Goal: Transaction & Acquisition: Purchase product/service

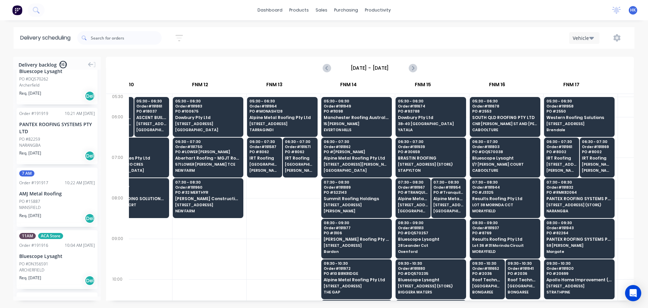
scroll to position [0, 635]
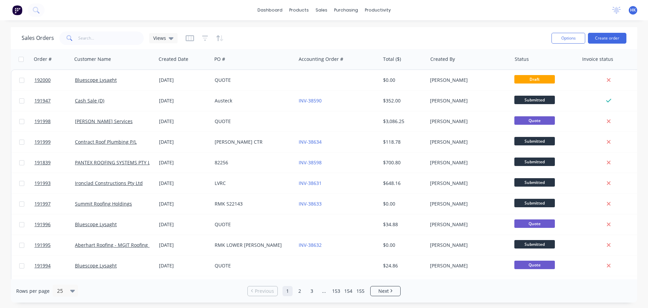
drag, startPoint x: 370, startPoint y: 43, endPoint x: 346, endPoint y: 41, distance: 23.7
click at [365, 42] on div "Sales Orders Views" at bounding box center [284, 38] width 525 height 17
click at [102, 40] on input "text" at bounding box center [111, 38] width 66 height 14
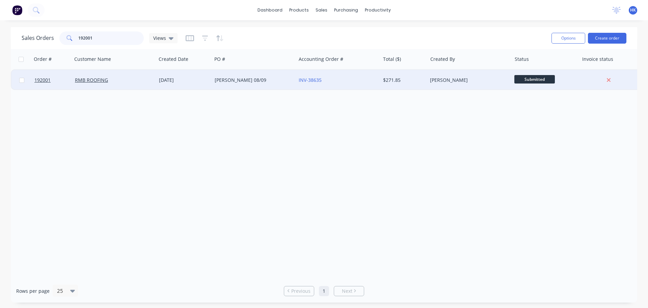
type input "192001"
click at [115, 87] on div "RMB ROOFING" at bounding box center [114, 80] width 84 height 20
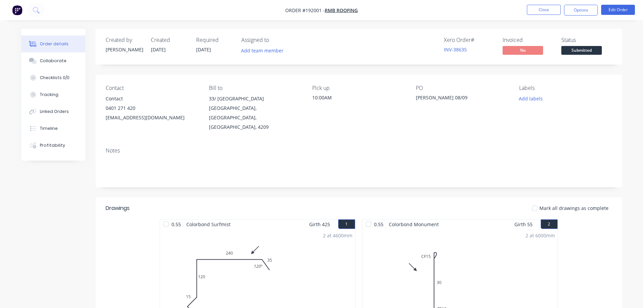
click at [573, 49] on span "Submitted" at bounding box center [581, 50] width 41 height 8
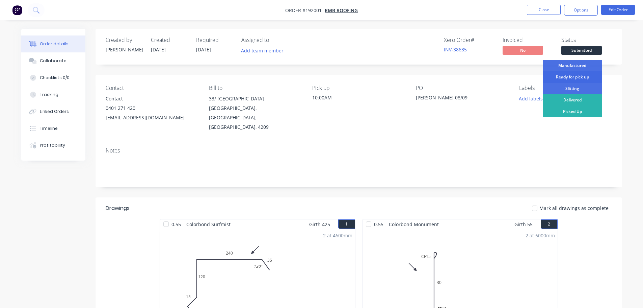
click at [569, 80] on div "Ready for pick up" at bounding box center [572, 76] width 59 height 11
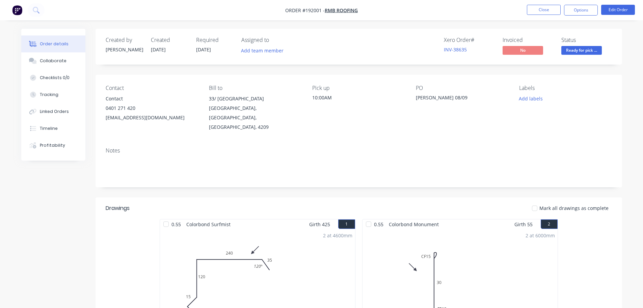
click at [543, 4] on nav "Order #192001 - RMB ROOFING Close Options Edit Order" at bounding box center [321, 10] width 643 height 20
click at [547, 17] on nav "Order #192001 - RMB ROOFING Close Options Edit Order" at bounding box center [321, 10] width 643 height 20
click at [547, 16] on nav "Order #192001 - RMB ROOFING Close Options Edit Order" at bounding box center [321, 10] width 643 height 20
click at [552, 12] on button "Close" at bounding box center [544, 10] width 34 height 10
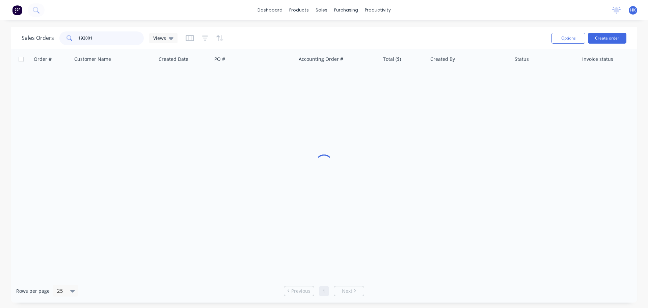
click at [56, 44] on div "Sales Orders 192001 Views" at bounding box center [100, 38] width 156 height 14
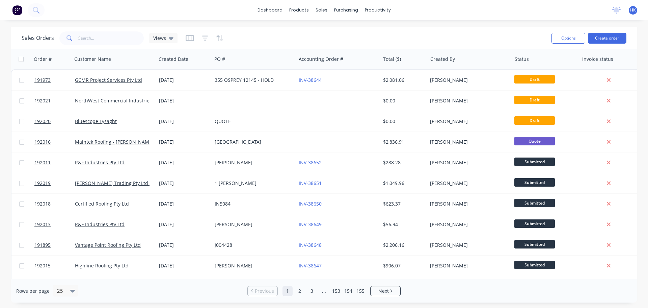
click at [421, 38] on div "Sales Orders Views" at bounding box center [284, 38] width 525 height 17
click at [91, 43] on input "text" at bounding box center [111, 38] width 66 height 14
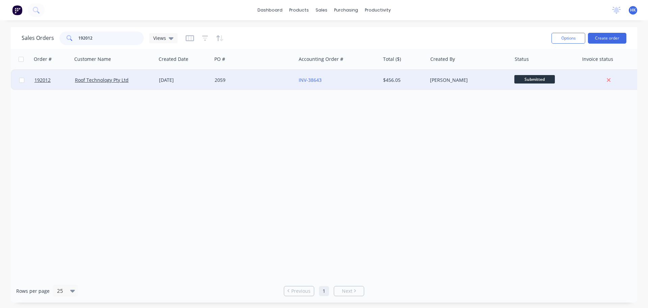
type input "192012"
click at [253, 82] on div "2059" at bounding box center [252, 80] width 75 height 7
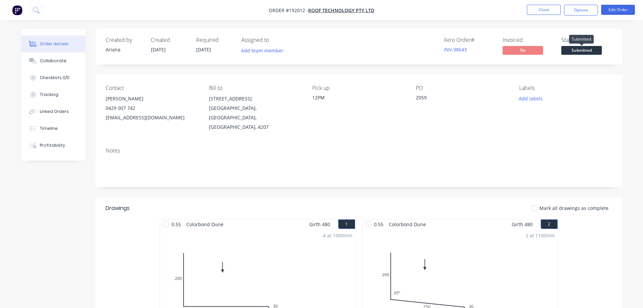
drag, startPoint x: 577, startPoint y: 49, endPoint x: 582, endPoint y: 57, distance: 9.7
click at [577, 49] on span "Submitted" at bounding box center [581, 50] width 41 height 8
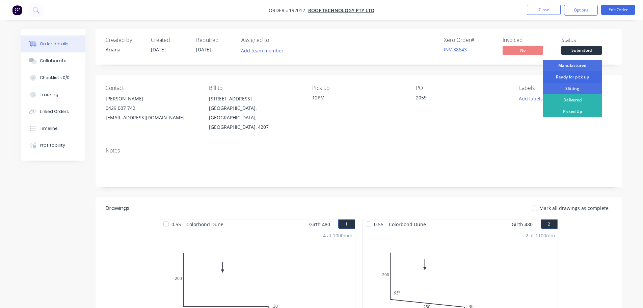
click at [575, 77] on div "Ready for pick up" at bounding box center [572, 76] width 59 height 11
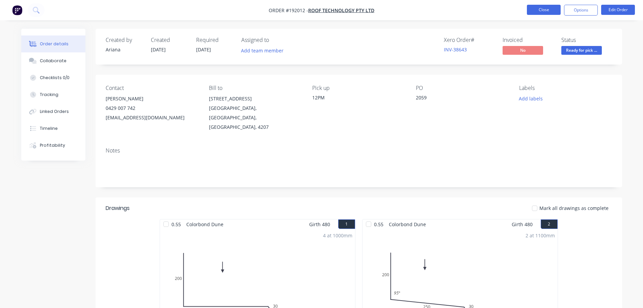
click at [536, 10] on button "Close" at bounding box center [544, 10] width 34 height 10
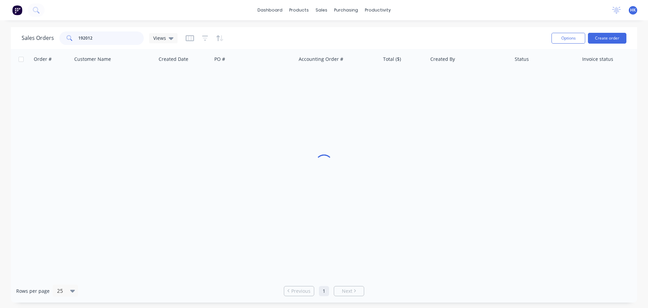
drag, startPoint x: 112, startPoint y: 38, endPoint x: 73, endPoint y: 41, distance: 39.3
click at [73, 41] on div "192012" at bounding box center [101, 38] width 84 height 14
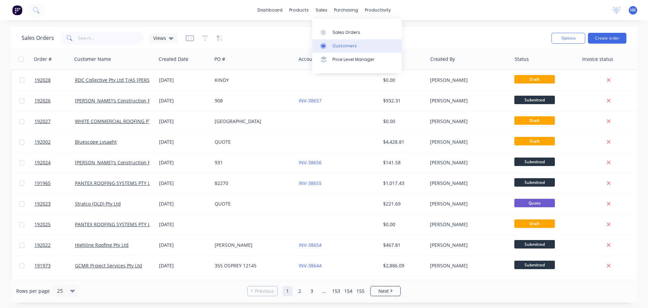
click at [334, 41] on link "Customers" at bounding box center [356, 46] width 89 height 14
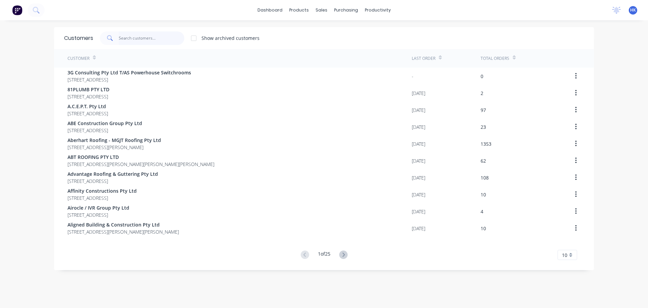
click at [162, 35] on input "text" at bounding box center [152, 38] width 66 height 14
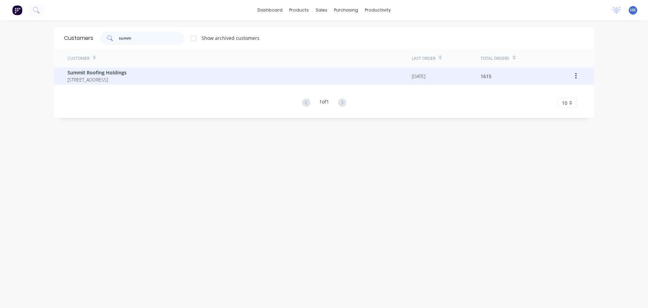
type input "summ"
click at [127, 75] on span "Summit Roofing Holdings" at bounding box center [97, 72] width 59 height 7
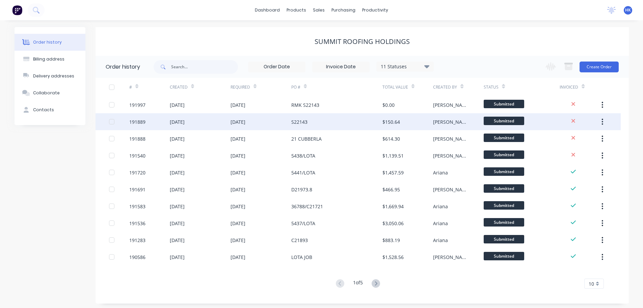
click at [325, 121] on div "S22143" at bounding box center [336, 121] width 91 height 17
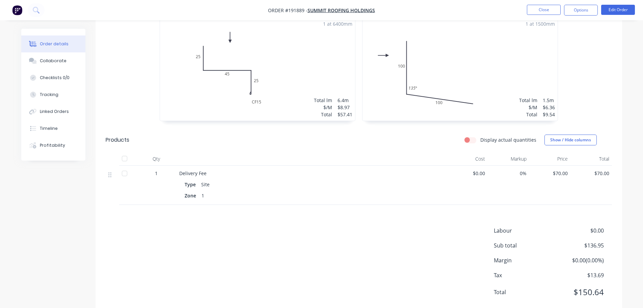
scroll to position [212, 0]
click at [43, 134] on button "Timeline" at bounding box center [53, 128] width 64 height 17
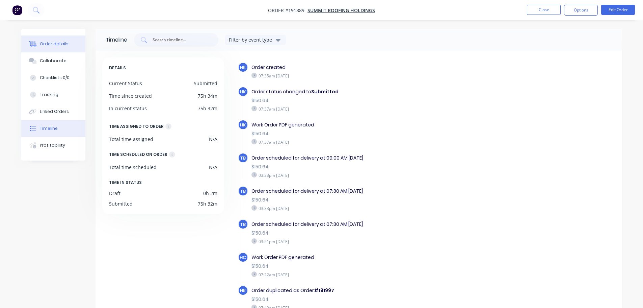
click at [69, 48] on button "Order details" at bounding box center [53, 43] width 64 height 17
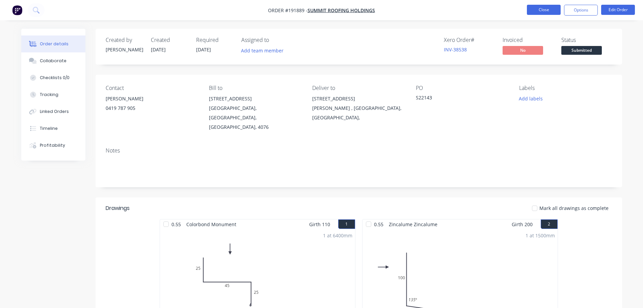
click at [552, 2] on nav "Order #191889 - Summit Roofing Holdings Close Options Edit Order" at bounding box center [321, 10] width 643 height 20
click at [546, 10] on button "Close" at bounding box center [544, 10] width 34 height 10
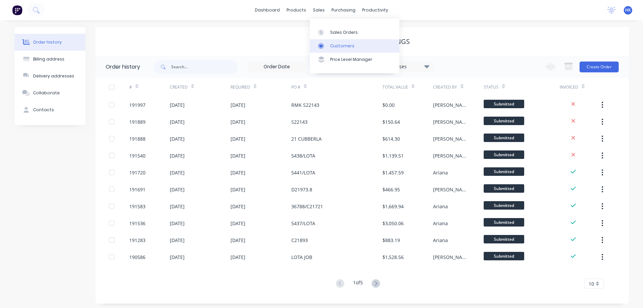
click at [347, 44] on div "Customers" at bounding box center [342, 46] width 24 height 6
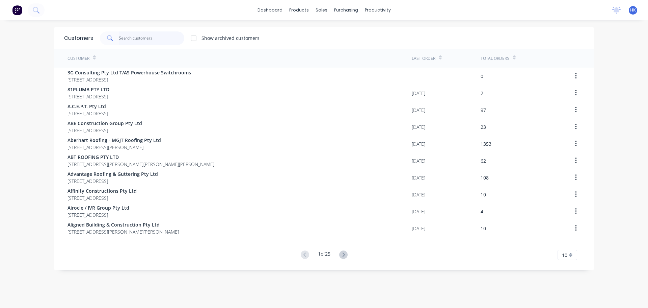
click at [158, 34] on input "text" at bounding box center [152, 38] width 66 height 14
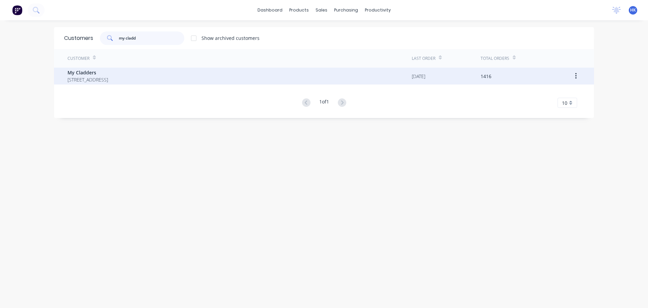
type input "my cladd"
click at [231, 81] on div "My Cladders PO BOX 4243 SPRINGFIELD Queensland Australia 4300" at bounding box center [240, 76] width 344 height 17
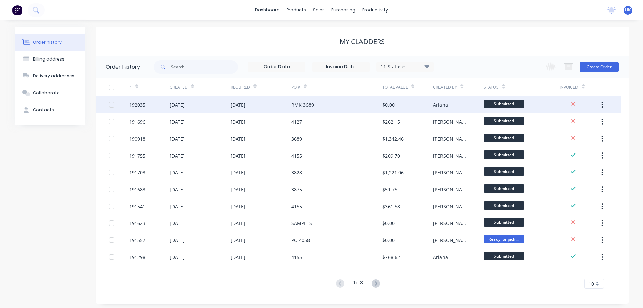
click at [363, 108] on div "RMK 3689" at bounding box center [336, 104] width 91 height 17
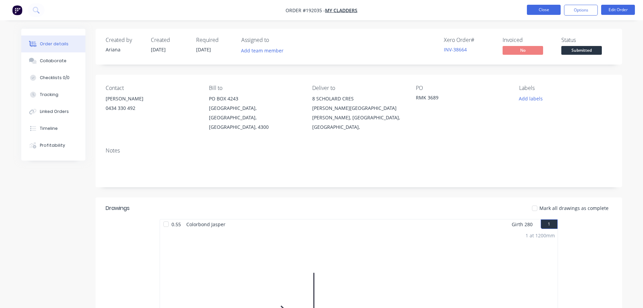
click at [544, 7] on button "Close" at bounding box center [544, 10] width 34 height 10
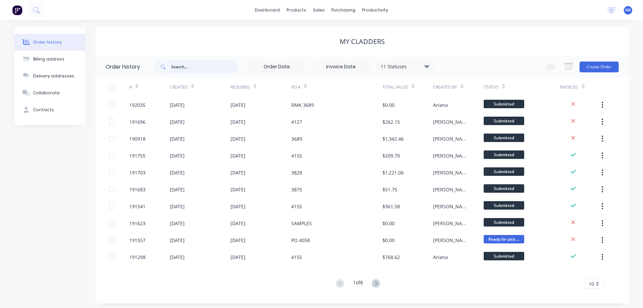
click at [204, 70] on input "text" at bounding box center [204, 67] width 67 height 14
type input "3689"
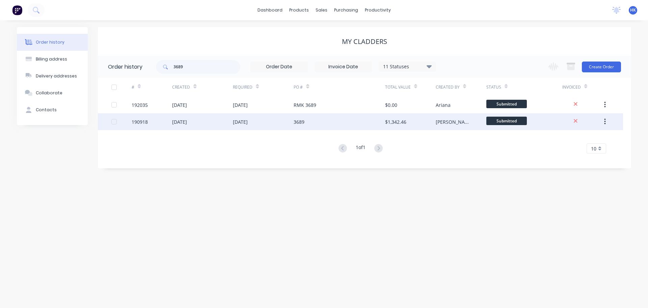
click at [278, 122] on div "[DATE]" at bounding box center [263, 121] width 61 height 17
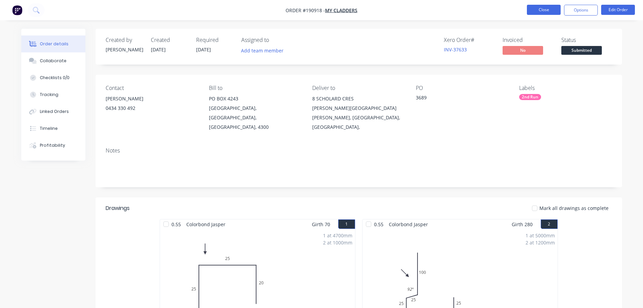
click at [547, 9] on button "Close" at bounding box center [544, 10] width 34 height 10
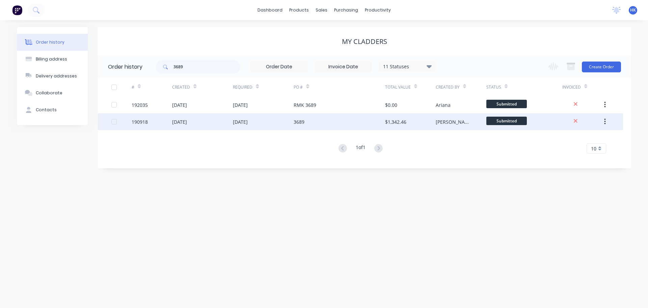
click at [311, 122] on div "3689" at bounding box center [339, 121] width 91 height 17
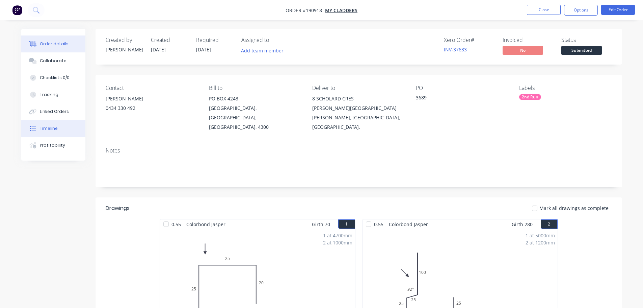
click at [64, 133] on button "Timeline" at bounding box center [53, 128] width 64 height 17
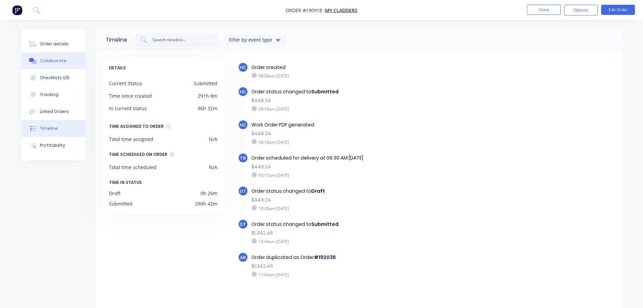
click at [65, 57] on button "Collaborate" at bounding box center [53, 60] width 64 height 17
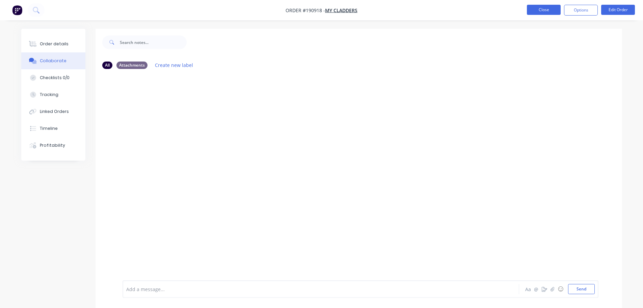
click at [547, 6] on button "Close" at bounding box center [544, 10] width 34 height 10
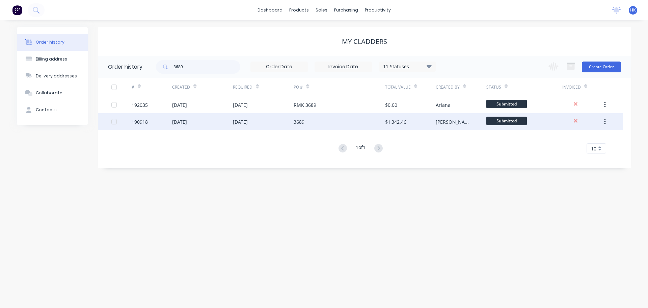
click at [307, 125] on div "3689" at bounding box center [339, 121] width 91 height 17
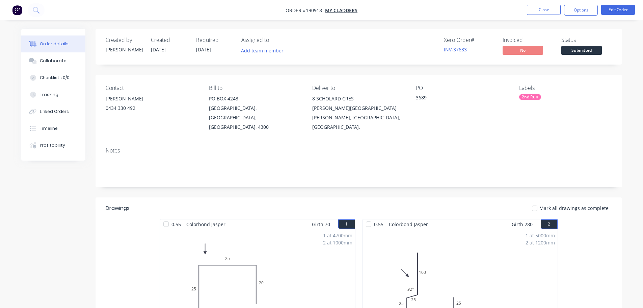
click at [554, 16] on nav "Order #190918 - My Cladders Close Options Edit Order" at bounding box center [321, 10] width 643 height 20
click at [553, 10] on button "Close" at bounding box center [544, 10] width 34 height 10
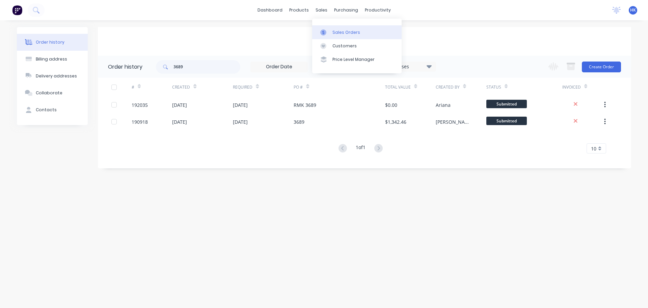
click at [350, 31] on div "Sales Orders" at bounding box center [347, 32] width 28 height 6
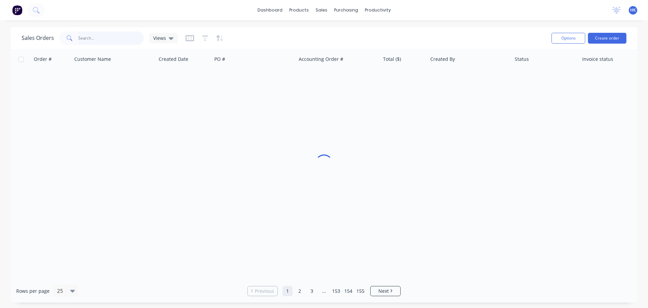
click at [121, 42] on input "text" at bounding box center [111, 38] width 66 height 14
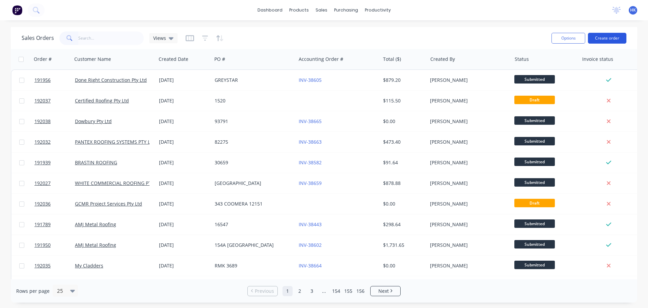
click at [608, 35] on button "Create order" at bounding box center [607, 38] width 38 height 11
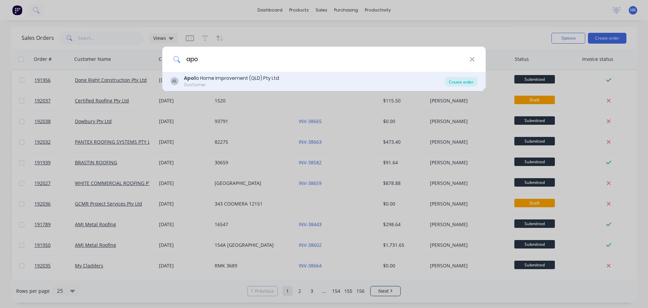
type input "apo"
click at [469, 81] on div "Create order" at bounding box center [461, 81] width 33 height 9
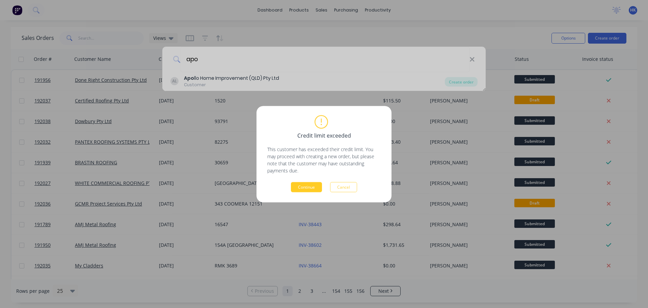
click at [305, 187] on button "Continue" at bounding box center [306, 187] width 31 height 10
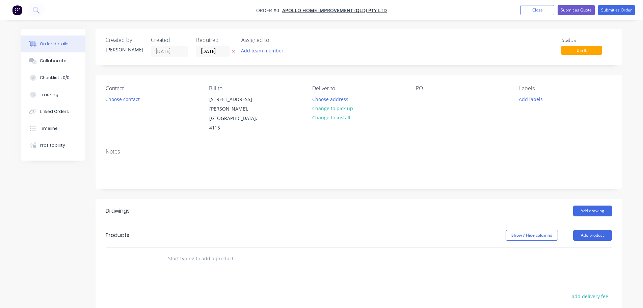
click at [207, 54] on input "[DATE]" at bounding box center [212, 51] width 33 height 10
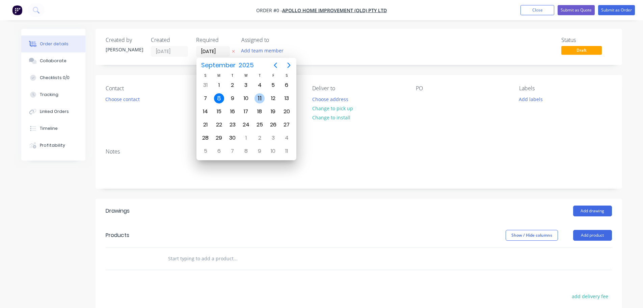
click at [256, 96] on div "11" at bounding box center [260, 98] width 14 height 13
type input "11/09/25"
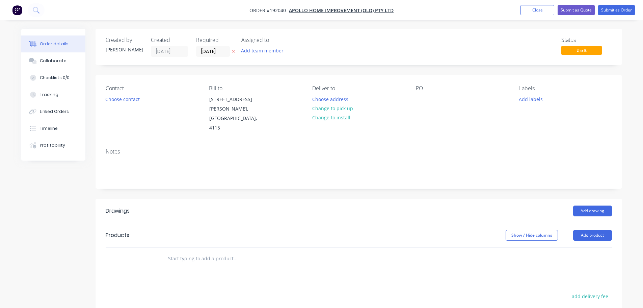
click at [134, 101] on button "Choose contact" at bounding box center [123, 98] width 42 height 9
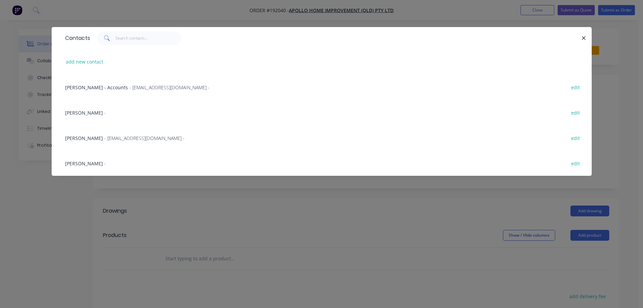
click at [127, 135] on span "- maried@apollopatios.com.au -" at bounding box center [144, 138] width 80 height 6
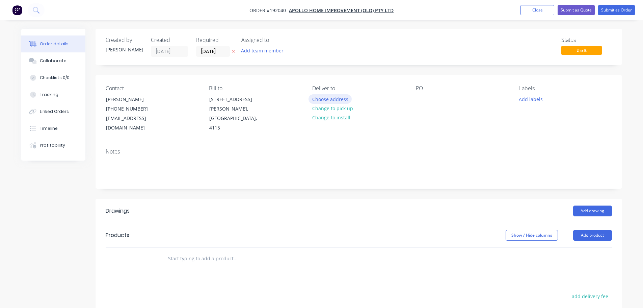
click at [324, 96] on button "Choose address" at bounding box center [330, 98] width 43 height 9
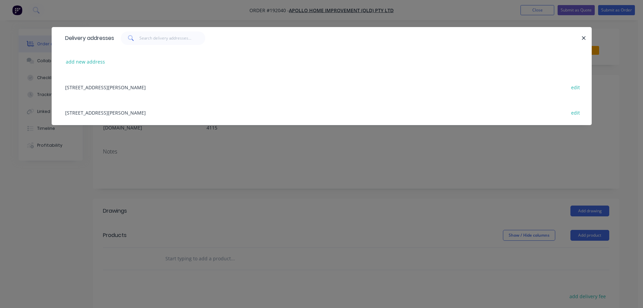
click at [154, 111] on div "29 CORYMBIA PL, (STORE), PARKINSON, Queensland, Australia, 4115 edit" at bounding box center [322, 112] width 520 height 25
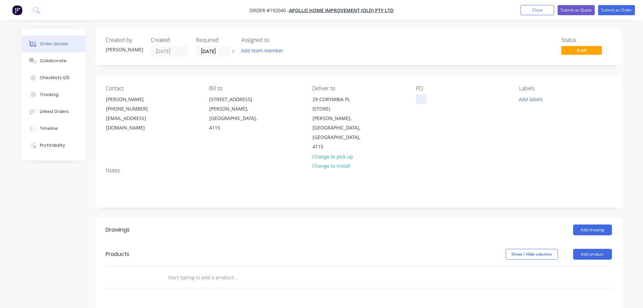
click at [420, 99] on div at bounding box center [421, 99] width 11 height 10
click at [534, 102] on button "Add labels" at bounding box center [531, 98] width 31 height 9
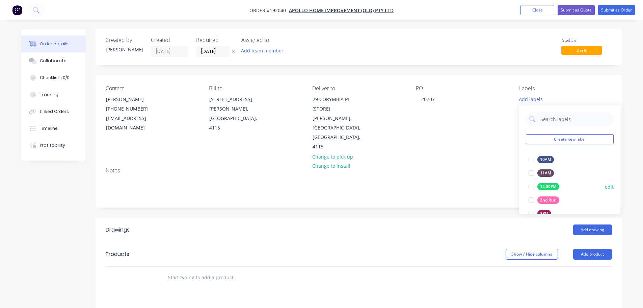
click at [528, 199] on div at bounding box center [532, 200] width 14 height 14
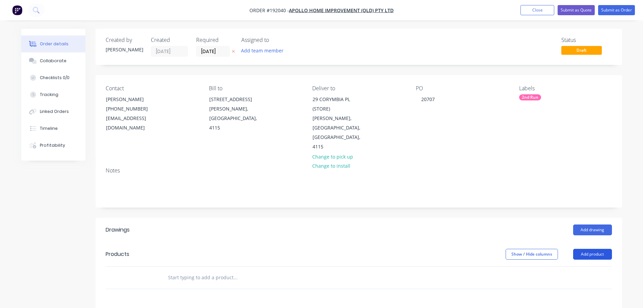
click at [589, 248] on button "Add product" at bounding box center [592, 253] width 39 height 11
click at [581, 266] on div "Product catalogue" at bounding box center [580, 271] width 52 height 10
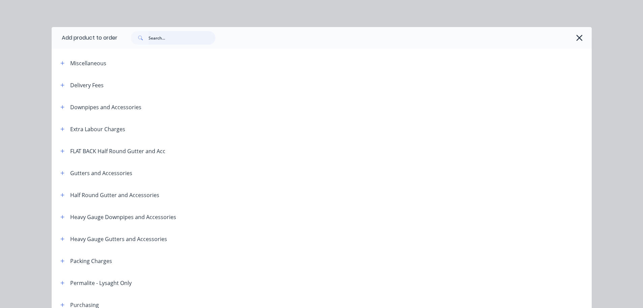
click at [163, 35] on input "text" at bounding box center [182, 38] width 67 height 14
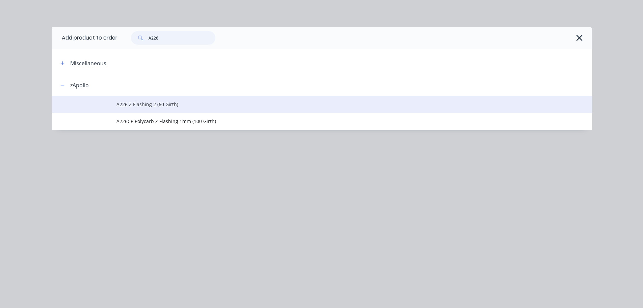
type input "A226"
click at [166, 103] on span "A226 Z Flashing 2 (60 Girth)" at bounding box center [306, 104] width 380 height 7
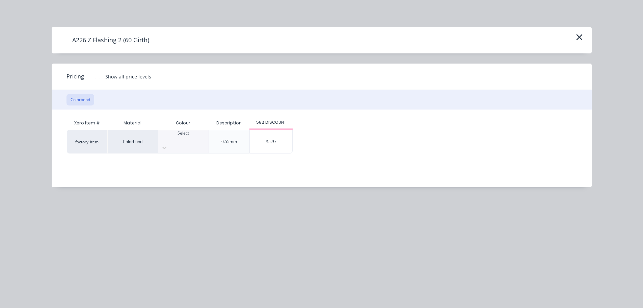
click at [180, 138] on div at bounding box center [183, 139] width 50 height 6
click at [281, 141] on div "$5.97" at bounding box center [271, 141] width 43 height 23
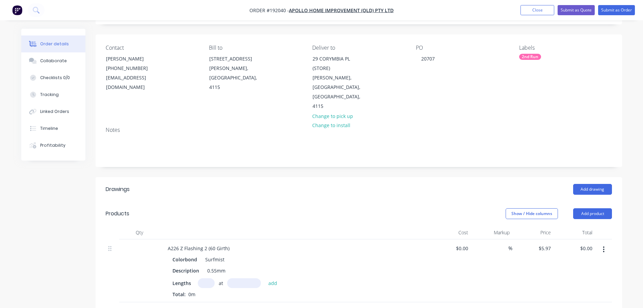
scroll to position [101, 0]
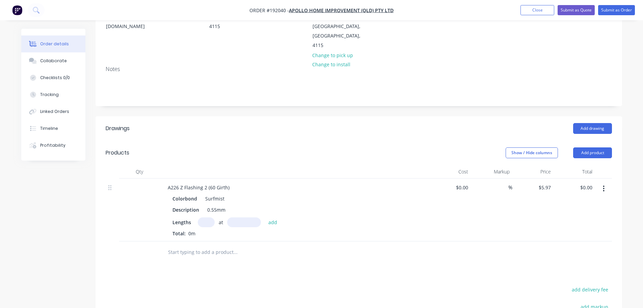
click at [204, 217] on input "text" at bounding box center [206, 222] width 17 height 10
type input "1"
type input "6500"
click at [265, 217] on button "add" at bounding box center [273, 221] width 16 height 9
type input "$38.81"
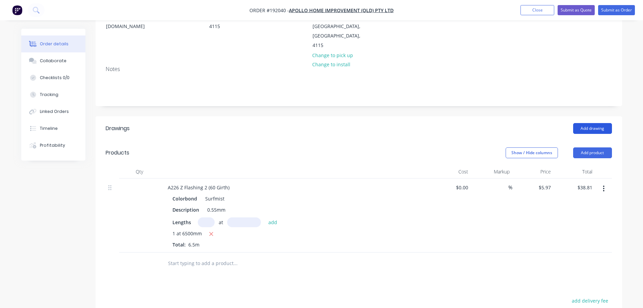
click at [594, 123] on button "Add drawing" at bounding box center [592, 128] width 39 height 11
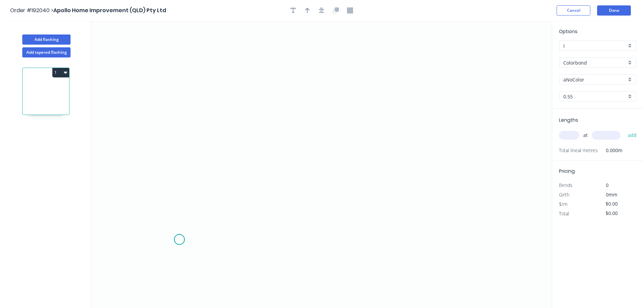
click at [179, 239] on icon "0" at bounding box center [321, 164] width 461 height 287
click at [185, 87] on icon "0" at bounding box center [321, 164] width 461 height 287
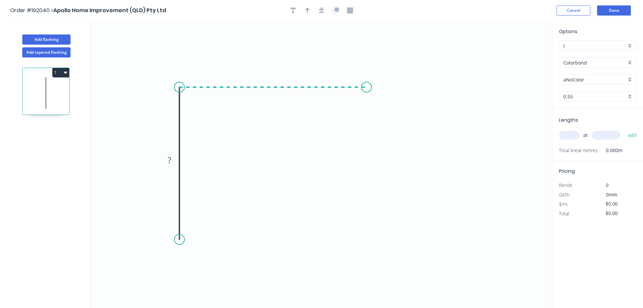
click at [367, 86] on icon "0 ?" at bounding box center [321, 164] width 461 height 287
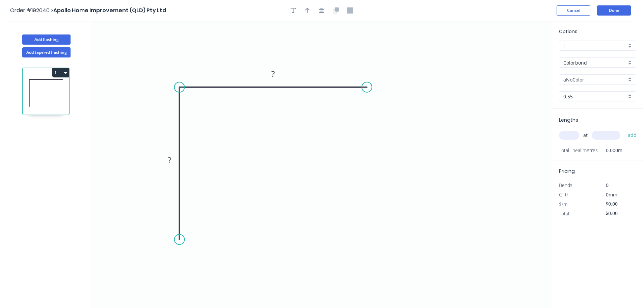
drag, startPoint x: 368, startPoint y: 81, endPoint x: 345, endPoint y: 86, distance: 23.4
click at [345, 86] on icon "0 ? ?" at bounding box center [321, 164] width 461 height 287
click at [349, 88] on circle at bounding box center [349, 87] width 10 height 10
click at [349, 87] on circle at bounding box center [349, 87] width 10 height 10
click at [344, 85] on circle at bounding box center [344, 87] width 10 height 10
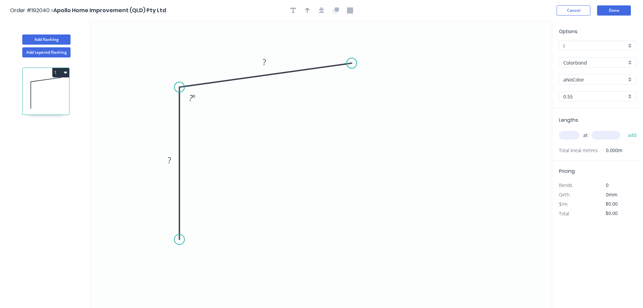
drag, startPoint x: 344, startPoint y: 85, endPoint x: 352, endPoint y: 63, distance: 23.4
click at [352, 63] on circle at bounding box center [352, 63] width 10 height 10
click at [382, 90] on div "Crush & Fold" at bounding box center [389, 85] width 68 height 14
click at [220, 262] on div "Crush & Fold" at bounding box center [216, 261] width 68 height 14
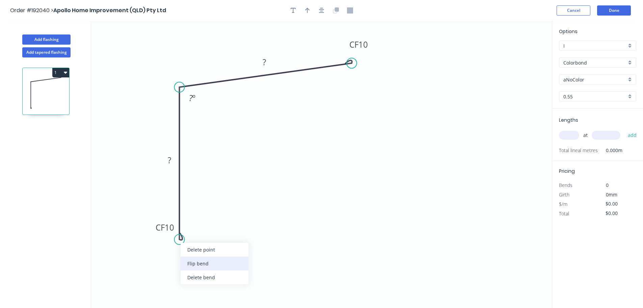
click at [202, 266] on div "Flip bend" at bounding box center [215, 263] width 68 height 14
drag, startPoint x: 206, startPoint y: 230, endPoint x: 188, endPoint y: 279, distance: 52.4
click at [187, 279] on rect at bounding box center [173, 275] width 27 height 14
drag, startPoint x: 371, startPoint y: 45, endPoint x: 410, endPoint y: 60, distance: 41.8
click at [410, 60] on rect at bounding box center [397, 60] width 27 height 14
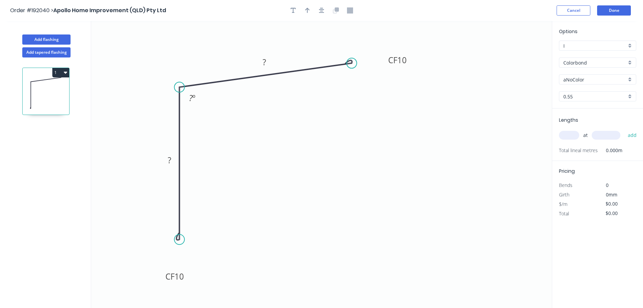
click at [324, 10] on button "button" at bounding box center [322, 10] width 10 height 10
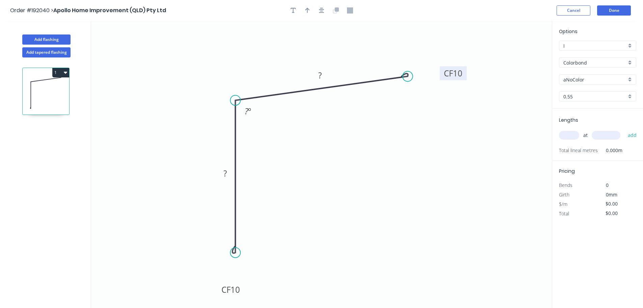
click at [461, 74] on tspan "10" at bounding box center [457, 73] width 9 height 11
click at [324, 12] on button "button" at bounding box center [322, 10] width 10 height 10
type input "$10.18"
click at [305, 10] on icon "button" at bounding box center [307, 10] width 5 height 6
drag, startPoint x: 518, startPoint y: 51, endPoint x: 458, endPoint y: 226, distance: 185.2
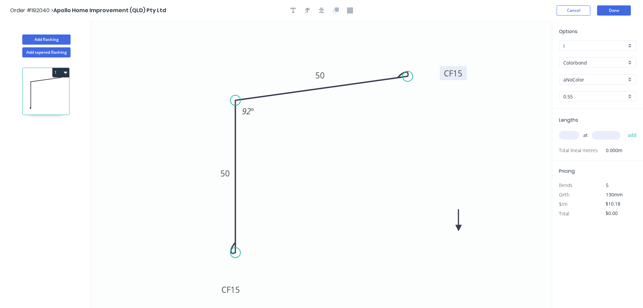
click at [458, 227] on icon at bounding box center [459, 220] width 6 height 22
click at [458, 226] on icon at bounding box center [459, 220] width 6 height 22
click at [458, 227] on icon at bounding box center [463, 221] width 20 height 20
click at [457, 227] on icon at bounding box center [463, 221] width 20 height 20
click at [457, 226] on icon at bounding box center [466, 226] width 22 height 6
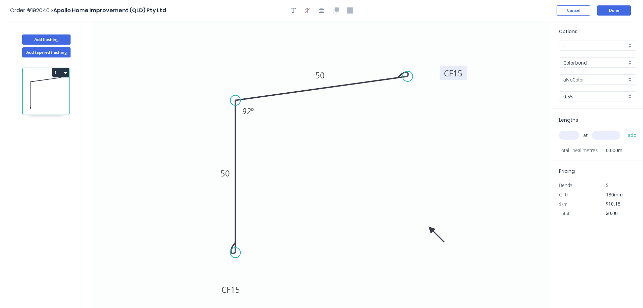
drag, startPoint x: 457, startPoint y: 226, endPoint x: 431, endPoint y: 229, distance: 26.5
click at [431, 229] on icon at bounding box center [437, 235] width 20 height 20
click at [584, 79] on input "aNoColor" at bounding box center [594, 79] width 63 height 7
click at [599, 129] on div "Dover White" at bounding box center [597, 130] width 77 height 12
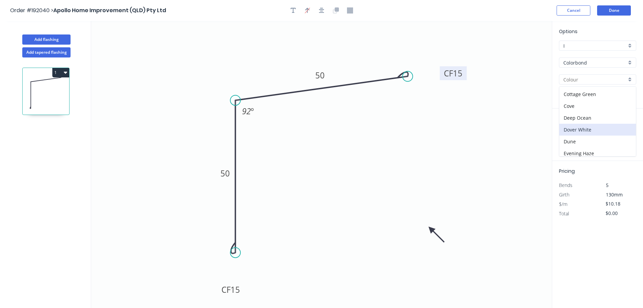
type input "Dover White"
click at [564, 135] on input "text" at bounding box center [569, 135] width 20 height 9
type input "1"
type input "6500"
click at [625, 129] on button "add" at bounding box center [633, 134] width 16 height 11
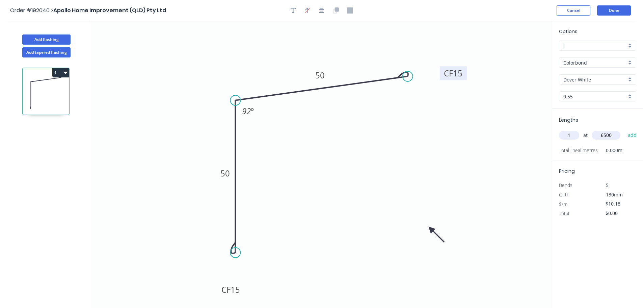
type input "$66.17"
click at [622, 10] on button "Done" at bounding box center [614, 10] width 34 height 10
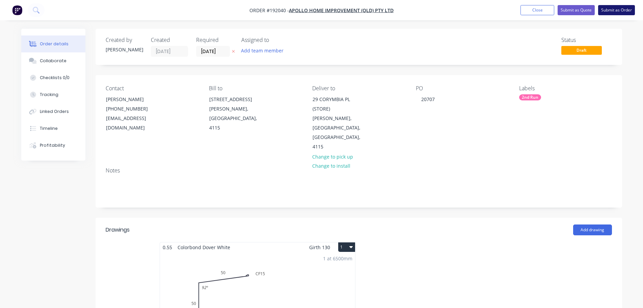
click at [613, 8] on button "Submit as Order" at bounding box center [616, 10] width 37 height 10
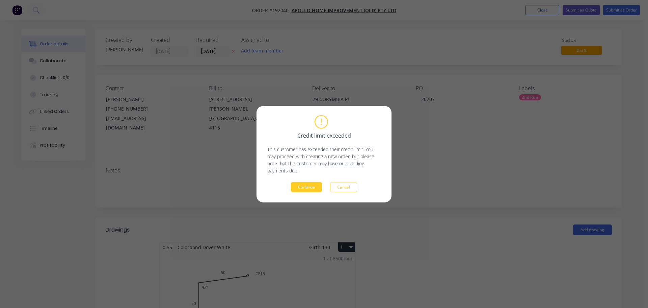
click at [312, 185] on button "Continue" at bounding box center [306, 187] width 31 height 10
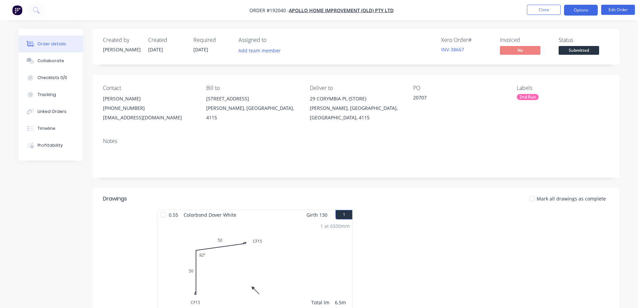
click at [590, 13] on button "Options" at bounding box center [581, 10] width 34 height 11
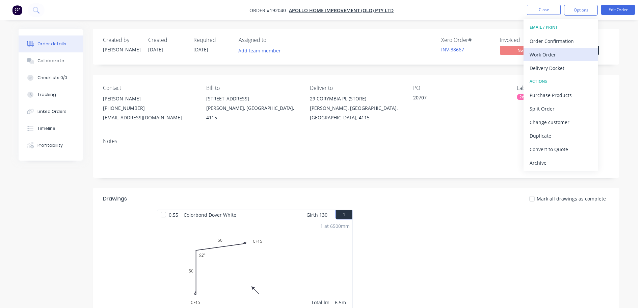
click at [562, 52] on div "Work Order" at bounding box center [561, 55] width 62 height 10
drag, startPoint x: 562, startPoint y: 52, endPoint x: 557, endPoint y: 76, distance: 24.3
click at [557, 79] on div "Custom" at bounding box center [561, 82] width 62 height 10
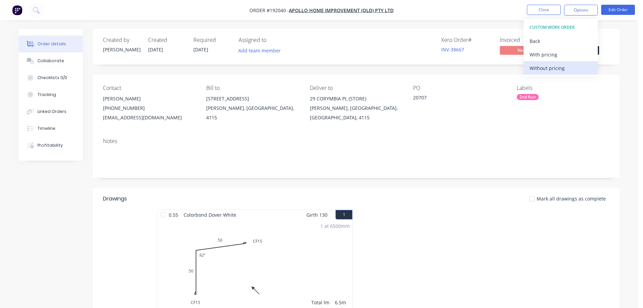
click at [556, 69] on div "Without pricing" at bounding box center [561, 68] width 62 height 10
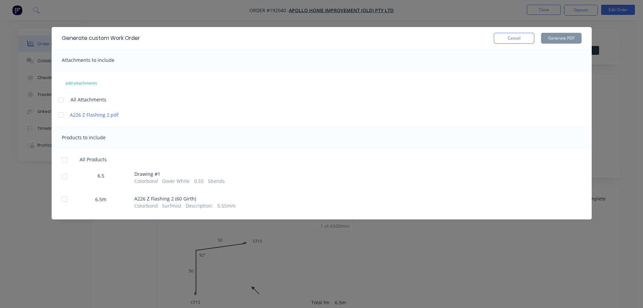
click at [60, 101] on div at bounding box center [61, 100] width 14 height 14
click at [65, 158] on div at bounding box center [65, 160] width 14 height 14
click at [560, 35] on button "Generate PDF" at bounding box center [561, 38] width 41 height 11
drag, startPoint x: 523, startPoint y: 40, endPoint x: 524, endPoint y: 33, distance: 6.8
click at [522, 40] on button "Cancel" at bounding box center [514, 38] width 41 height 11
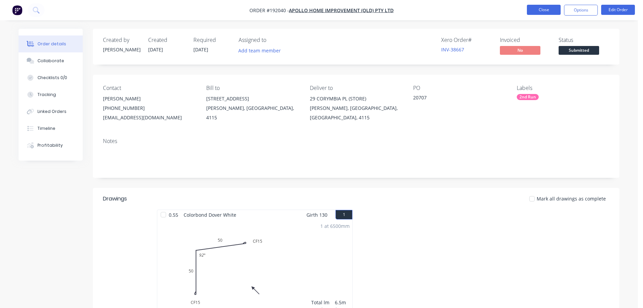
click at [533, 9] on button "Close" at bounding box center [544, 10] width 34 height 10
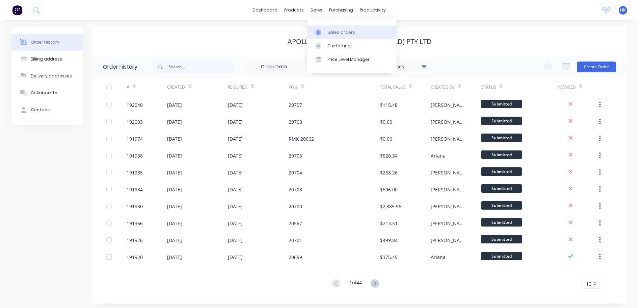
click at [323, 33] on div at bounding box center [320, 32] width 10 height 6
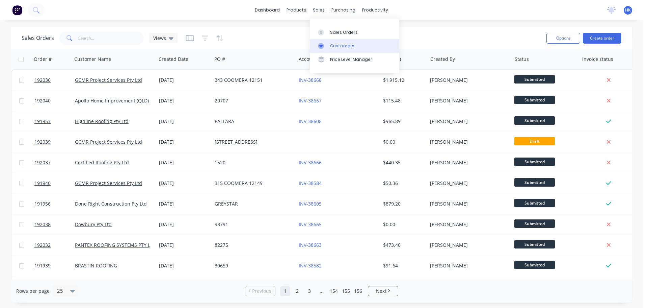
click at [344, 43] on div "Customers" at bounding box center [342, 46] width 24 height 6
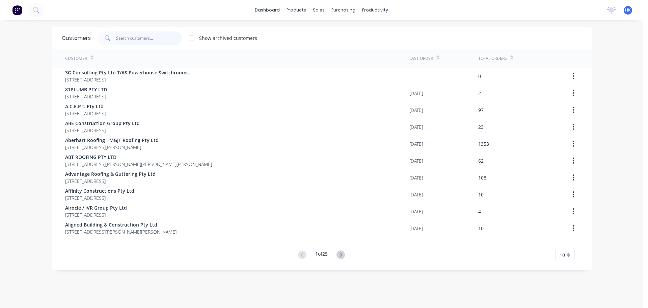
click at [153, 38] on input "text" at bounding box center [149, 38] width 66 height 14
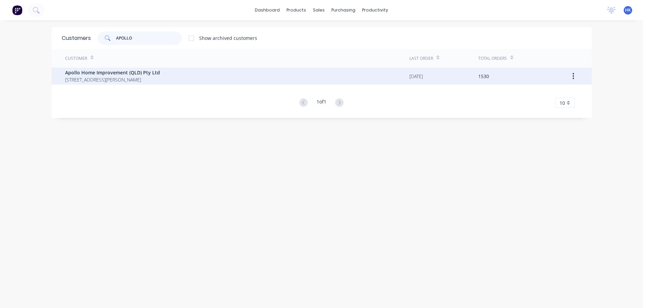
type input "APOLLO"
click at [160, 73] on div "Apollo Home Improvement (QLD) Pty Ltd 29 Corymbia Place Parkinson Australia 4115" at bounding box center [237, 76] width 344 height 17
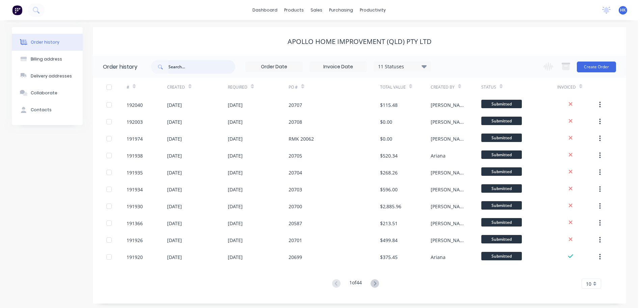
click at [183, 65] on input "text" at bounding box center [201, 67] width 67 height 14
type input "20534"
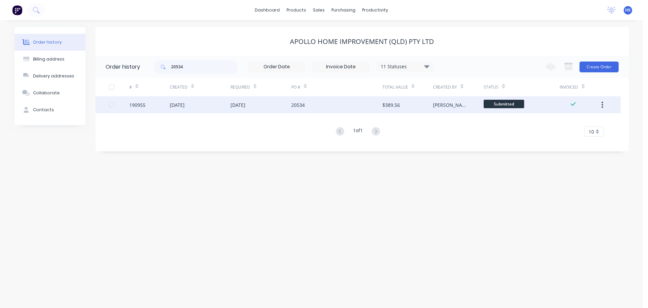
click at [311, 106] on div "20534" at bounding box center [336, 104] width 91 height 17
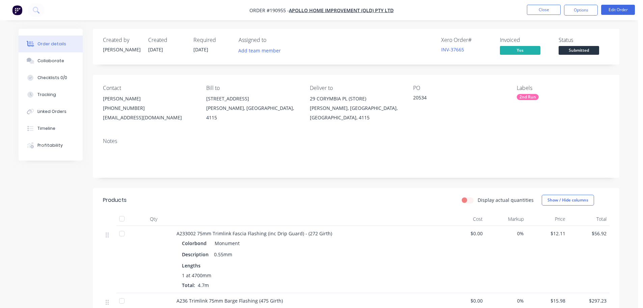
scroll to position [34, 0]
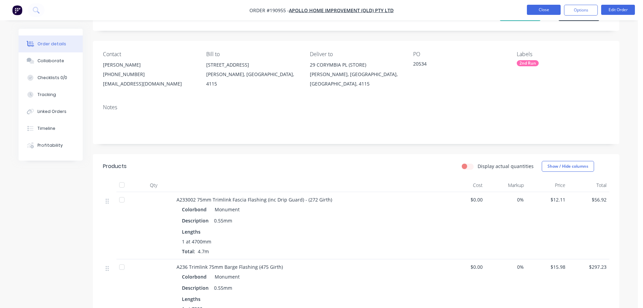
click at [542, 12] on button "Close" at bounding box center [544, 10] width 34 height 10
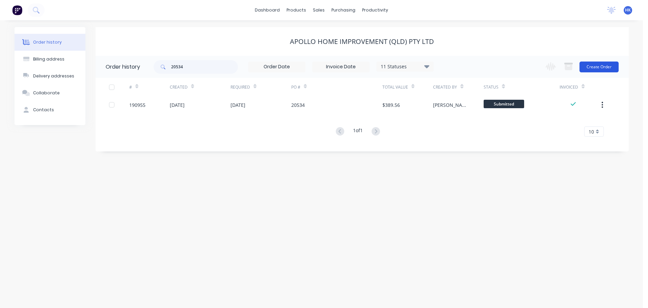
click at [607, 66] on button "Create Order" at bounding box center [599, 66] width 39 height 11
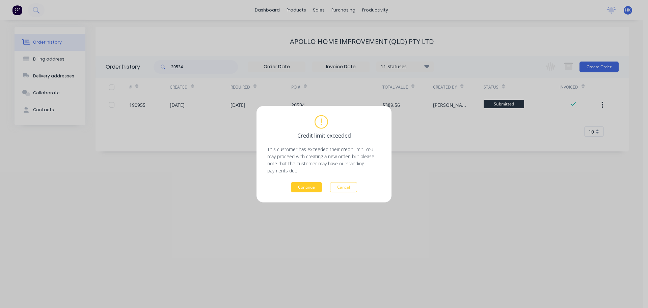
click at [316, 183] on button "Continue" at bounding box center [306, 187] width 31 height 10
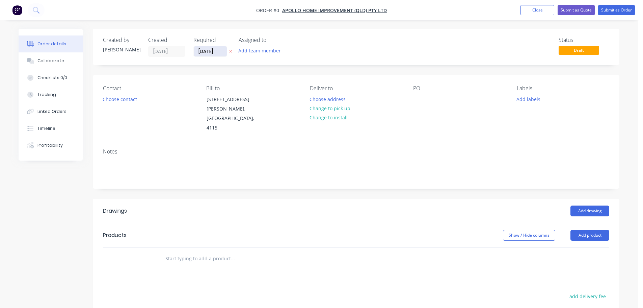
click at [204, 53] on input "[DATE]" at bounding box center [210, 51] width 33 height 10
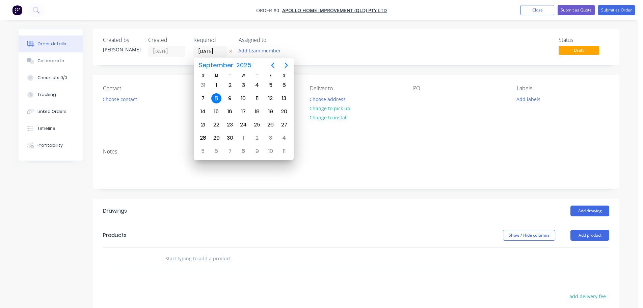
drag, startPoint x: 215, startPoint y: 98, endPoint x: 197, endPoint y: 99, distance: 17.9
click at [215, 98] on div "8" at bounding box center [216, 98] width 10 height 10
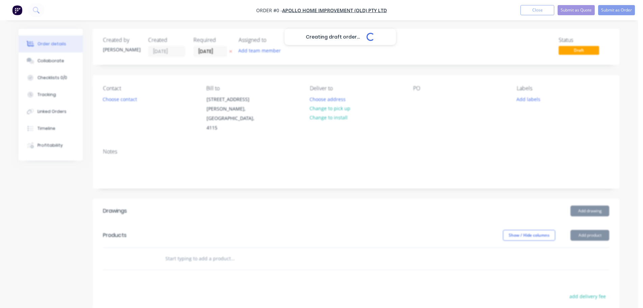
click at [120, 100] on div "Creating draft order... Loading..." at bounding box center [340, 183] width 643 height 308
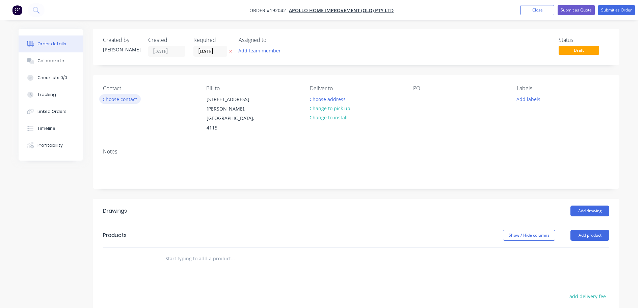
click at [130, 100] on button "Choose contact" at bounding box center [120, 98] width 42 height 9
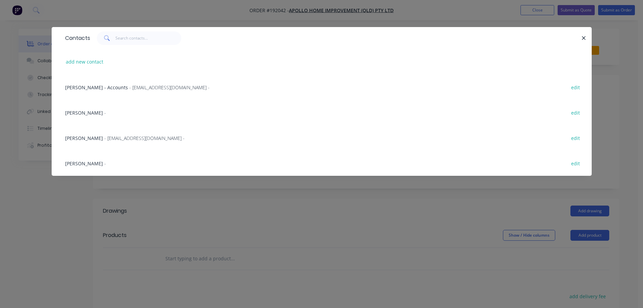
click at [142, 135] on span "- maried@apollopatios.com.au -" at bounding box center [144, 138] width 80 height 6
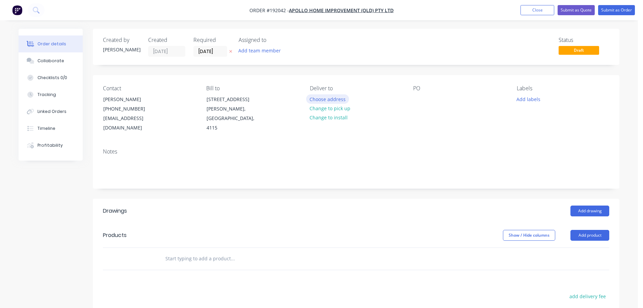
click at [320, 99] on button "Choose address" at bounding box center [327, 98] width 43 height 9
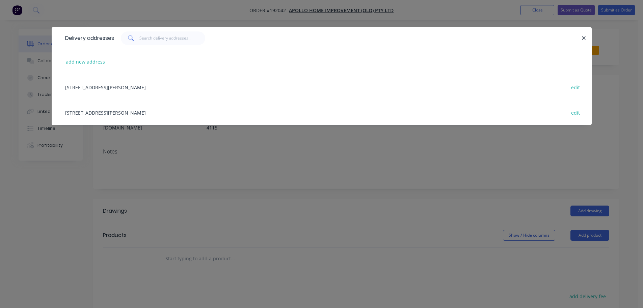
click at [363, 164] on div "Delivery addresses add new address 29 Corymbia Place , Parkinson, Australia, 41…" at bounding box center [321, 154] width 643 height 308
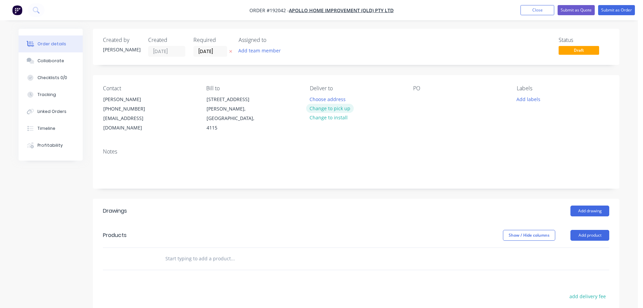
click at [332, 105] on button "Change to pick up" at bounding box center [330, 108] width 48 height 9
click at [319, 100] on div at bounding box center [315, 99] width 11 height 10
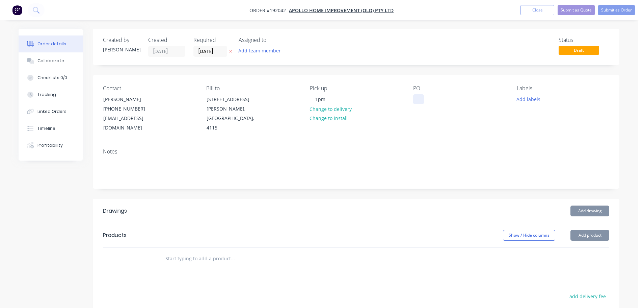
click at [415, 101] on div at bounding box center [418, 99] width 11 height 10
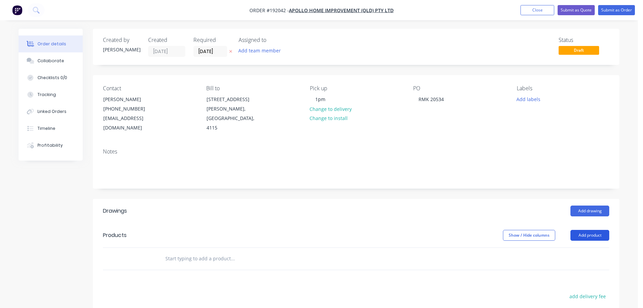
click at [592, 230] on button "Add product" at bounding box center [590, 235] width 39 height 11
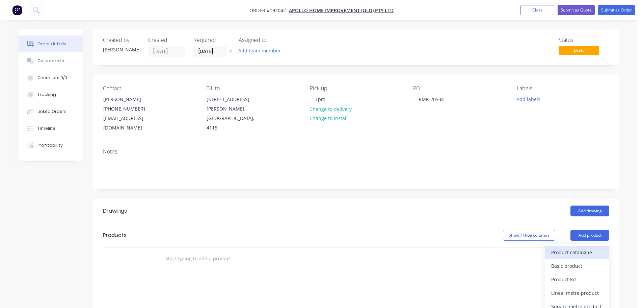
click at [574, 247] on div "Product catalogue" at bounding box center [577, 252] width 52 height 10
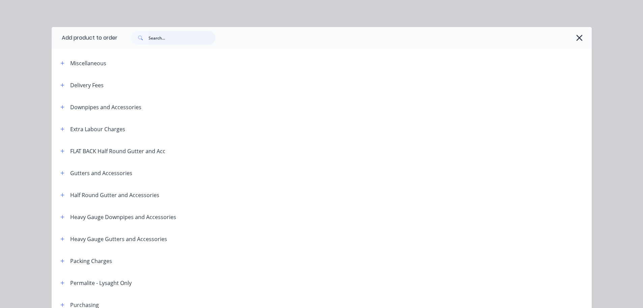
click at [176, 32] on input "text" at bounding box center [182, 38] width 67 height 14
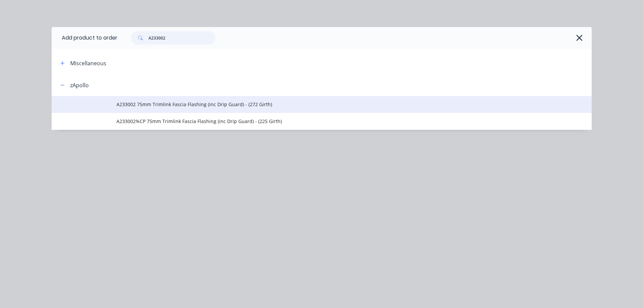
type input "A233002"
click at [225, 101] on span "A233002 75mm Trimlink Fascia Flashing (inc Drip Guard) - (272 Girth)" at bounding box center [306, 104] width 380 height 7
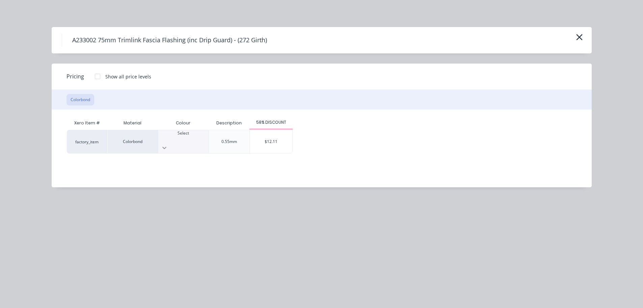
click at [202, 142] on div at bounding box center [183, 147] width 50 height 11
drag, startPoint x: 207, startPoint y: 227, endPoint x: 205, endPoint y: 220, distance: 6.7
click at [262, 139] on div "$12.11" at bounding box center [271, 141] width 43 height 23
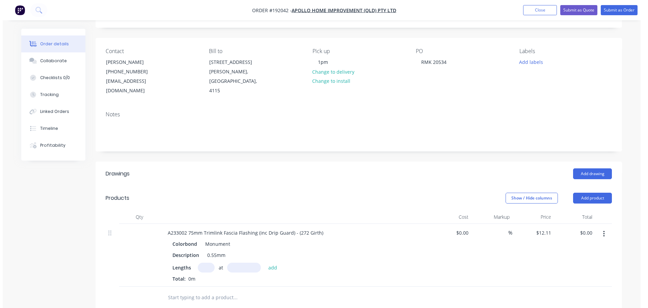
scroll to position [68, 0]
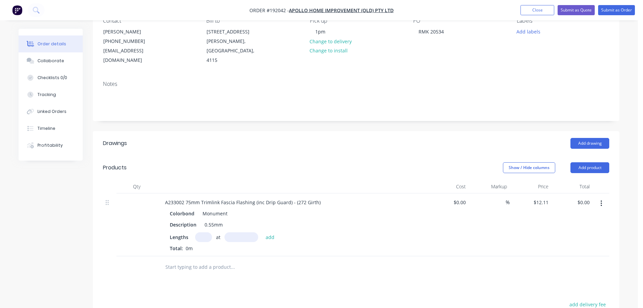
click at [209, 232] on input "text" at bounding box center [203, 237] width 17 height 10
type input "1"
type input "7400"
click at [262, 232] on button "add" at bounding box center [270, 236] width 16 height 9
type input "$89.61"
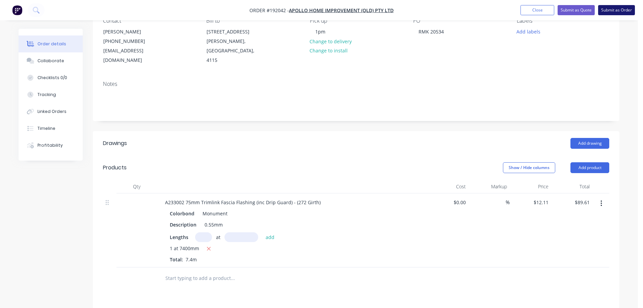
click at [612, 14] on button "Submit as Order" at bounding box center [616, 10] width 37 height 10
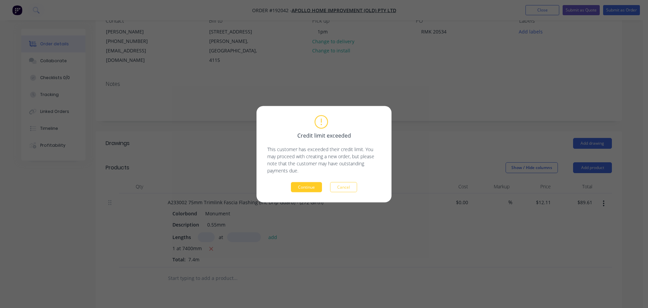
click at [308, 186] on button "Continue" at bounding box center [306, 187] width 31 height 10
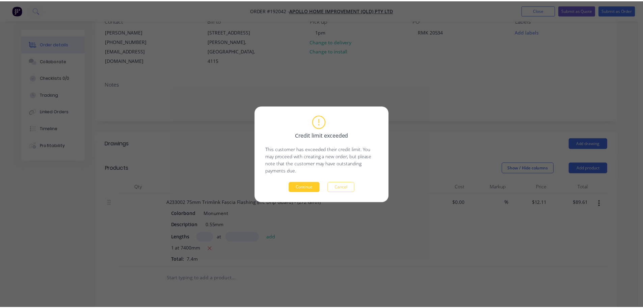
scroll to position [67, 0]
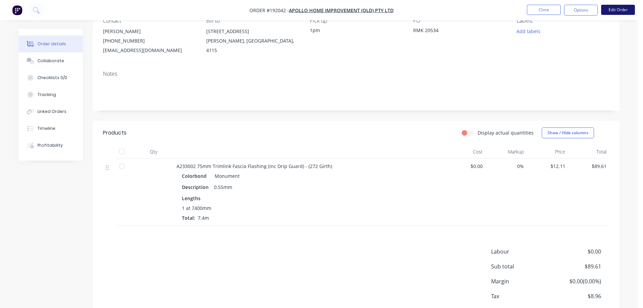
click at [628, 9] on button "Edit Order" at bounding box center [618, 10] width 34 height 10
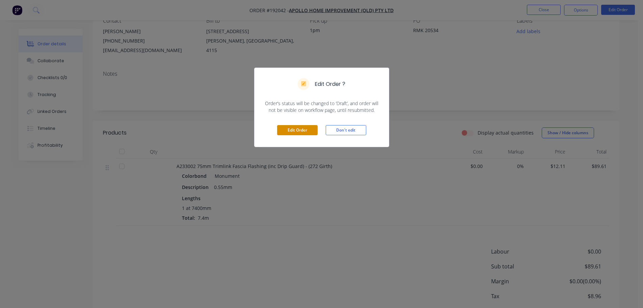
click at [305, 128] on button "Edit Order" at bounding box center [297, 130] width 41 height 10
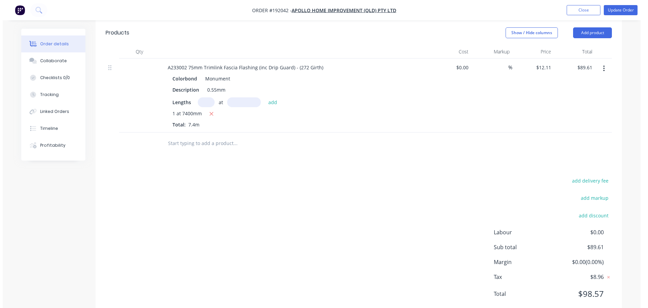
scroll to position [203, 0]
click at [596, 210] on button "add discount" at bounding box center [591, 214] width 37 height 9
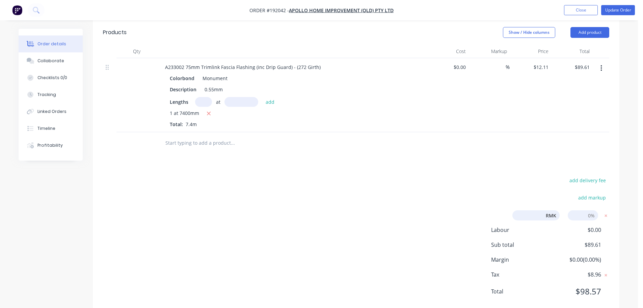
type input "RMK"
type input "100"
click input "submit" at bounding box center [0, 0] width 0 height 0
click at [619, 16] on nav "Order #192042 - Apollo Home Improvement (QLD) Pty Ltd Add product Close Update …" at bounding box center [321, 10] width 643 height 20
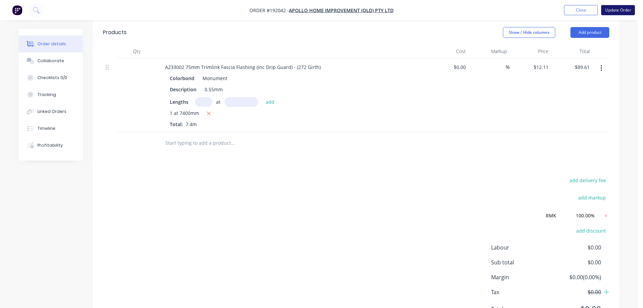
click at [619, 12] on button "Update Order" at bounding box center [618, 10] width 34 height 10
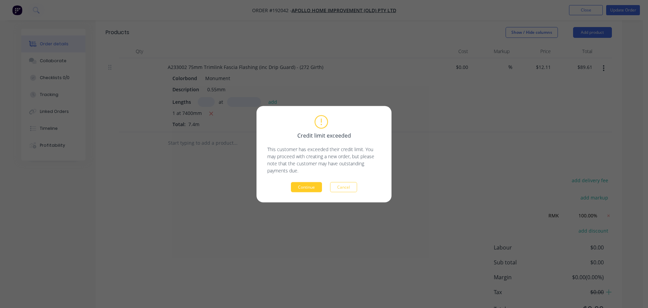
click at [312, 187] on button "Continue" at bounding box center [306, 187] width 31 height 10
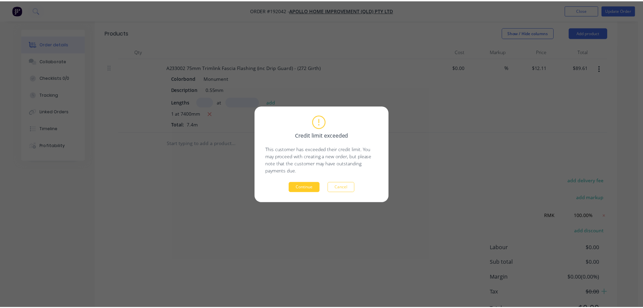
scroll to position [120, 0]
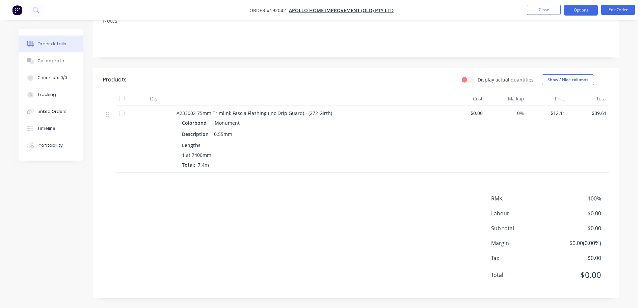
drag, startPoint x: 574, startPoint y: 9, endPoint x: 584, endPoint y: 13, distance: 10.6
click at [574, 9] on button "Options" at bounding box center [581, 10] width 34 height 11
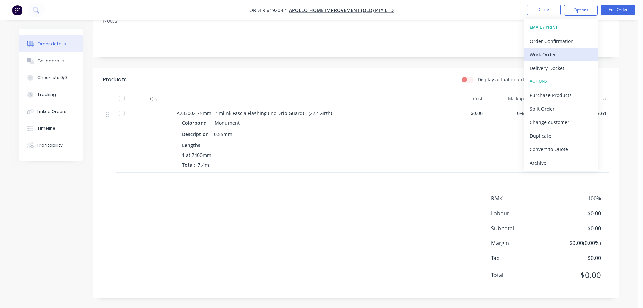
click at [570, 50] on div "Work Order" at bounding box center [561, 55] width 62 height 10
click at [573, 80] on div "Custom" at bounding box center [561, 82] width 62 height 10
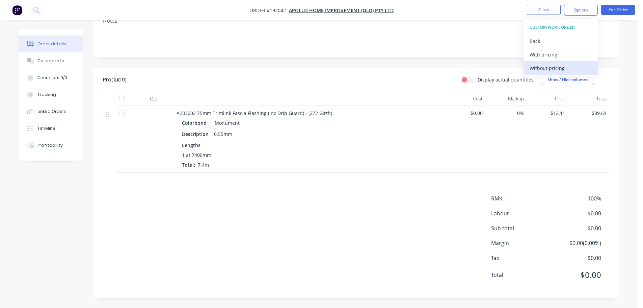
click at [571, 69] on div "Without pricing" at bounding box center [561, 68] width 62 height 10
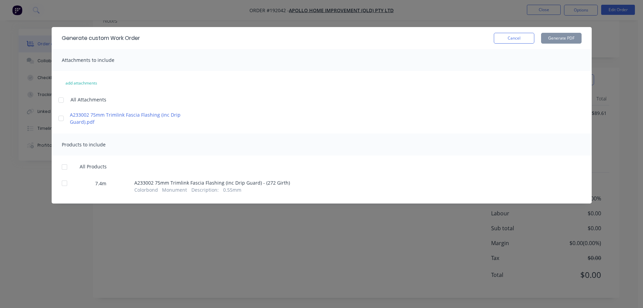
drag, startPoint x: 60, startPoint y: 98, endPoint x: 64, endPoint y: 158, distance: 60.2
click at [60, 98] on div at bounding box center [61, 100] width 14 height 14
click at [62, 166] on div at bounding box center [65, 167] width 14 height 14
click at [563, 30] on div "Generate custom Work Order Cancel Generate PDF" at bounding box center [322, 38] width 540 height 22
click at [563, 35] on button "Generate PDF" at bounding box center [561, 38] width 41 height 11
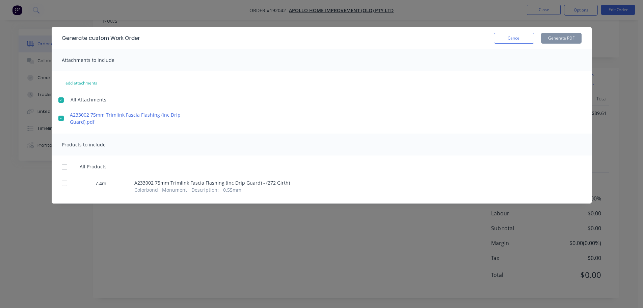
click at [518, 40] on button "Cancel" at bounding box center [514, 38] width 41 height 11
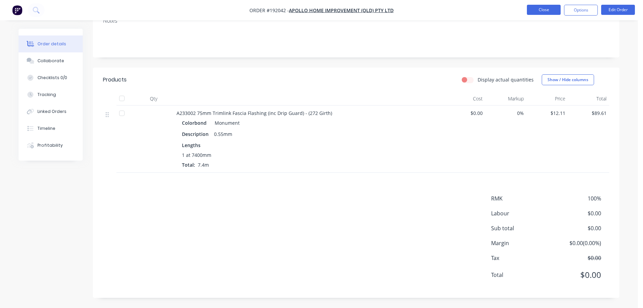
click at [535, 12] on button "Close" at bounding box center [544, 10] width 34 height 10
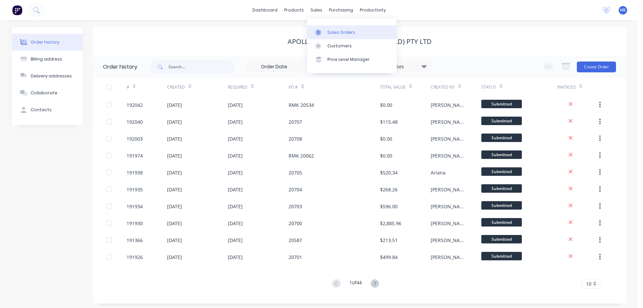
click at [343, 33] on div "Sales Orders" at bounding box center [341, 32] width 28 height 6
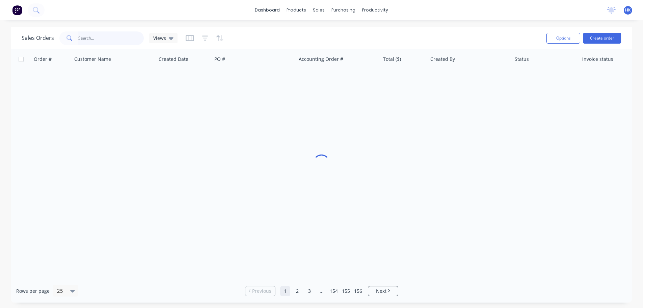
click at [124, 37] on input "text" at bounding box center [111, 38] width 66 height 14
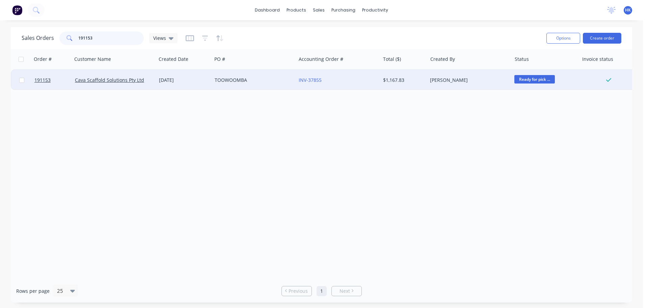
type input "191153"
click at [201, 75] on div "28 Aug 2025" at bounding box center [184, 80] width 56 height 20
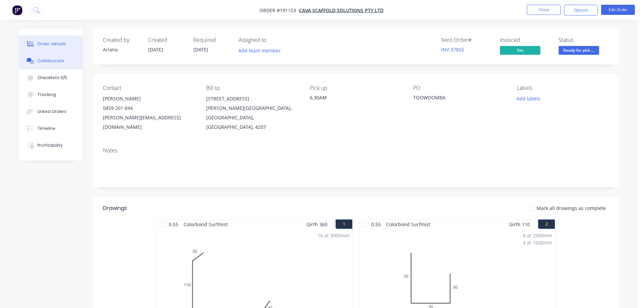
click at [45, 61] on div "Collaborate" at bounding box center [50, 61] width 27 height 6
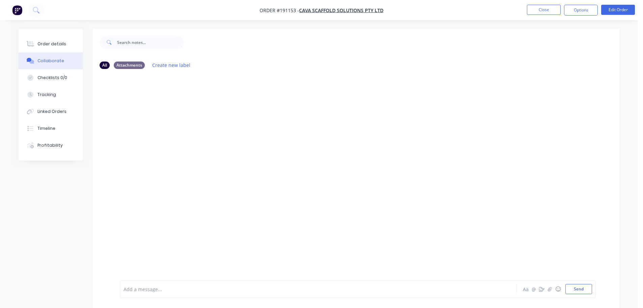
click at [147, 290] on div at bounding box center [299, 288] width 351 height 7
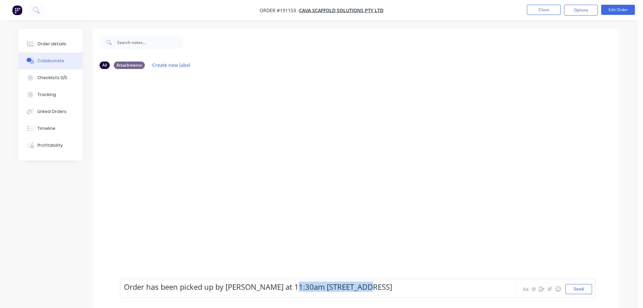
drag, startPoint x: 393, startPoint y: 283, endPoint x: 294, endPoint y: 297, distance: 99.3
click at [294, 297] on div "Order has been picked up by Nathan at 11:30am 30 Crestwood Drive Aa @ ☺ Send" at bounding box center [356, 287] width 527 height 39
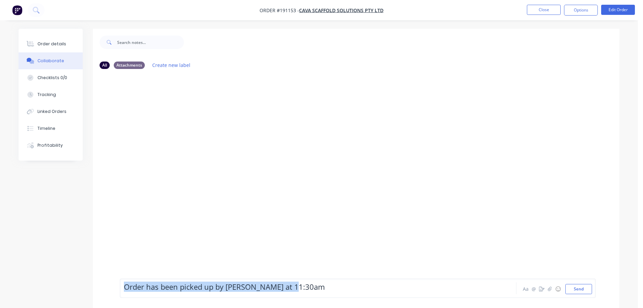
drag, startPoint x: 305, startPoint y: 290, endPoint x: 114, endPoint y: 288, distance: 190.1
click at [114, 288] on div "Order has been picked up by Nathan at 11:30am Aa @ ☺ Send" at bounding box center [356, 287] width 527 height 39
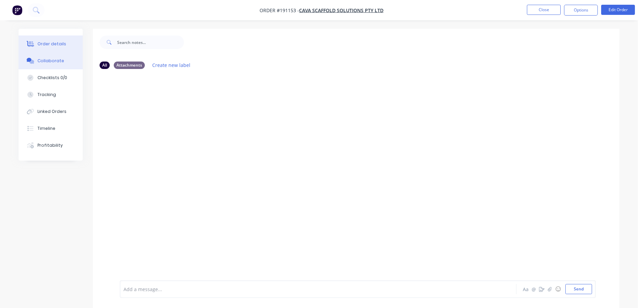
click at [56, 38] on button "Order details" at bounding box center [51, 43] width 64 height 17
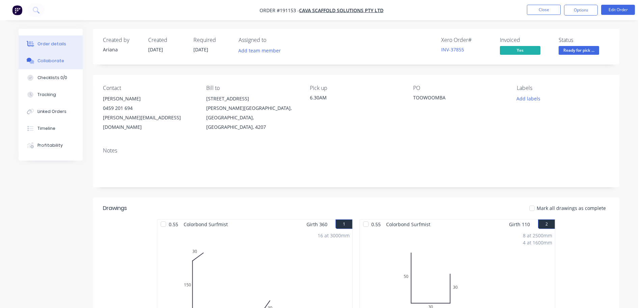
click at [53, 59] on div "Collaborate" at bounding box center [50, 61] width 27 height 6
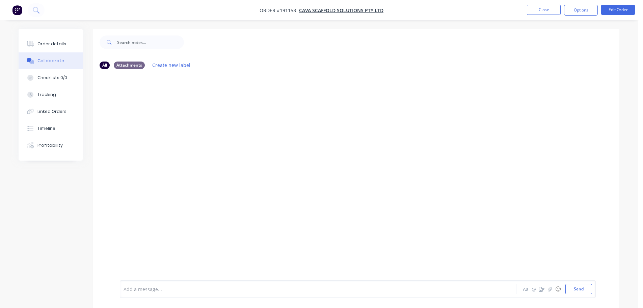
click at [155, 295] on div "Add a message... Aa @ ☺ Send" at bounding box center [358, 289] width 476 height 18
click at [155, 290] on div at bounding box center [299, 288] width 351 height 7
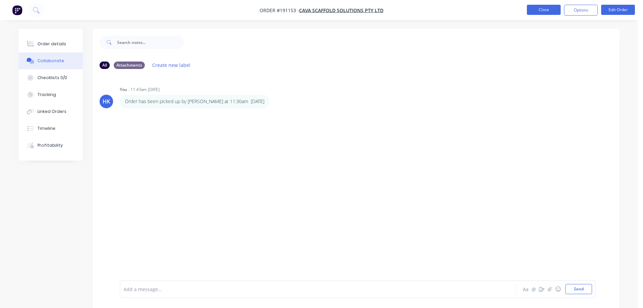
click at [538, 14] on button "Close" at bounding box center [544, 10] width 34 height 10
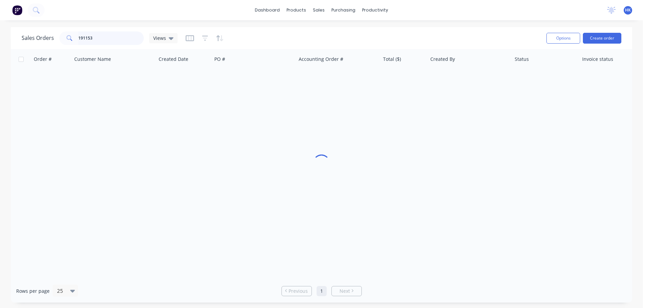
drag, startPoint x: 99, startPoint y: 36, endPoint x: 84, endPoint y: 38, distance: 15.3
click at [84, 38] on input "191153" at bounding box center [111, 38] width 66 height 14
type input "1"
click at [597, 37] on button "Create order" at bounding box center [602, 38] width 38 height 11
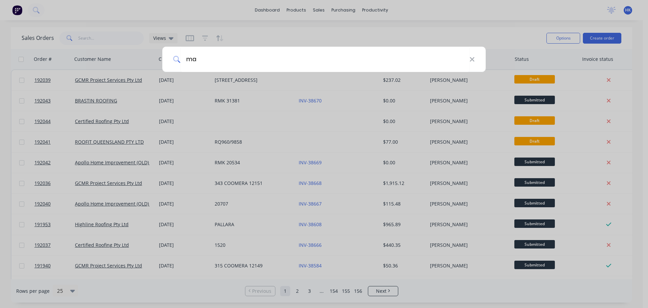
type input "m"
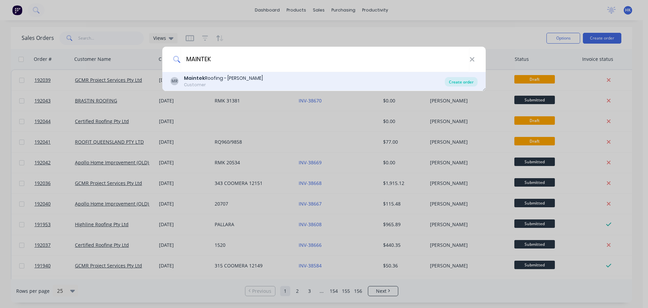
type input "MAINTEK"
click at [465, 78] on div "Create order" at bounding box center [461, 81] width 33 height 9
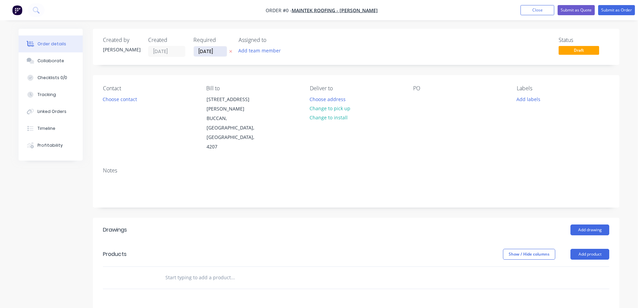
click at [208, 53] on input "[DATE]" at bounding box center [210, 51] width 33 height 10
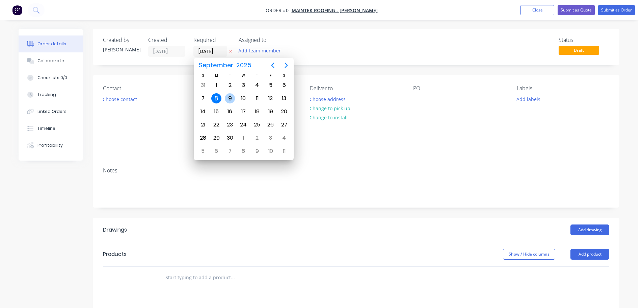
click at [229, 102] on div "9" at bounding box center [230, 98] width 10 height 10
type input "[DATE]"
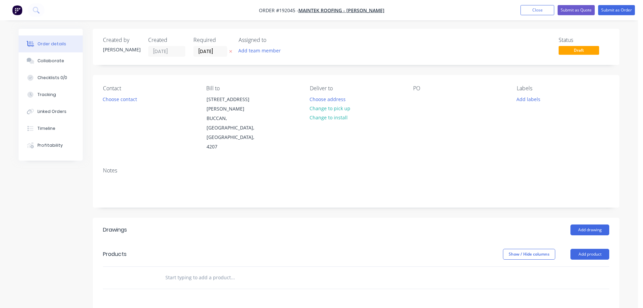
click at [132, 98] on button "Choose contact" at bounding box center [120, 98] width 42 height 9
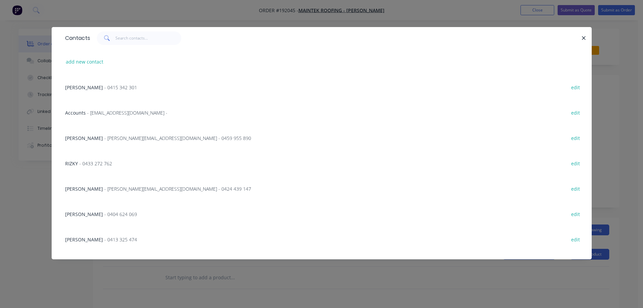
click at [101, 242] on div "SHANE - 0413 325 474" at bounding box center [101, 239] width 72 height 7
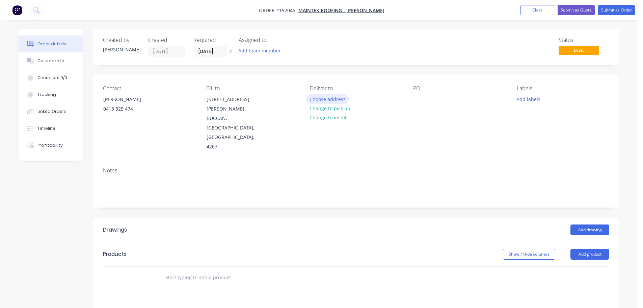
click at [322, 98] on button "Choose address" at bounding box center [327, 98] width 43 height 9
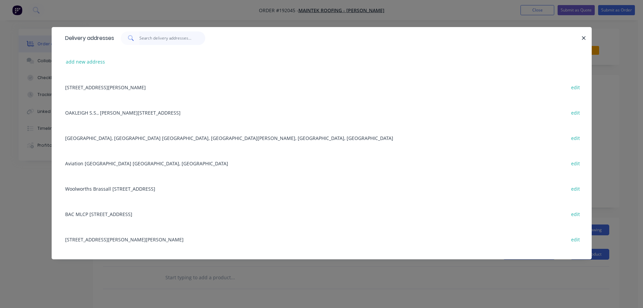
click at [168, 42] on input "text" at bounding box center [172, 38] width 66 height 14
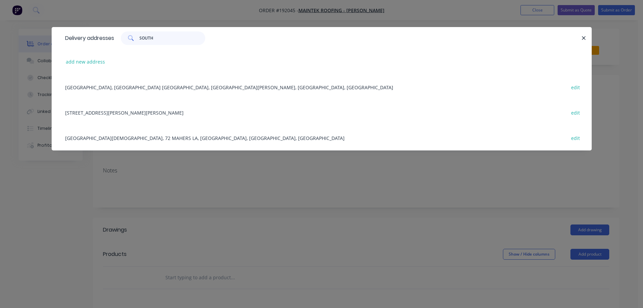
type input "SOUTH"
click at [189, 92] on div "BARRAMS RD, PROVIDENCE TOWEN CENTRE, SOUTH RIPLEY, Queensland, Australia edit" at bounding box center [322, 86] width 520 height 25
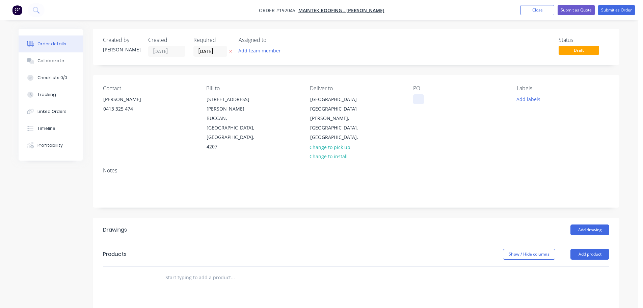
click at [420, 97] on div at bounding box center [418, 99] width 11 height 10
click at [541, 101] on button "Add labels" at bounding box center [528, 98] width 31 height 9
click at [529, 194] on div at bounding box center [529, 193] width 14 height 14
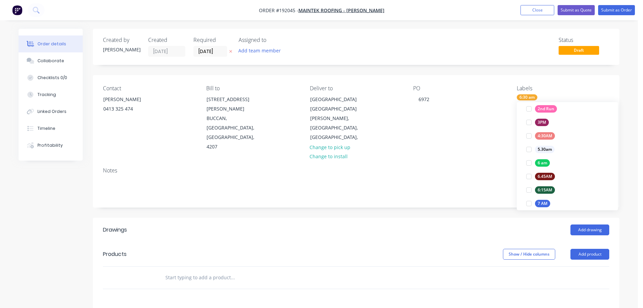
scroll to position [0, 0]
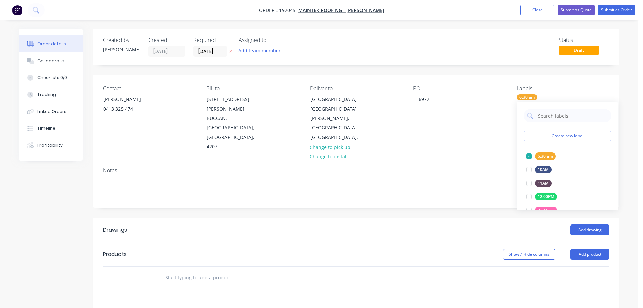
click at [596, 250] on header "Products Show / Hide columns Add product" at bounding box center [356, 254] width 527 height 24
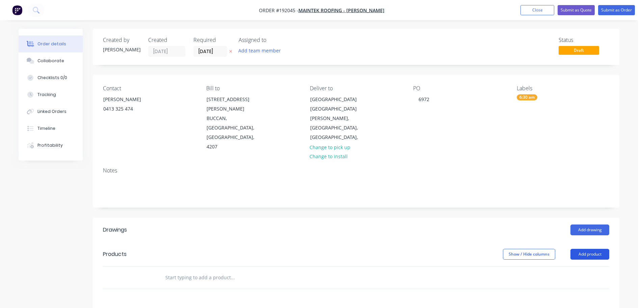
click at [592, 248] on button "Add product" at bounding box center [590, 253] width 39 height 11
click at [593, 266] on div "Product catalogue" at bounding box center [577, 271] width 52 height 10
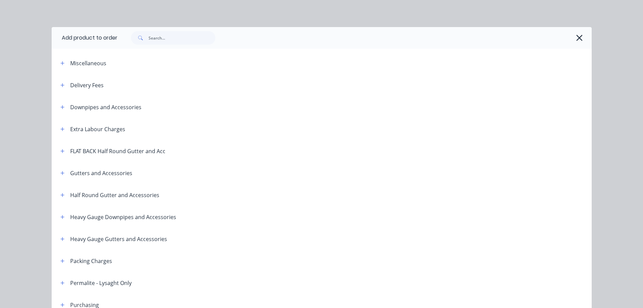
click at [64, 84] on div "Delivery Fees" at bounding box center [79, 85] width 49 height 8
click at [61, 84] on icon "button" at bounding box center [62, 85] width 4 height 5
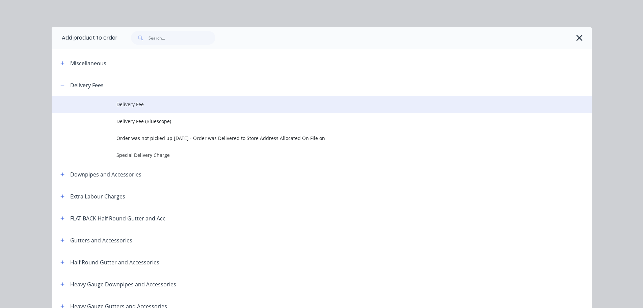
click at [122, 99] on td "Delivery Fee" at bounding box center [353, 104] width 475 height 17
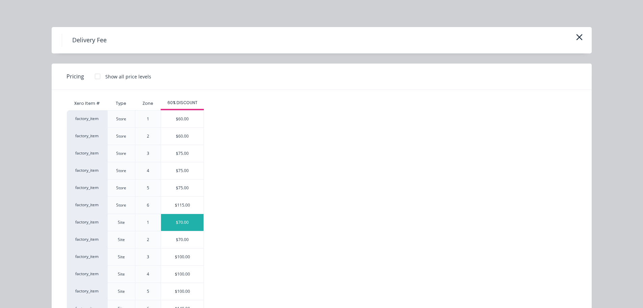
click at [189, 220] on div "$70.00" at bounding box center [182, 222] width 43 height 17
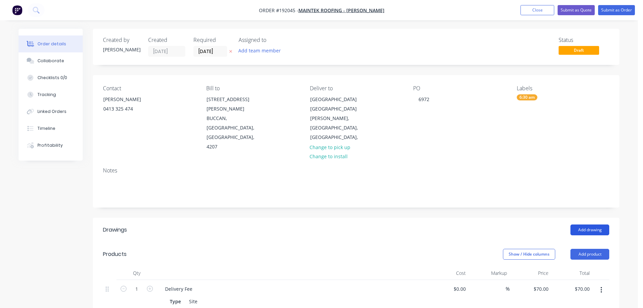
click at [577, 224] on button "Add drawing" at bounding box center [590, 229] width 39 height 11
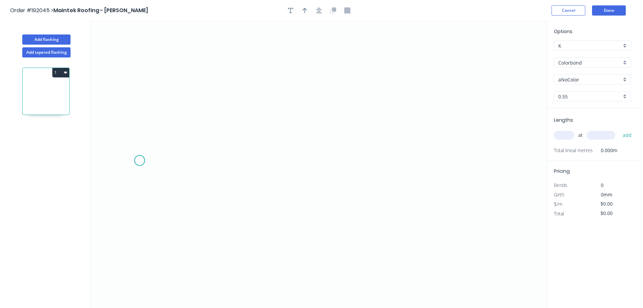
click at [139, 160] on icon "0" at bounding box center [319, 164] width 456 height 287
click at [146, 79] on icon "0" at bounding box center [319, 164] width 456 height 287
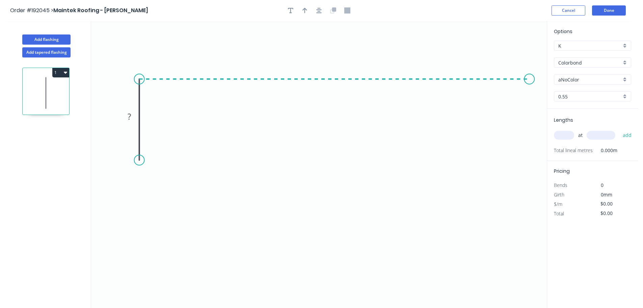
click at [530, 84] on icon "0 ?" at bounding box center [319, 164] width 456 height 287
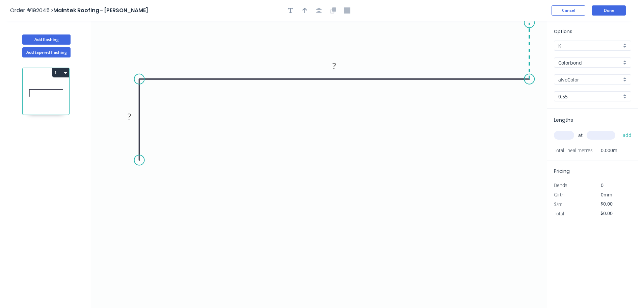
click at [529, 23] on icon at bounding box center [529, 51] width 0 height 56
click at [317, 11] on icon "button" at bounding box center [318, 10] width 5 height 6
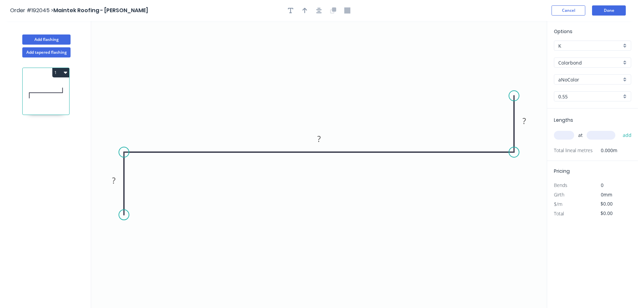
drag, startPoint x: 122, startPoint y: 231, endPoint x: 122, endPoint y: 215, distance: 15.9
click at [122, 215] on circle at bounding box center [124, 214] width 10 height 10
click at [115, 182] on tspan "?" at bounding box center [113, 180] width 3 height 11
drag, startPoint x: 514, startPoint y: 89, endPoint x: 466, endPoint y: 61, distance: 56.0
click at [514, 88] on circle at bounding box center [514, 89] width 10 height 10
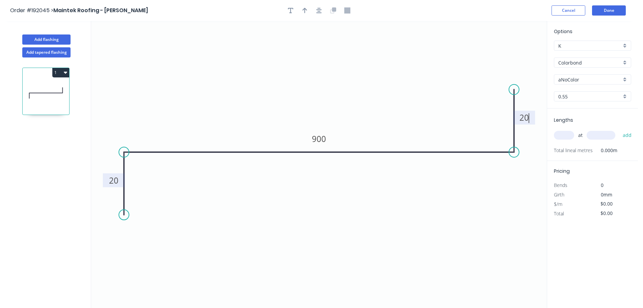
type input "$22.28"
click at [319, 8] on icon "button" at bounding box center [318, 10] width 5 height 6
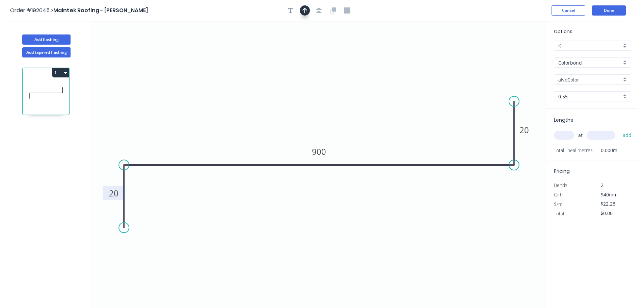
click at [309, 9] on button "button" at bounding box center [305, 10] width 10 height 10
drag, startPoint x: 512, startPoint y: 53, endPoint x: 407, endPoint y: 87, distance: 109.8
click at [311, 60] on icon at bounding box center [313, 54] width 6 height 22
click at [586, 82] on input "aNoColor" at bounding box center [589, 79] width 63 height 7
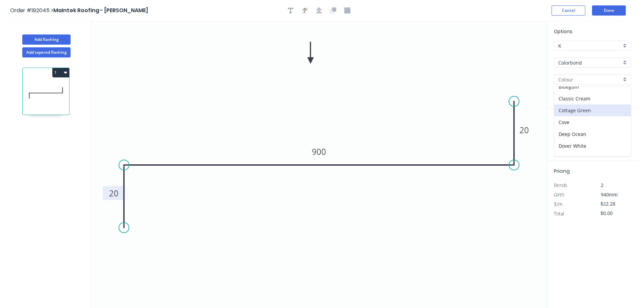
scroll to position [34, 0]
click at [584, 126] on div "Dover White" at bounding box center [592, 130] width 77 height 12
type input "Dover White"
click at [569, 137] on input "text" at bounding box center [564, 135] width 20 height 9
type input "1"
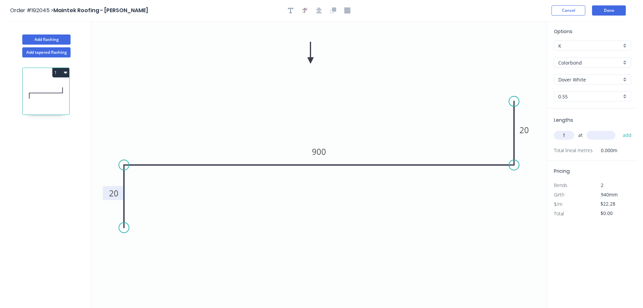
type input "3"
type input "1200"
click at [620, 129] on button "add" at bounding box center [628, 134] width 16 height 11
type input "$26.74"
type input "1"
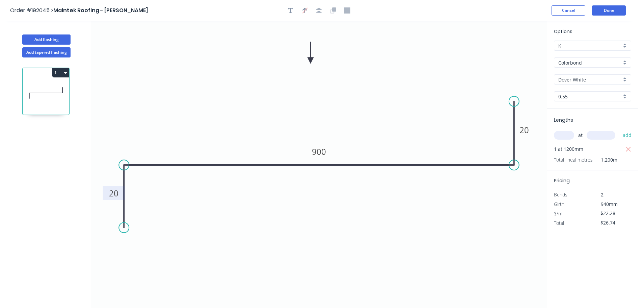
click at [569, 135] on input "text" at bounding box center [564, 135] width 20 height 9
type input "1"
type input "30000"
click at [620, 129] on button "add" at bounding box center [628, 134] width 16 height 11
click at [628, 158] on icon "button" at bounding box center [628, 158] width 5 height 5
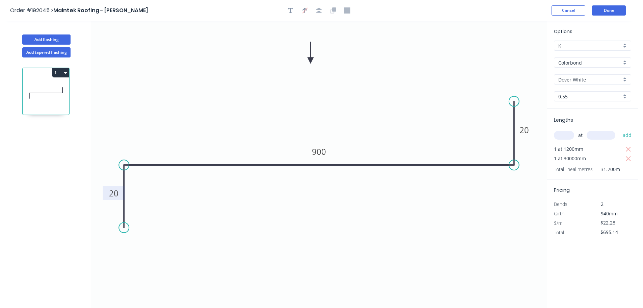
type input "$26.74"
click at [554, 136] on input "text" at bounding box center [564, 135] width 20 height 9
type input "1"
type input "3000"
click at [620, 129] on button "add" at bounding box center [628, 134] width 16 height 11
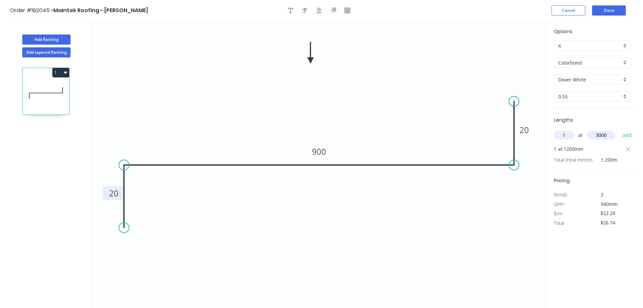
type input "$93.58"
click at [607, 10] on button "Done" at bounding box center [609, 10] width 34 height 10
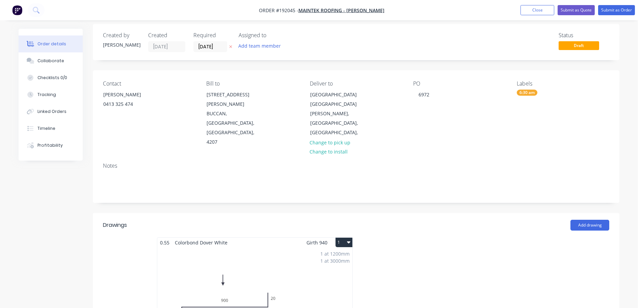
scroll to position [68, 0]
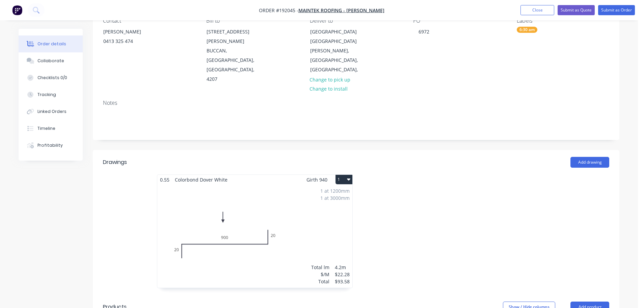
click at [410, 68] on div "Contact SHANE 0413 325 474 Bill to 247-251 Wilson Road BUCCAN, Queensland, Aust…" at bounding box center [356, 50] width 527 height 87
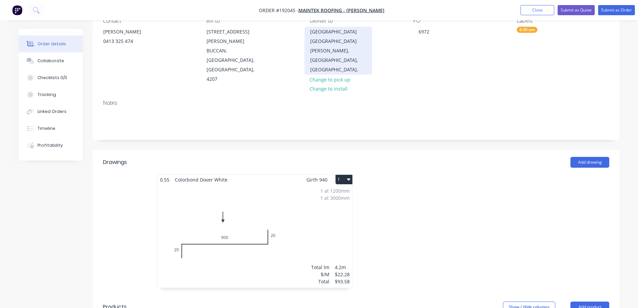
click at [317, 36] on div "BARRAMS RD PROVIDENCE TOWEN CENTRE" at bounding box center [338, 31] width 56 height 9
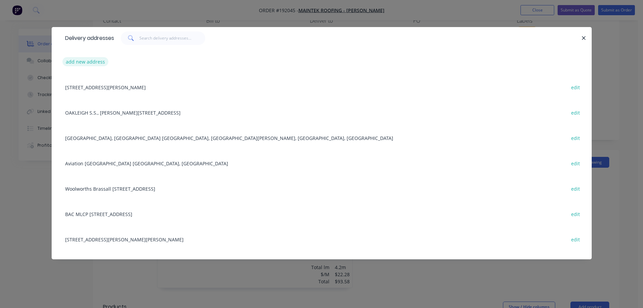
click at [100, 62] on button "add new address" at bounding box center [85, 61] width 46 height 9
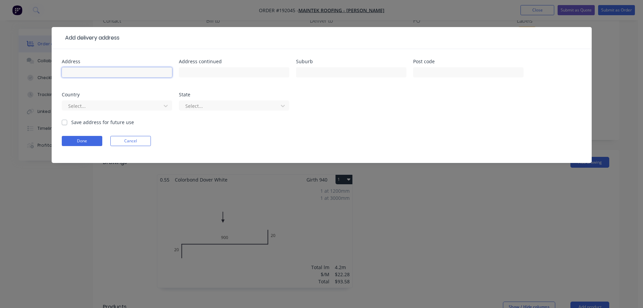
click at [97, 73] on input "text" at bounding box center [117, 72] width 110 height 10
type input "[STREET_ADDRESS]"
type input "SOUTH RIPLEY"
click at [481, 71] on input "text" at bounding box center [468, 72] width 110 height 10
type input "4306"
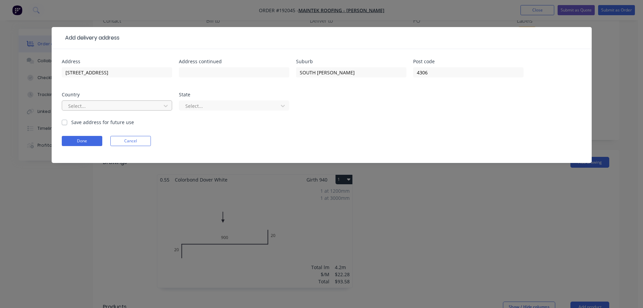
click at [130, 106] on div at bounding box center [113, 106] width 90 height 8
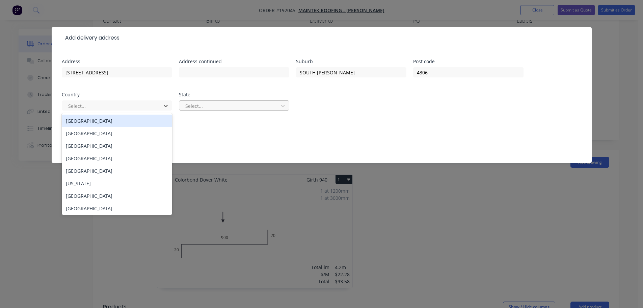
drag, startPoint x: 121, startPoint y: 122, endPoint x: 200, endPoint y: 105, distance: 80.8
click at [121, 121] on div "Australia" at bounding box center [117, 120] width 110 height 12
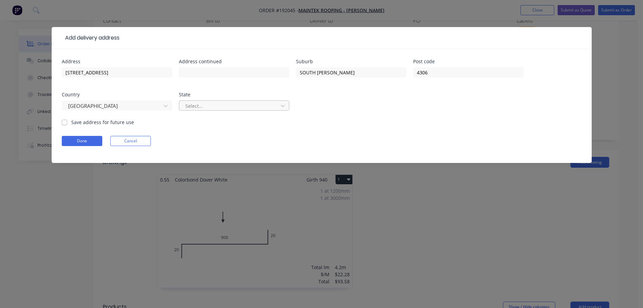
click at [210, 103] on div at bounding box center [230, 106] width 90 height 8
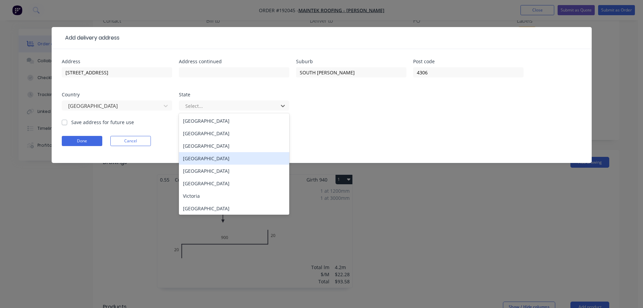
click at [210, 155] on div "Queensland" at bounding box center [234, 158] width 110 height 12
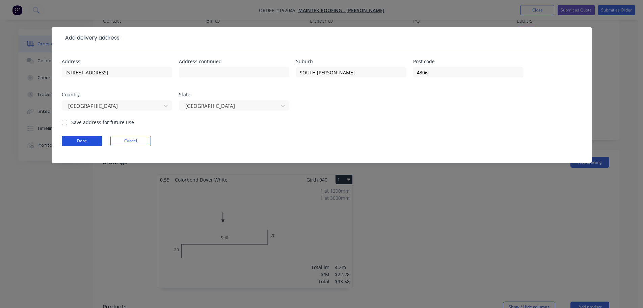
click at [75, 141] on button "Done" at bounding box center [82, 141] width 41 height 10
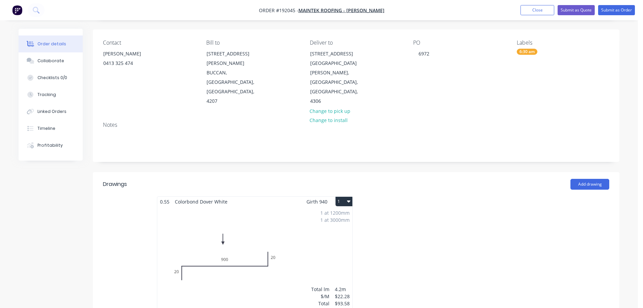
scroll to position [34, 0]
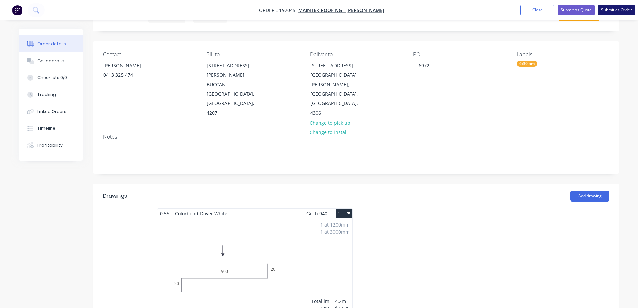
drag, startPoint x: 632, startPoint y: 11, endPoint x: 626, endPoint y: 13, distance: 6.5
click at [631, 11] on button "Submit as Order" at bounding box center [616, 10] width 37 height 10
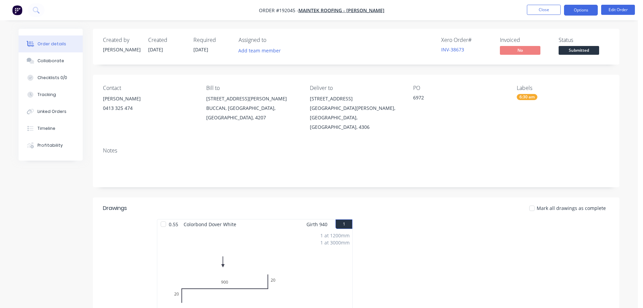
click at [583, 6] on button "Options" at bounding box center [581, 10] width 34 height 11
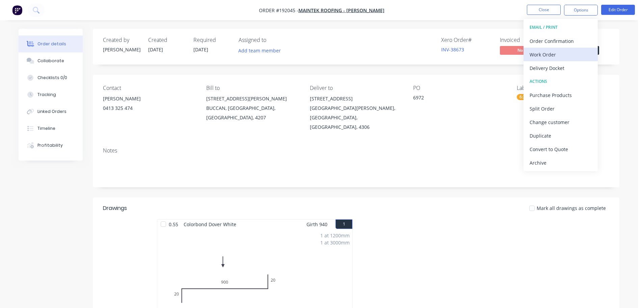
click at [546, 57] on div "Work Order" at bounding box center [561, 55] width 62 height 10
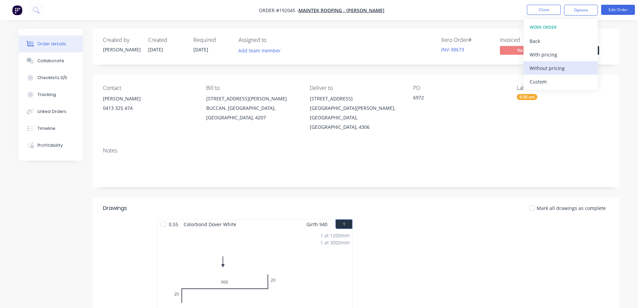
click at [549, 69] on div "Without pricing" at bounding box center [561, 68] width 62 height 10
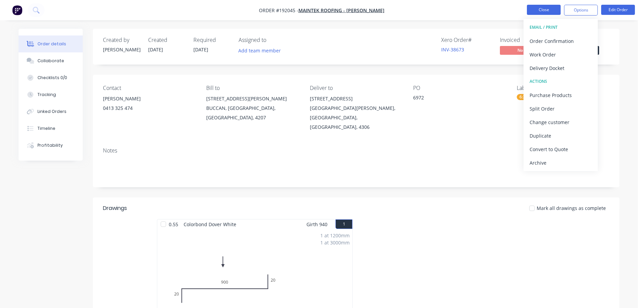
click at [545, 10] on button "Close" at bounding box center [544, 10] width 34 height 10
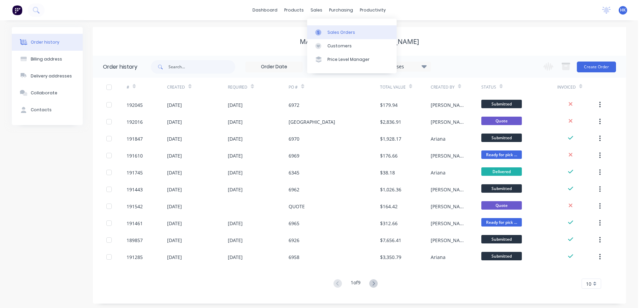
click at [345, 30] on div "Sales Orders" at bounding box center [341, 32] width 28 height 6
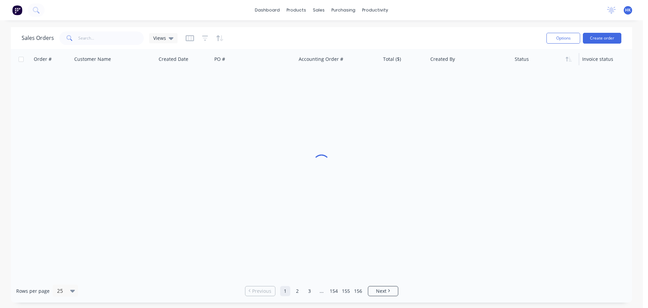
drag, startPoint x: 603, startPoint y: 46, endPoint x: 529, endPoint y: 63, distance: 76.2
click at [602, 47] on div "Sales Orders Views Options Create order" at bounding box center [322, 38] width 622 height 22
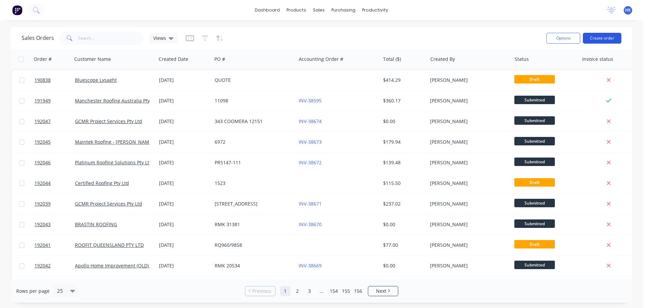
click at [602, 36] on button "Create order" at bounding box center [602, 38] width 38 height 11
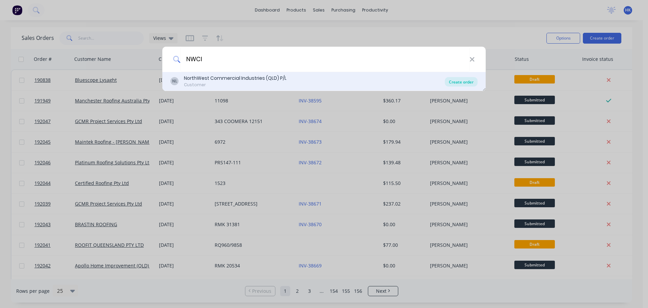
type input "NWCI"
click at [457, 82] on div "Create order" at bounding box center [461, 81] width 33 height 9
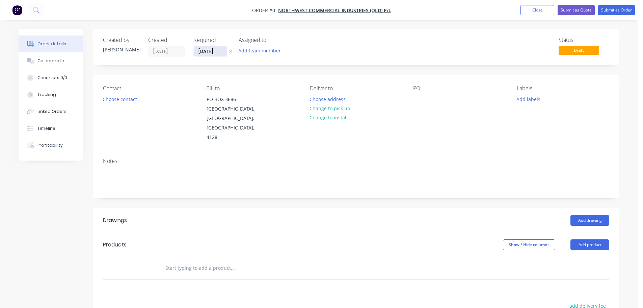
click at [214, 51] on input "[DATE]" at bounding box center [210, 51] width 33 height 10
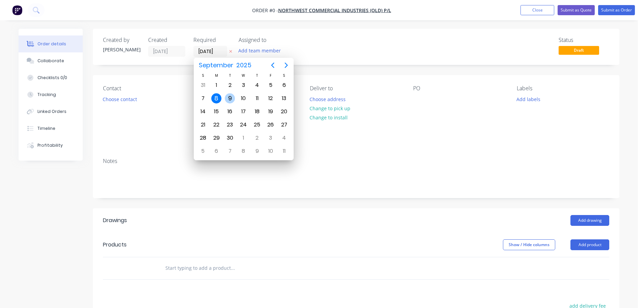
click at [231, 97] on div "9" at bounding box center [230, 98] width 10 height 10
type input "[DATE]"
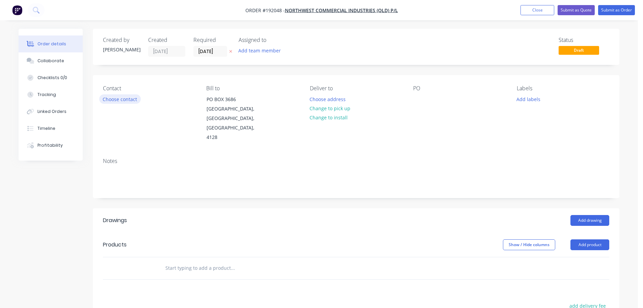
click at [130, 99] on button "Choose contact" at bounding box center [120, 98] width 42 height 9
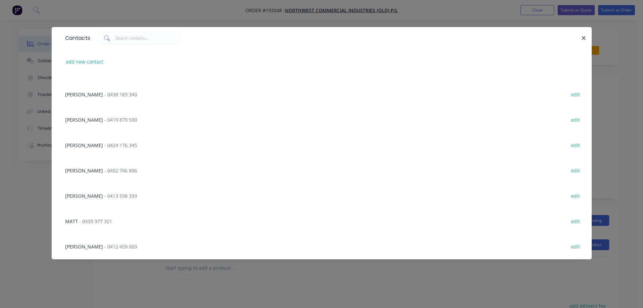
scroll to position [34, 0]
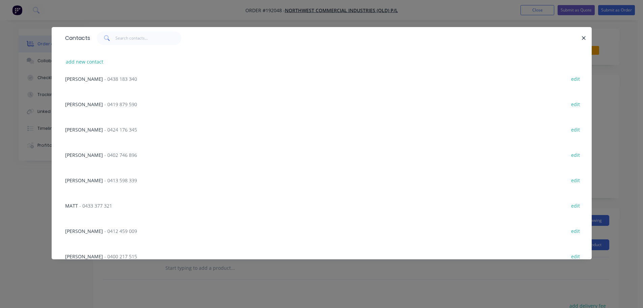
click at [103, 176] on div "ROB HART - 0413 598 339 edit" at bounding box center [322, 179] width 520 height 25
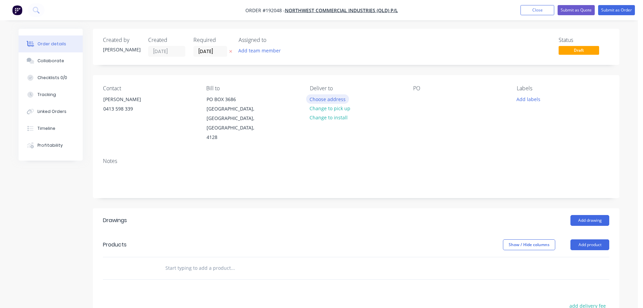
click at [327, 96] on button "Choose address" at bounding box center [327, 98] width 43 height 9
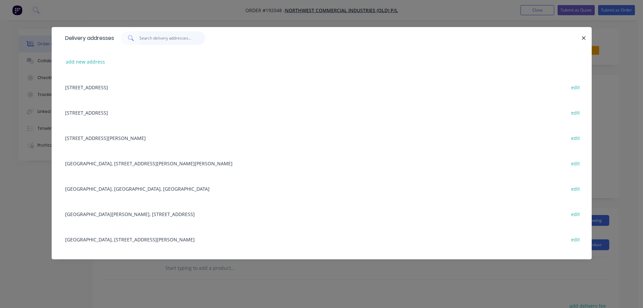
click at [161, 43] on input "text" at bounding box center [172, 38] width 66 height 14
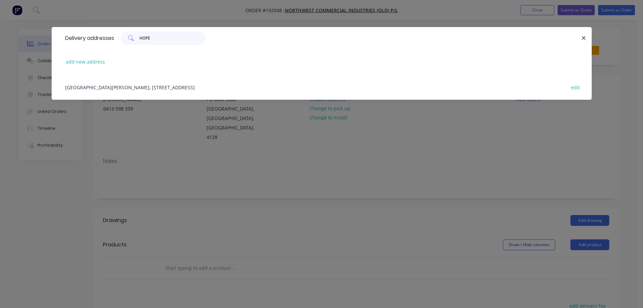
type input "HOPE"
click at [130, 85] on div "MANGROVE JACK PARK, 2 RIVER COVE PL, HOPE ISLAND, 4212 edit" at bounding box center [322, 86] width 520 height 25
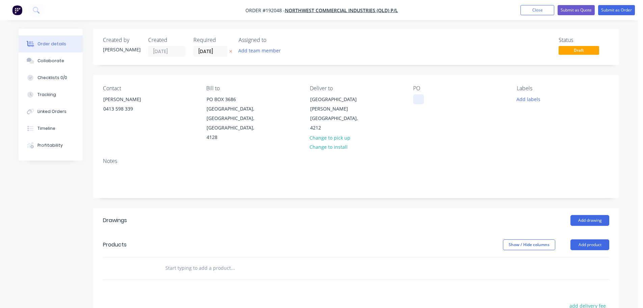
click at [421, 98] on div at bounding box center [418, 99] width 11 height 10
click at [533, 97] on button "Add labels" at bounding box center [528, 98] width 31 height 9
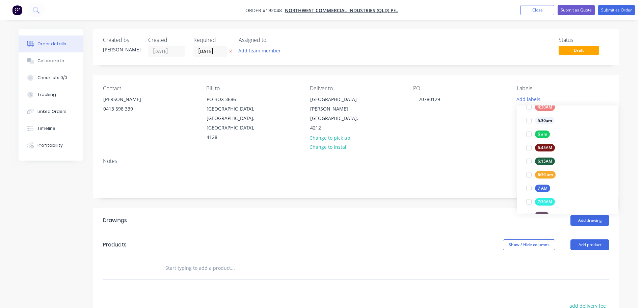
scroll to position [135, 0]
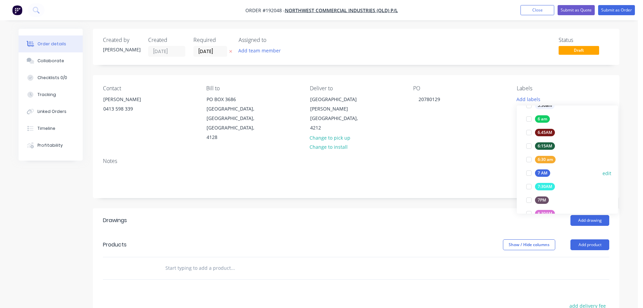
click at [528, 170] on div at bounding box center [529, 173] width 14 height 14
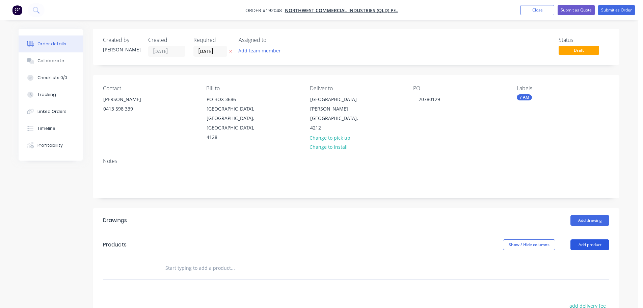
click at [583, 239] on button "Add product" at bounding box center [590, 244] width 39 height 11
click at [586, 215] on button "Add drawing" at bounding box center [590, 220] width 39 height 11
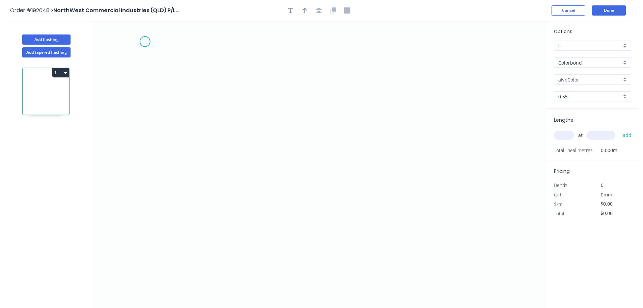
click at [145, 42] on icon "0" at bounding box center [319, 164] width 456 height 287
click at [145, 167] on icon "0" at bounding box center [319, 164] width 456 height 287
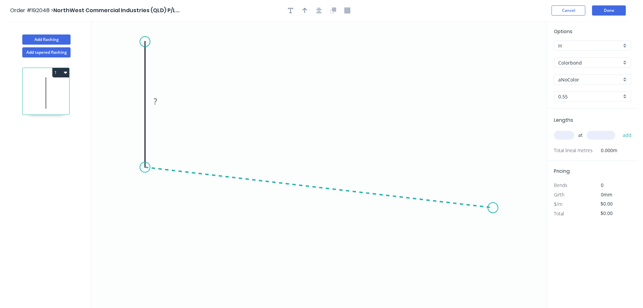
click at [493, 207] on icon "0 ?" at bounding box center [319, 164] width 456 height 287
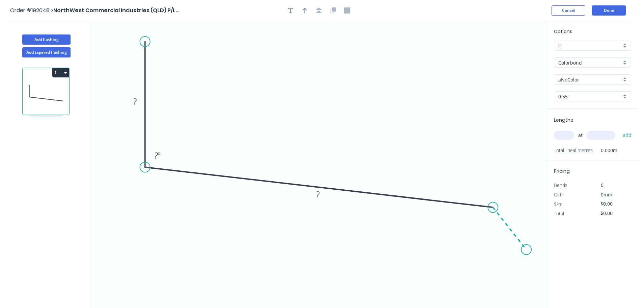
click at [527, 249] on icon "0 ? ? ? º" at bounding box center [319, 164] width 456 height 287
click at [315, 11] on button "button" at bounding box center [319, 10] width 10 height 10
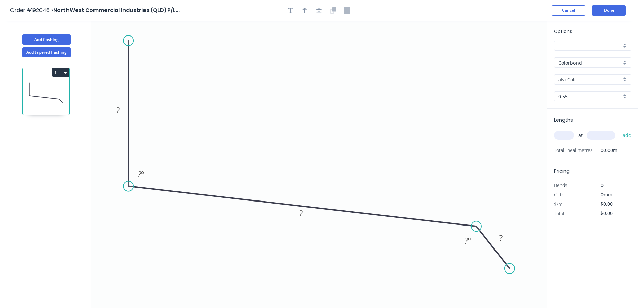
click at [129, 41] on circle at bounding box center [128, 40] width 10 height 10
click at [121, 106] on rect at bounding box center [118, 110] width 14 height 9
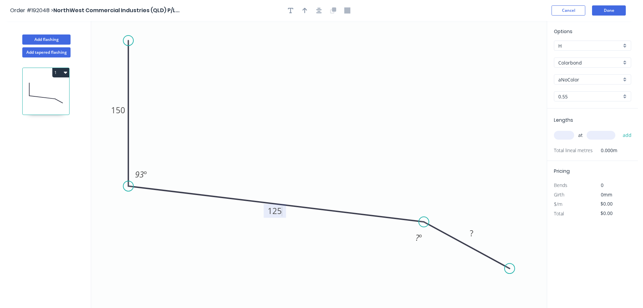
drag, startPoint x: 429, startPoint y: 222, endPoint x: 437, endPoint y: 233, distance: 12.8
click at [419, 220] on circle at bounding box center [424, 221] width 10 height 10
drag, startPoint x: 508, startPoint y: 267, endPoint x: 453, endPoint y: 264, distance: 55.1
click at [453, 264] on circle at bounding box center [453, 264] width 10 height 10
drag, startPoint x: 314, startPoint y: 9, endPoint x: 311, endPoint y: 16, distance: 8.2
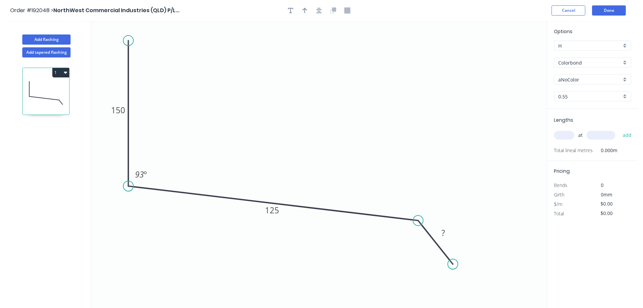
click at [315, 9] on button "button" at bounding box center [319, 10] width 10 height 10
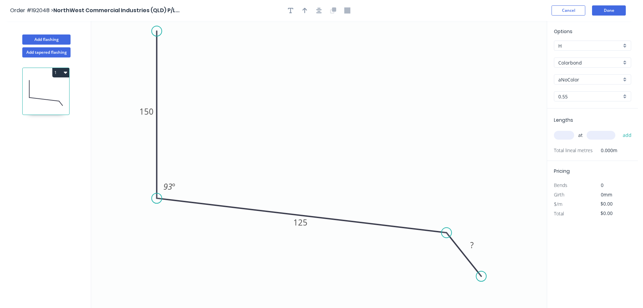
drag, startPoint x: 153, startPoint y: 32, endPoint x: 158, endPoint y: 28, distance: 6.5
click at [153, 30] on circle at bounding box center [157, 31] width 10 height 10
click at [321, 7] on button "button" at bounding box center [319, 10] width 10 height 10
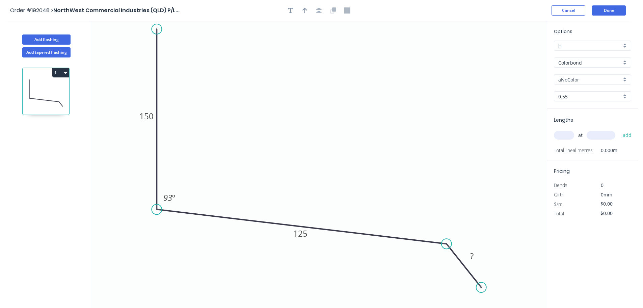
click at [153, 29] on circle at bounding box center [157, 29] width 10 height 10
click at [324, 8] on div at bounding box center [319, 10] width 71 height 10
drag, startPoint x: 482, startPoint y: 286, endPoint x: 471, endPoint y: 273, distance: 17.2
click at [471, 273] on circle at bounding box center [470, 273] width 10 height 10
drag, startPoint x: 469, startPoint y: 271, endPoint x: 470, endPoint y: 277, distance: 5.8
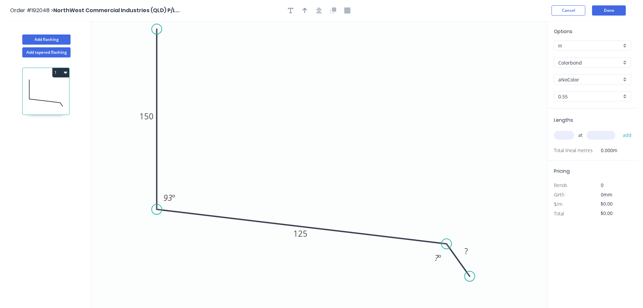
click at [470, 277] on circle at bounding box center [470, 276] width 10 height 10
click at [322, 12] on button "button" at bounding box center [319, 10] width 10 height 10
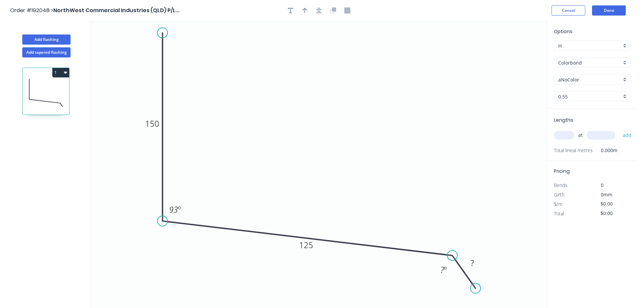
drag, startPoint x: 166, startPoint y: 38, endPoint x: 165, endPoint y: 33, distance: 5.8
click at [165, 33] on circle at bounding box center [162, 33] width 10 height 10
drag, startPoint x: 429, startPoint y: 252, endPoint x: 416, endPoint y: 251, distance: 13.2
click at [416, 251] on circle at bounding box center [416, 250] width 10 height 10
drag, startPoint x: 476, startPoint y: 285, endPoint x: 431, endPoint y: 285, distance: 44.9
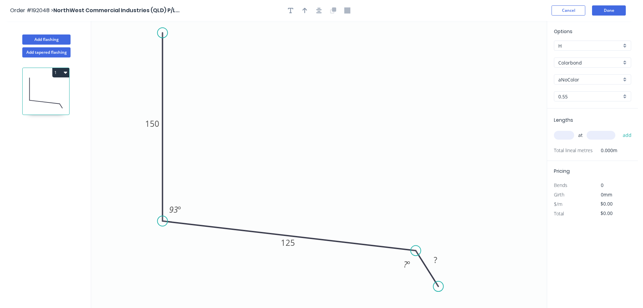
click at [438, 286] on circle at bounding box center [438, 286] width 10 height 10
click at [438, 282] on icon "0 150 125 ? 93 º ? º" at bounding box center [319, 164] width 456 height 287
drag, startPoint x: 441, startPoint y: 282, endPoint x: 570, endPoint y: 267, distance: 130.2
click at [517, 274] on icon "0 150 125 ? 93 º ? º" at bounding box center [319, 164] width 456 height 287
click at [538, 246] on div "Delete point" at bounding box center [550, 247] width 68 height 14
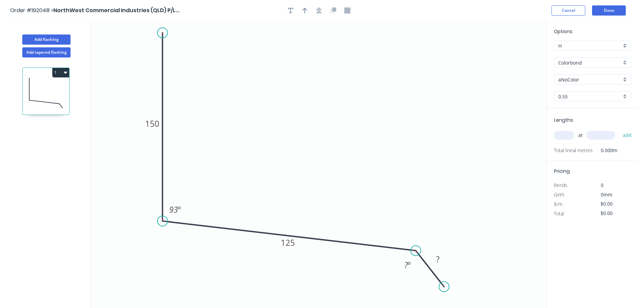
drag, startPoint x: 439, startPoint y: 290, endPoint x: 444, endPoint y: 287, distance: 6.7
click at [444, 287] on circle at bounding box center [444, 286] width 10 height 10
click at [414, 269] on rect at bounding box center [408, 264] width 14 height 9
click at [437, 279] on circle at bounding box center [437, 279] width 10 height 10
click at [404, 267] on tspan "?" at bounding box center [406, 264] width 4 height 11
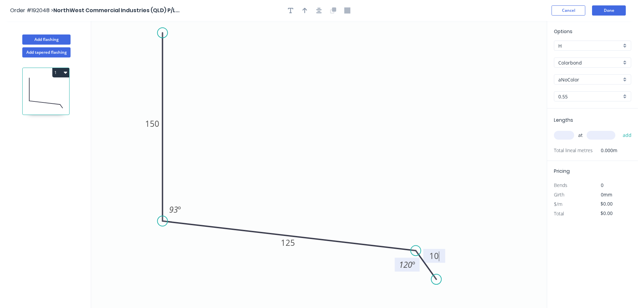
type input "$10.08"
click at [323, 10] on button "button" at bounding box center [319, 10] width 10 height 10
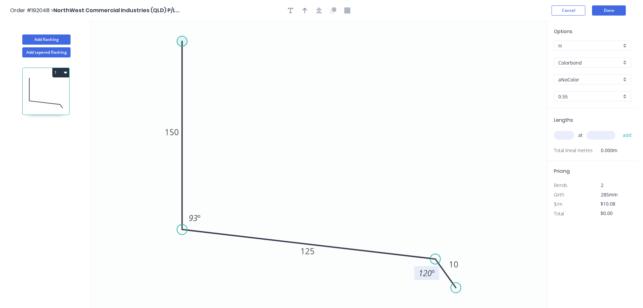
drag, startPoint x: 181, startPoint y: 41, endPoint x: 183, endPoint y: 31, distance: 9.9
click at [183, 36] on circle at bounding box center [182, 41] width 10 height 10
click at [304, 12] on icon "button" at bounding box center [305, 10] width 5 height 6
drag, startPoint x: 511, startPoint y: 55, endPoint x: 408, endPoint y: 87, distance: 108.4
click at [376, 58] on icon at bounding box center [379, 51] width 6 height 22
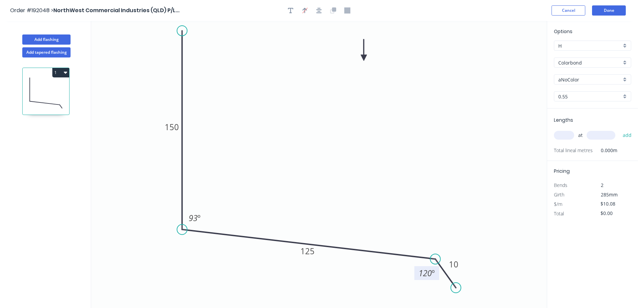
click at [591, 82] on input "aNoColor" at bounding box center [589, 79] width 63 height 7
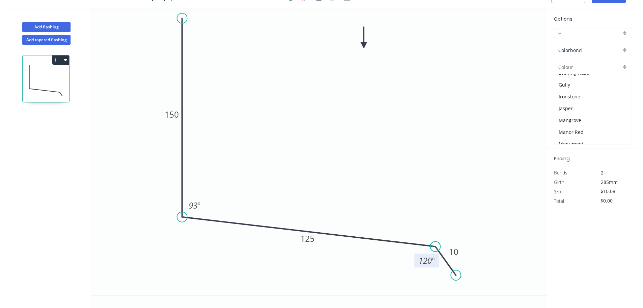
scroll to position [93, 0]
click at [584, 47] on input "Colorbond" at bounding box center [589, 50] width 63 height 7
type input "aNoColor"
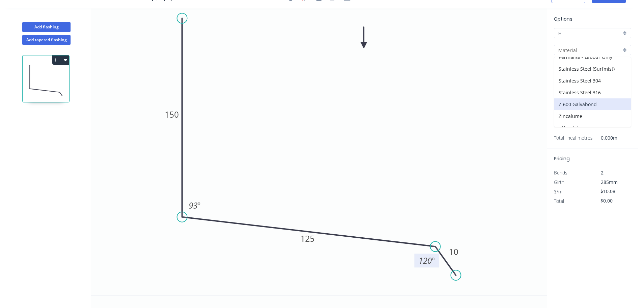
scroll to position [155, 0]
click at [589, 110] on div "Zincalume" at bounding box center [592, 109] width 77 height 12
type input "Zincalume"
type input "$9.36"
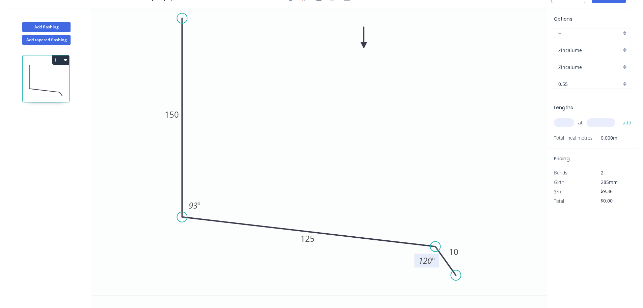
click at [559, 120] on input "text" at bounding box center [564, 122] width 20 height 9
type input "1"
type input "2100"
click at [620, 117] on button "add" at bounding box center [628, 122] width 16 height 11
type input "$19.66"
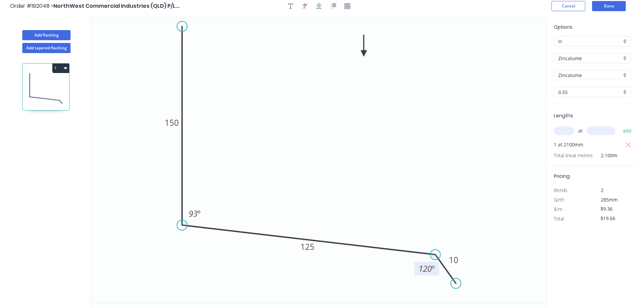
scroll to position [0, 0]
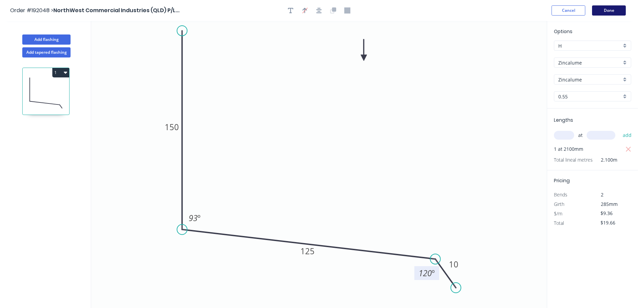
click at [610, 13] on button "Done" at bounding box center [609, 10] width 34 height 10
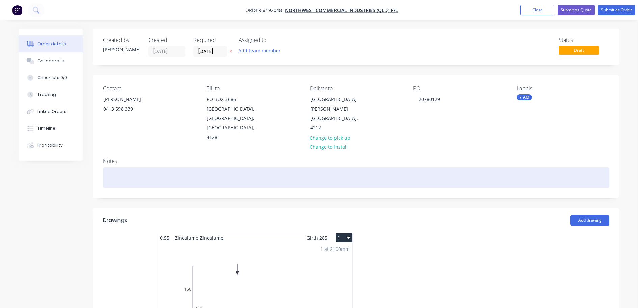
click at [215, 167] on div at bounding box center [356, 177] width 506 height 21
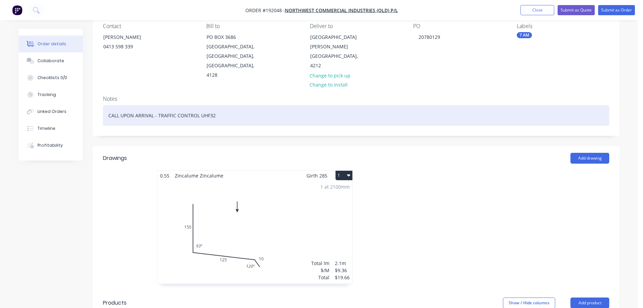
scroll to position [68, 0]
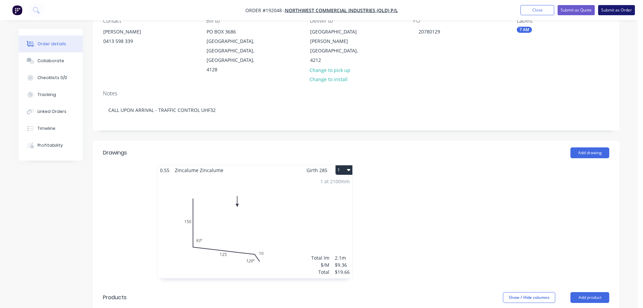
click at [626, 8] on button "Submit as Order" at bounding box center [616, 10] width 37 height 10
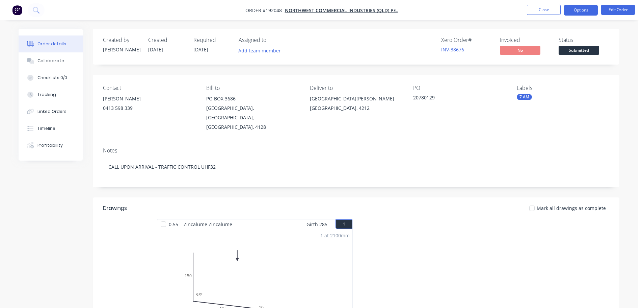
click at [584, 9] on button "Options" at bounding box center [581, 10] width 34 height 11
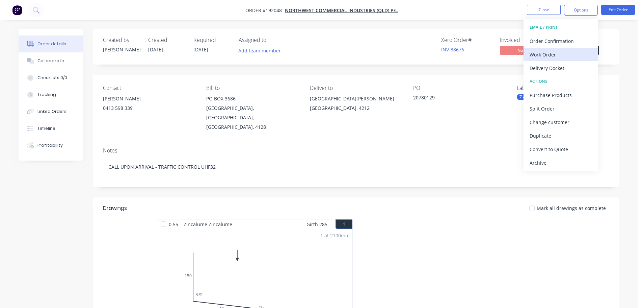
click at [565, 60] on button "Work Order" at bounding box center [561, 55] width 74 height 14
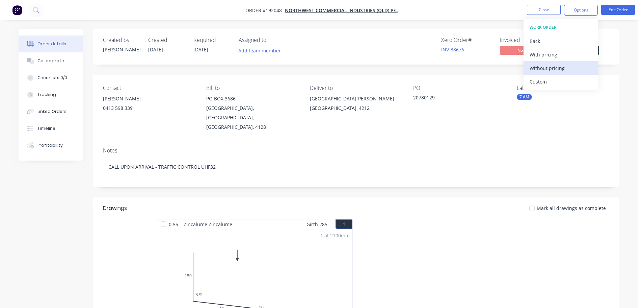
click at [565, 72] on div "Without pricing" at bounding box center [561, 68] width 62 height 10
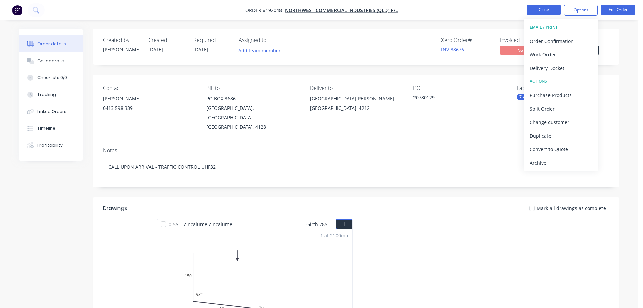
click at [543, 5] on button "Close" at bounding box center [544, 10] width 34 height 10
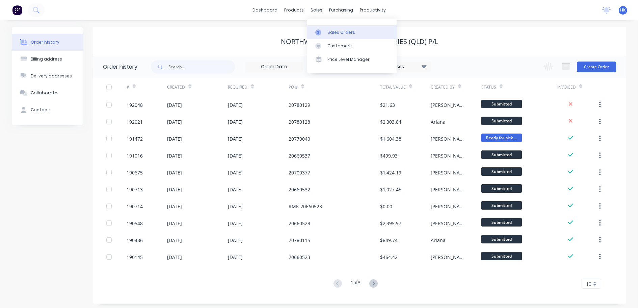
click at [353, 31] on link "Sales Orders" at bounding box center [351, 32] width 89 height 14
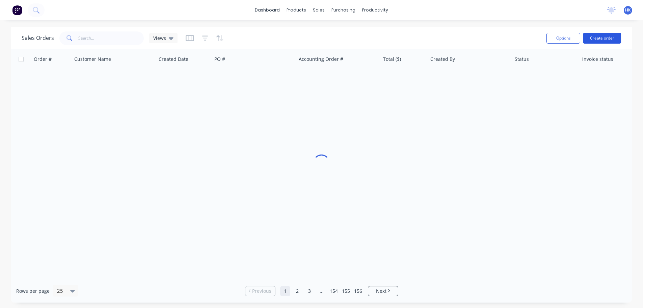
click at [610, 39] on button "Create order" at bounding box center [602, 38] width 38 height 11
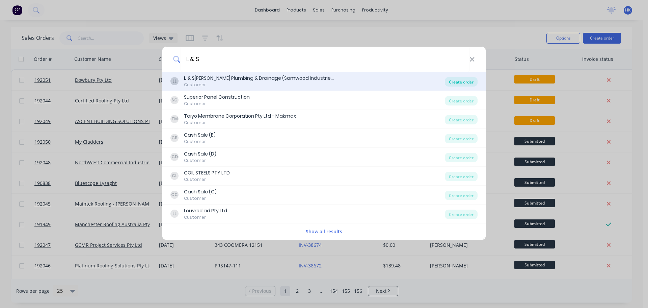
type input "L & S"
click at [450, 84] on div "Create order" at bounding box center [461, 81] width 33 height 9
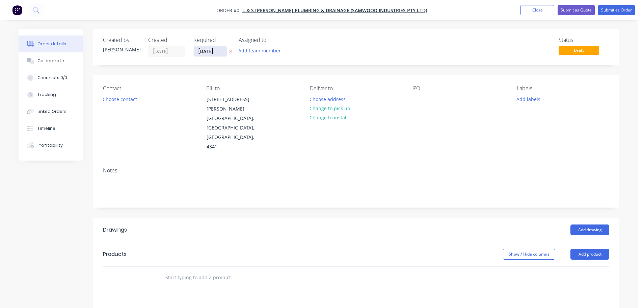
click at [211, 52] on input "[DATE]" at bounding box center [210, 51] width 33 height 10
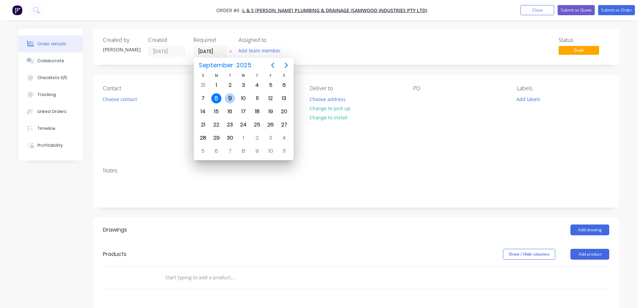
click at [233, 96] on div "9" at bounding box center [230, 98] width 10 height 10
type input "[DATE]"
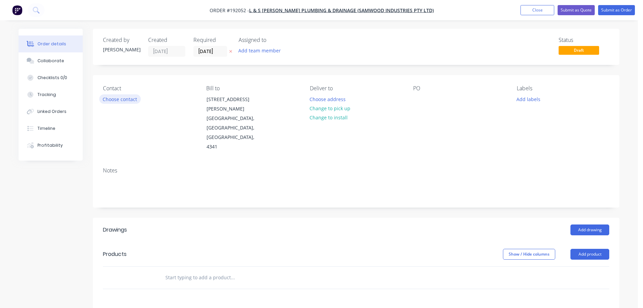
click at [125, 100] on button "Choose contact" at bounding box center [120, 98] width 42 height 9
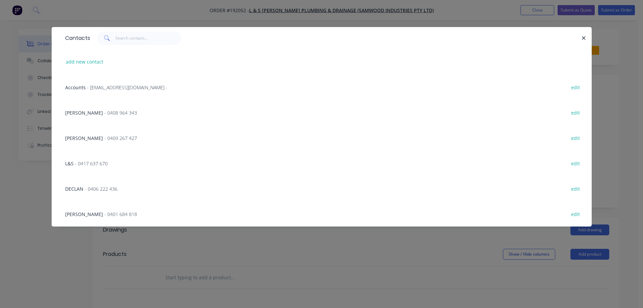
click at [104, 140] on span "- 0409 267 427" at bounding box center [120, 138] width 33 height 6
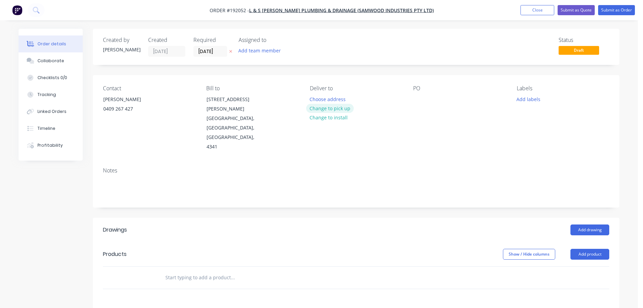
click at [331, 107] on button "Change to pick up" at bounding box center [330, 108] width 48 height 9
click at [312, 99] on div at bounding box center [315, 99] width 11 height 10
click at [416, 102] on div at bounding box center [418, 99] width 11 height 10
click at [586, 224] on button "Add drawing" at bounding box center [590, 229] width 39 height 11
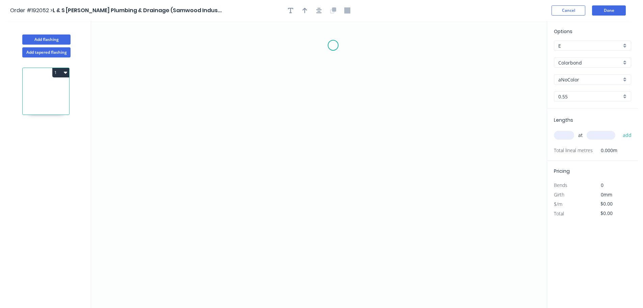
click at [333, 44] on icon "0" at bounding box center [319, 164] width 456 height 287
click at [328, 209] on icon "0" at bounding box center [319, 164] width 456 height 287
click at [299, 240] on icon "0 ?" at bounding box center [319, 164] width 456 height 287
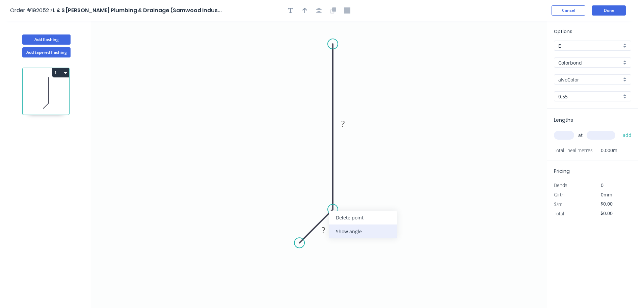
click at [359, 231] on div "Show angle" at bounding box center [363, 231] width 68 height 14
drag, startPoint x: 336, startPoint y: 42, endPoint x: 334, endPoint y: 31, distance: 10.8
click at [335, 39] on circle at bounding box center [333, 44] width 10 height 10
click at [333, 41] on icon "0 ? ? ? º" at bounding box center [319, 164] width 456 height 287
drag, startPoint x: 331, startPoint y: 43, endPoint x: 330, endPoint y: 40, distance: 3.5
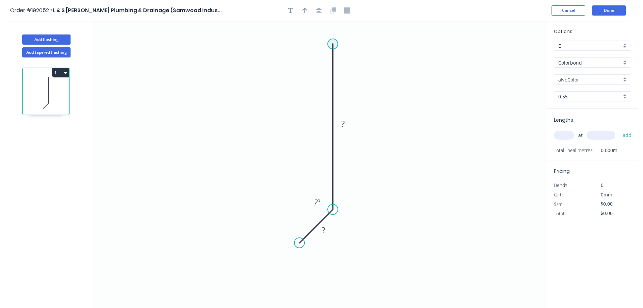
click at [330, 40] on circle at bounding box center [333, 44] width 10 height 10
click at [346, 121] on rect at bounding box center [343, 121] width 14 height 9
type input "$5.84"
click at [316, 13] on icon "button" at bounding box center [318, 10] width 5 height 6
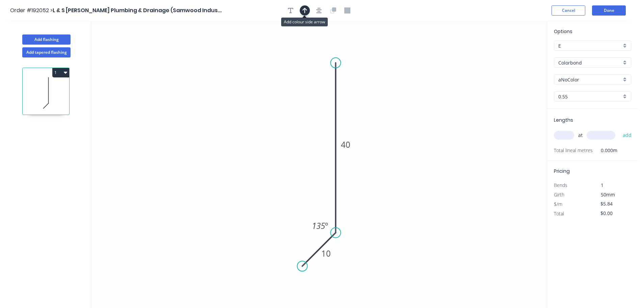
click at [305, 12] on icon "button" at bounding box center [305, 10] width 5 height 5
drag, startPoint x: 337, startPoint y: 91, endPoint x: 221, endPoint y: 115, distance: 118.3
click at [221, 115] on icon at bounding box center [224, 108] width 6 height 22
drag, startPoint x: 223, startPoint y: 115, endPoint x: 206, endPoint y: 116, distance: 16.6
click at [206, 116] on icon "0 10 40 135 º" at bounding box center [319, 164] width 456 height 287
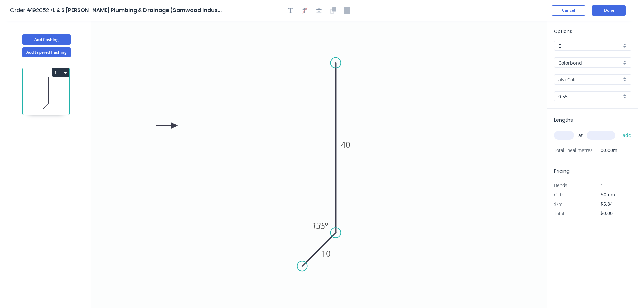
drag, startPoint x: 218, startPoint y: 112, endPoint x: 160, endPoint y: 128, distance: 60.0
click at [160, 129] on icon at bounding box center [167, 126] width 22 height 6
click at [589, 65] on input "Colorbond" at bounding box center [589, 62] width 63 height 7
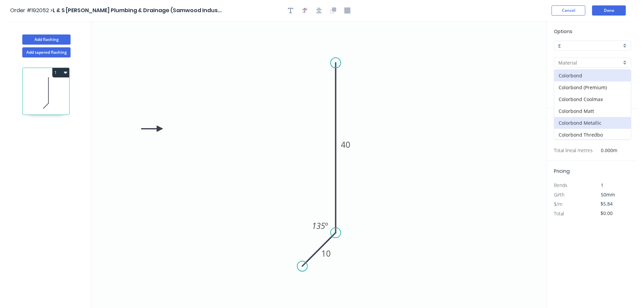
scroll to position [34, 0]
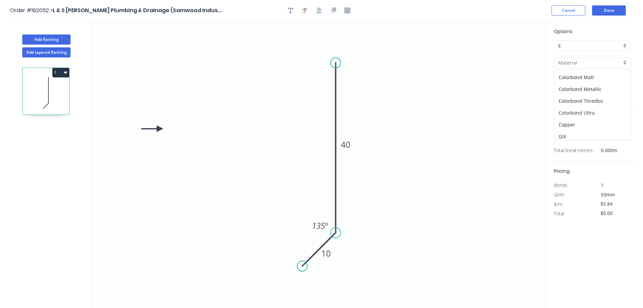
click at [595, 115] on div "Colorbond Ultra" at bounding box center [592, 113] width 77 height 12
type input "Colorbond Ultra"
type input "Dover White"
type input "$7.33"
click at [583, 80] on input "Dover White" at bounding box center [589, 79] width 63 height 7
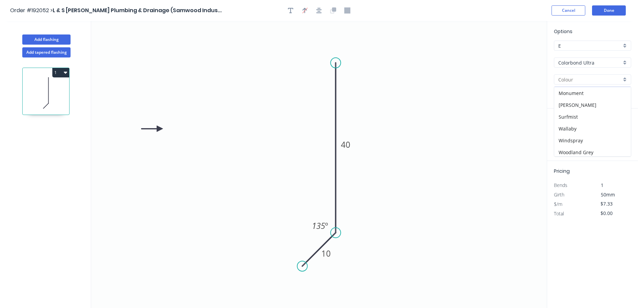
scroll to position [37, 0]
click at [585, 94] on div "Monument" at bounding box center [592, 91] width 77 height 12
type input "Monument"
click at [568, 137] on input "text" at bounding box center [564, 135] width 20 height 9
type input "8"
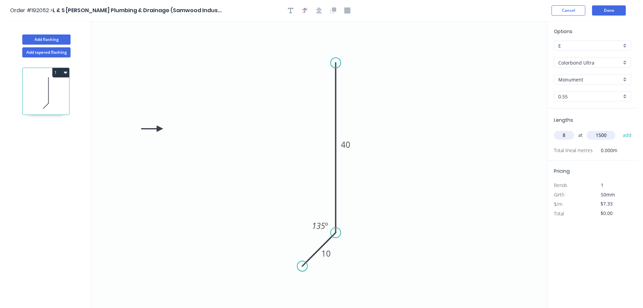
type input "1500"
click at [620, 129] on button "add" at bounding box center [628, 134] width 16 height 11
click at [65, 72] on icon "button" at bounding box center [65, 73] width 3 height 2
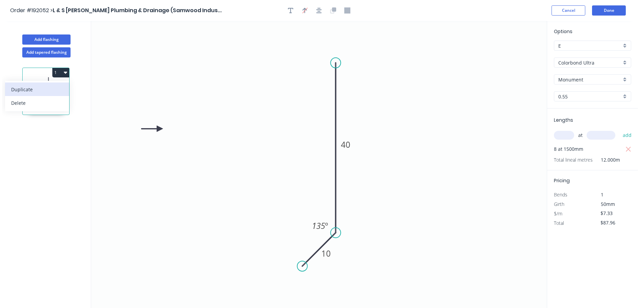
click at [55, 86] on div "Duplicate" at bounding box center [37, 89] width 52 height 10
type input "$0.00"
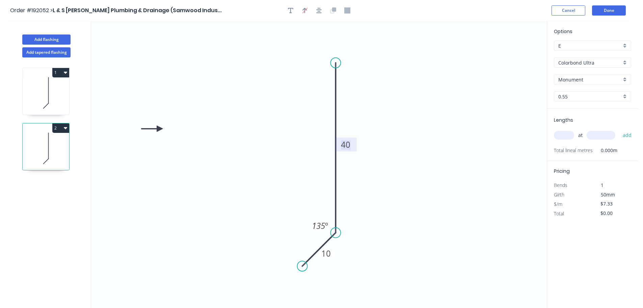
click at [350, 144] on tspan "40" at bounding box center [345, 144] width 9 height 11
click at [567, 134] on input "text" at bounding box center [564, 135] width 20 height 9
type input "8"
type input "1500"
click at [620, 129] on button "add" at bounding box center [628, 134] width 16 height 11
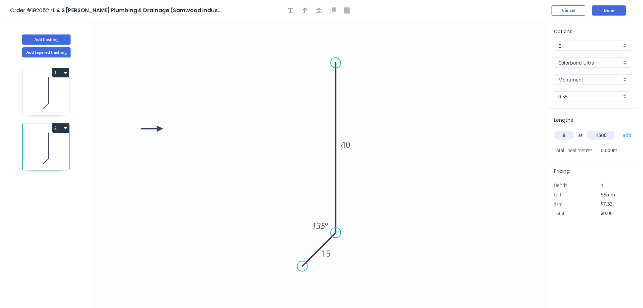
type input "$87.96"
click at [38, 90] on icon at bounding box center [46, 92] width 47 height 43
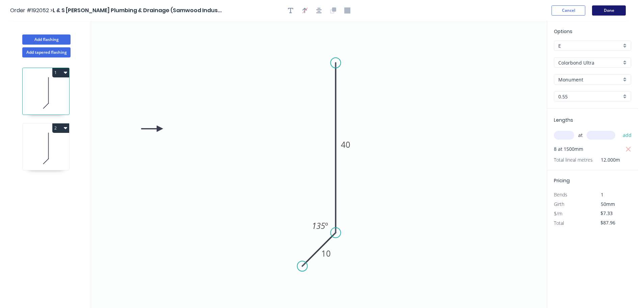
click at [616, 13] on button "Done" at bounding box center [609, 10] width 34 height 10
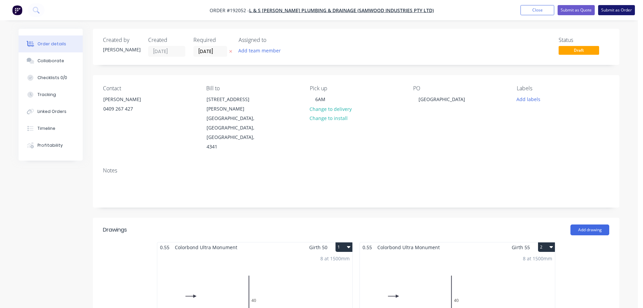
click at [620, 8] on button "Submit as Order" at bounding box center [616, 10] width 37 height 10
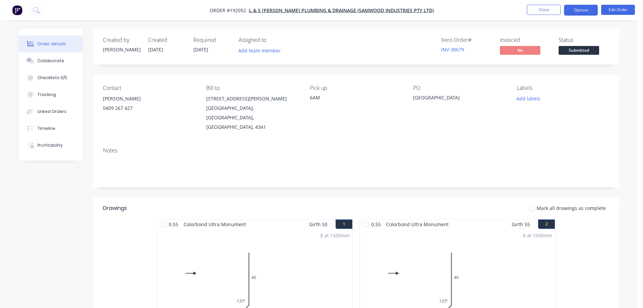
click at [581, 11] on button "Options" at bounding box center [581, 10] width 34 height 11
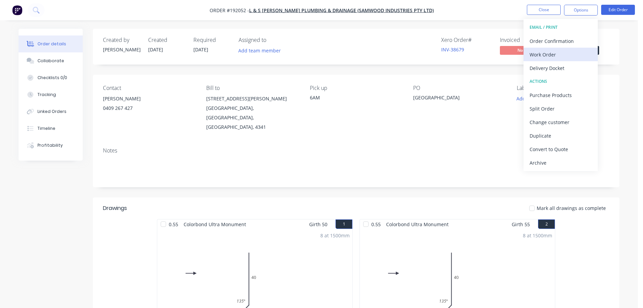
click at [561, 57] on div "Work Order" at bounding box center [561, 55] width 62 height 10
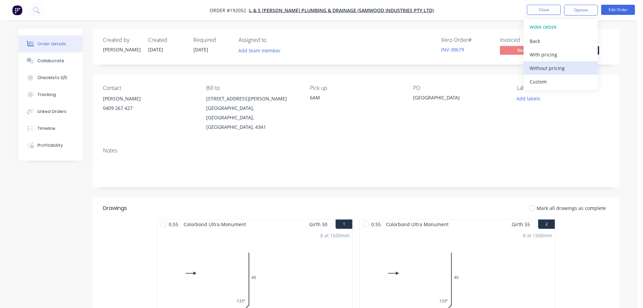
click at [565, 71] on div "Without pricing" at bounding box center [561, 68] width 62 height 10
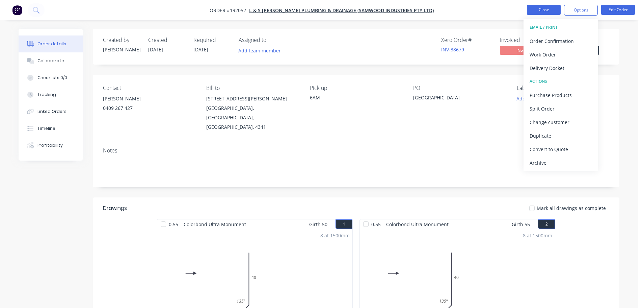
click at [535, 10] on button "Close" at bounding box center [544, 10] width 34 height 10
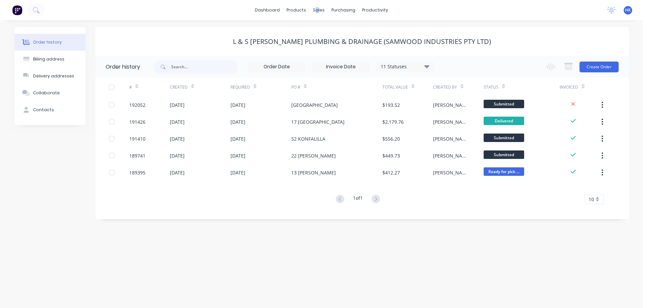
click at [317, 14] on div "sales" at bounding box center [319, 10] width 19 height 10
click at [341, 38] on link "Sales Orders" at bounding box center [354, 32] width 89 height 14
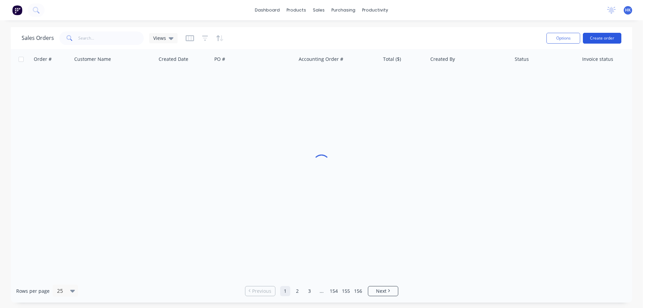
click at [593, 40] on button "Create order" at bounding box center [602, 38] width 38 height 11
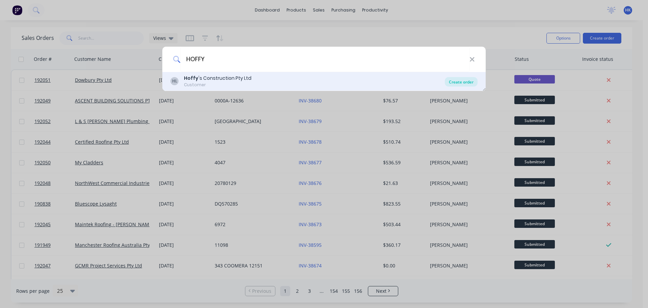
type input "HOFFY"
click at [458, 82] on div "Create order" at bounding box center [461, 81] width 33 height 9
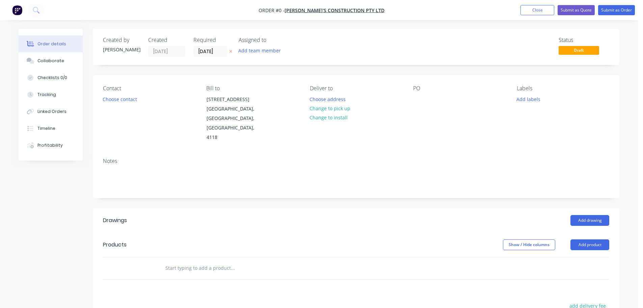
click at [210, 54] on input "[DATE]" at bounding box center [210, 51] width 33 height 10
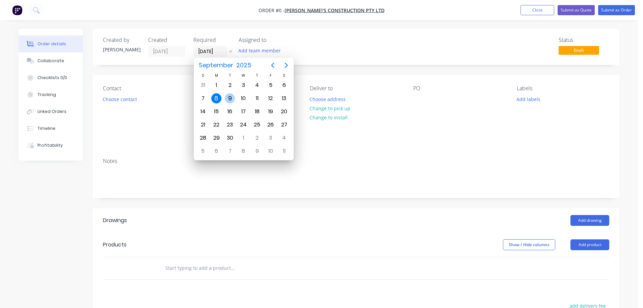
click at [228, 98] on div "9" at bounding box center [230, 98] width 10 height 10
type input "[DATE]"
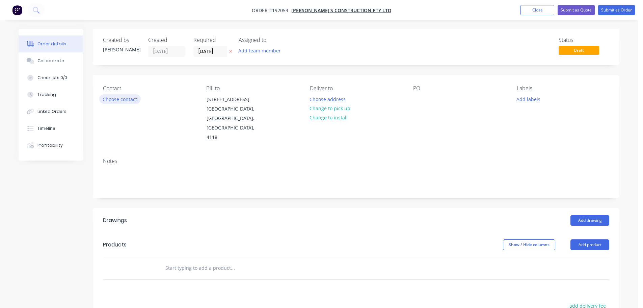
click at [124, 103] on button "Choose contact" at bounding box center [120, 98] width 42 height 9
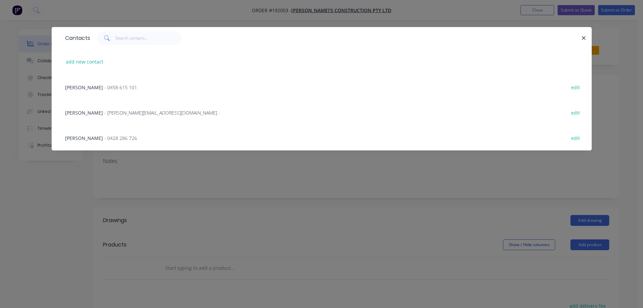
click at [104, 136] on span "- 0428 286 726" at bounding box center [120, 138] width 33 height 6
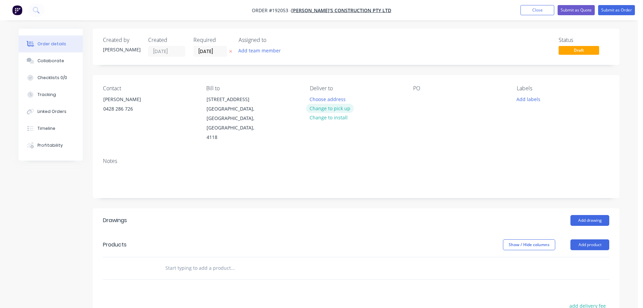
click at [325, 108] on button "Change to pick up" at bounding box center [330, 108] width 48 height 9
click at [417, 95] on div at bounding box center [418, 99] width 11 height 10
click at [593, 215] on button "Add drawing" at bounding box center [590, 220] width 39 height 11
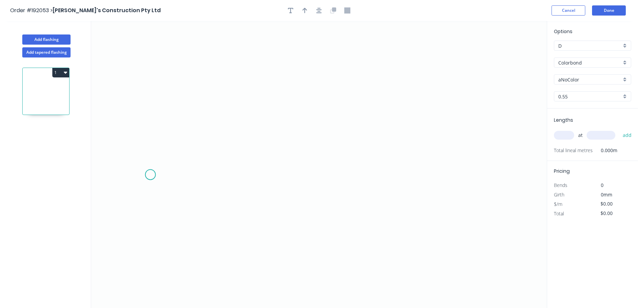
click at [150, 175] on icon "0" at bounding box center [319, 164] width 456 height 287
click at [149, 220] on icon "0" at bounding box center [319, 164] width 456 height 287
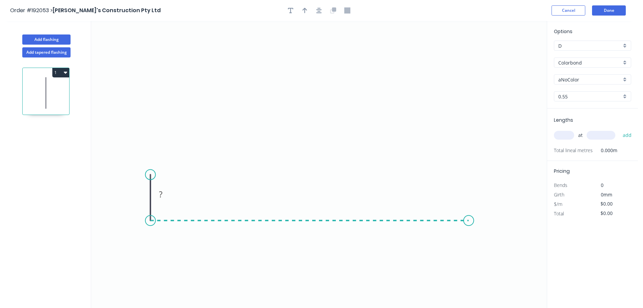
click at [469, 226] on icon "0 ?" at bounding box center [319, 164] width 456 height 287
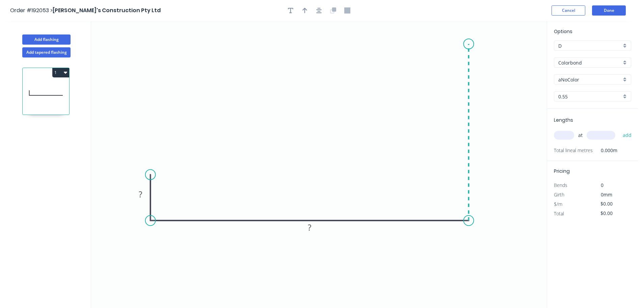
click at [466, 44] on icon "0 ? ?" at bounding box center [319, 164] width 456 height 287
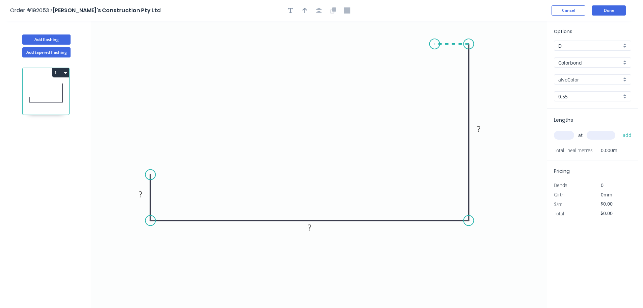
drag, startPoint x: 435, startPoint y: 43, endPoint x: 460, endPoint y: 50, distance: 26.1
click at [435, 43] on icon "0 ? ? ?" at bounding box center [319, 164] width 456 height 287
click at [322, 10] on button "button" at bounding box center [319, 10] width 10 height 10
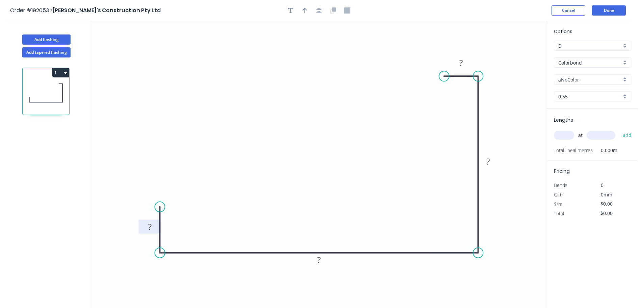
click at [152, 226] on rect at bounding box center [150, 226] width 14 height 9
click at [595, 83] on div "aNoColor" at bounding box center [592, 79] width 77 height 10
type input "$12.62"
click at [581, 126] on div "Monument" at bounding box center [592, 123] width 77 height 12
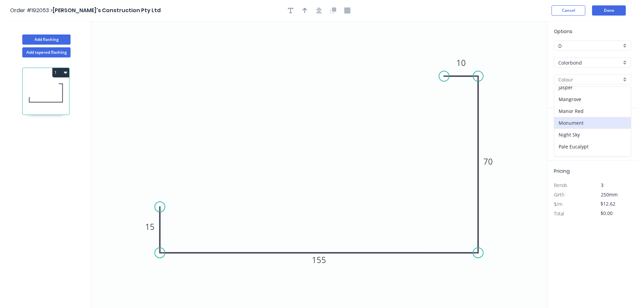
type input "Monument"
click at [568, 136] on input "text" at bounding box center [564, 135] width 20 height 9
type input "1"
type input "2500"
click at [620, 129] on button "add" at bounding box center [628, 134] width 16 height 11
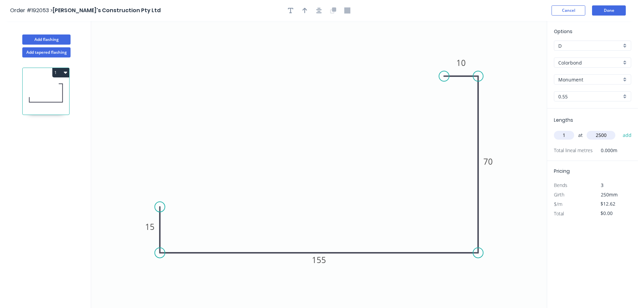
type input "$31.55"
click at [321, 8] on button "button" at bounding box center [319, 10] width 10 height 10
drag, startPoint x: 308, startPoint y: 10, endPoint x: 465, endPoint y: 69, distance: 167.9
click at [307, 10] on button "button" at bounding box center [305, 10] width 10 height 10
click at [513, 53] on icon at bounding box center [513, 47] width 6 height 22
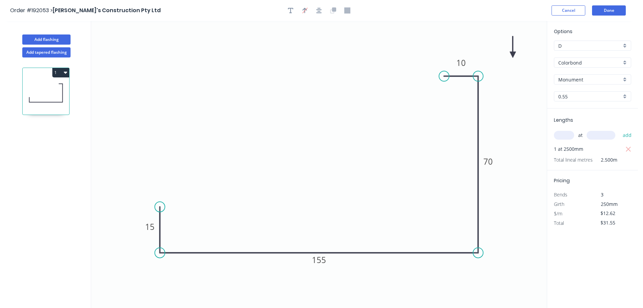
click at [514, 53] on icon at bounding box center [513, 47] width 6 height 22
drag, startPoint x: 514, startPoint y: 53, endPoint x: 524, endPoint y: 68, distance: 18.9
click at [524, 68] on icon at bounding box center [530, 63] width 20 height 20
click at [612, 11] on button "Done" at bounding box center [609, 10] width 34 height 10
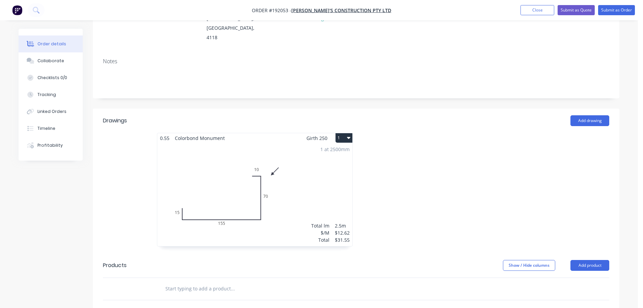
scroll to position [101, 0]
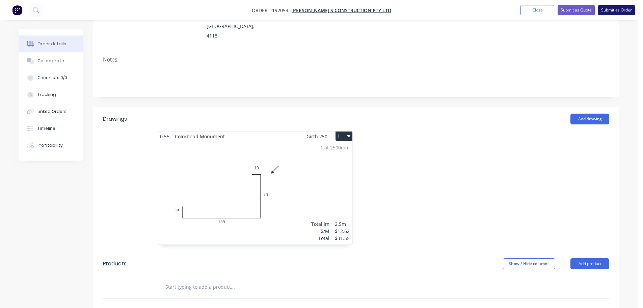
click at [604, 12] on button "Submit as Order" at bounding box center [616, 10] width 37 height 10
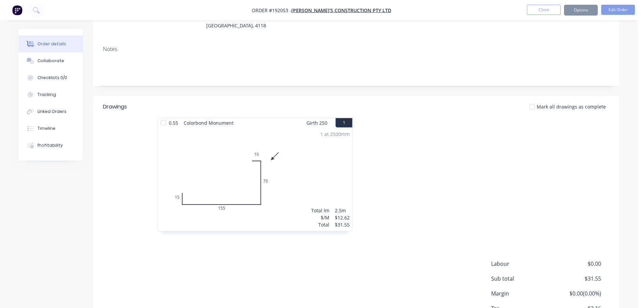
scroll to position [0, 0]
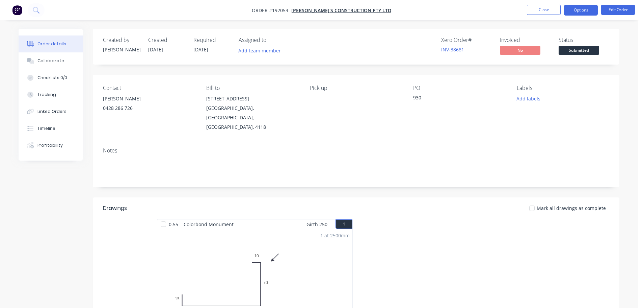
click at [581, 10] on button "Options" at bounding box center [581, 10] width 34 height 11
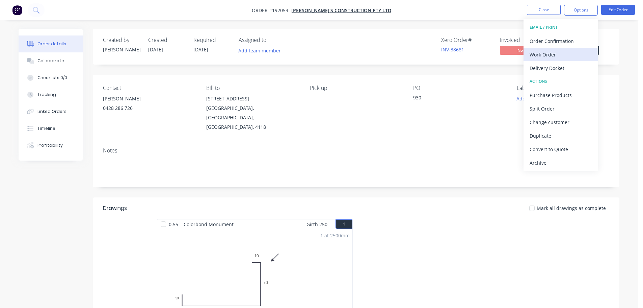
click at [569, 50] on div "Work Order" at bounding box center [561, 55] width 62 height 10
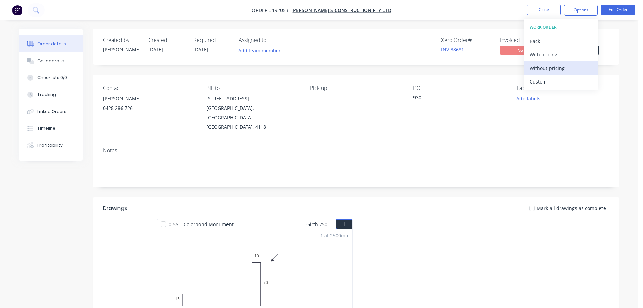
click at [569, 68] on div "Without pricing" at bounding box center [561, 68] width 62 height 10
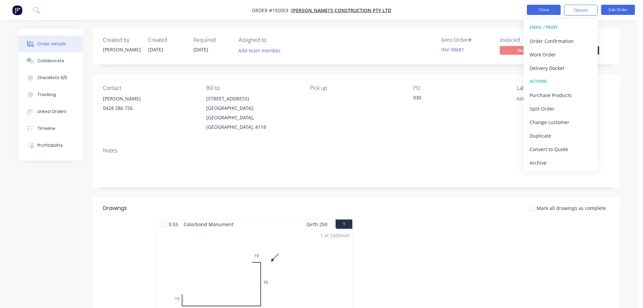
click at [539, 9] on button "Close" at bounding box center [544, 10] width 34 height 10
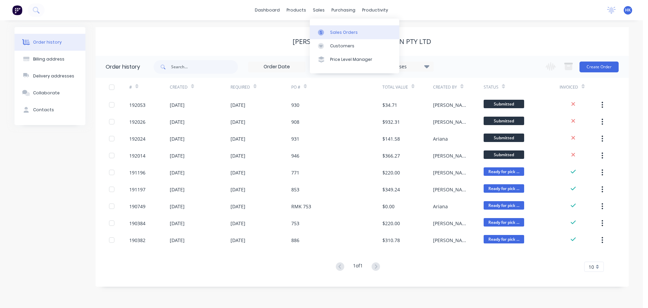
drag, startPoint x: 321, startPoint y: 13, endPoint x: 338, endPoint y: 31, distance: 24.6
click at [338, 31] on div "Sales Orders" at bounding box center [344, 32] width 28 height 6
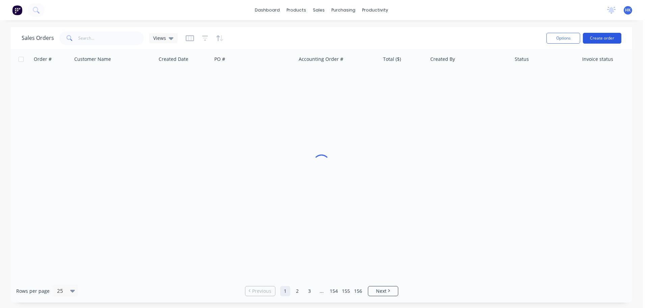
click at [613, 36] on button "Create order" at bounding box center [602, 38] width 38 height 11
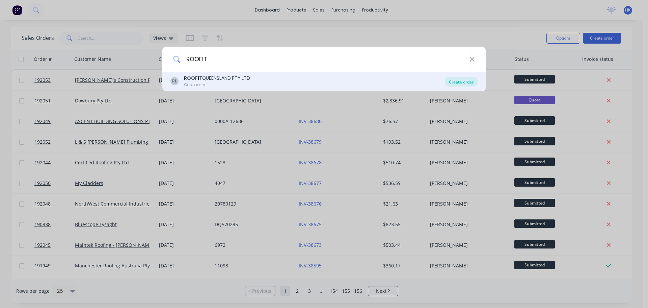
type input "ROOFIT"
click at [455, 81] on div "Create order" at bounding box center [461, 81] width 33 height 9
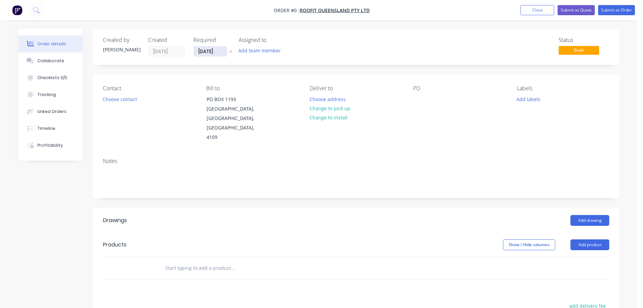
click at [209, 55] on input "[DATE]" at bounding box center [210, 51] width 33 height 10
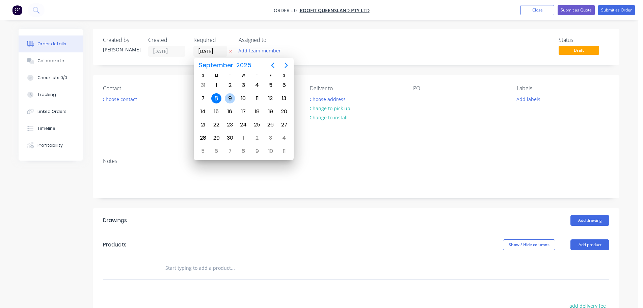
click at [233, 95] on div "9" at bounding box center [230, 98] width 10 height 10
type input "[DATE]"
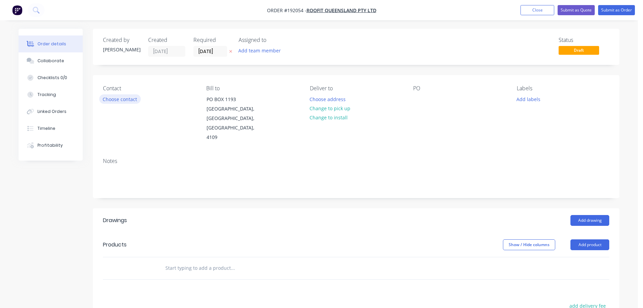
click at [125, 102] on button "Choose contact" at bounding box center [120, 98] width 42 height 9
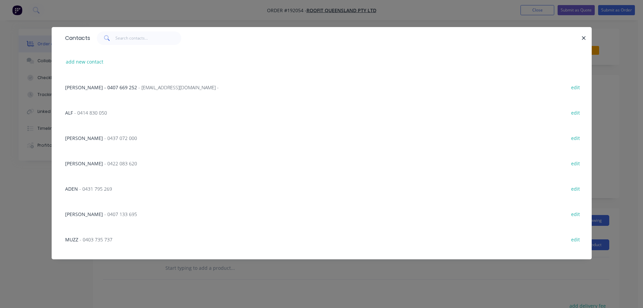
click at [104, 164] on span "- 0422 083 620" at bounding box center [120, 163] width 33 height 6
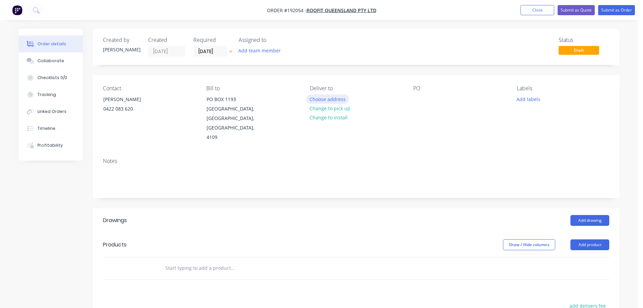
click at [313, 96] on button "Choose address" at bounding box center [327, 98] width 43 height 9
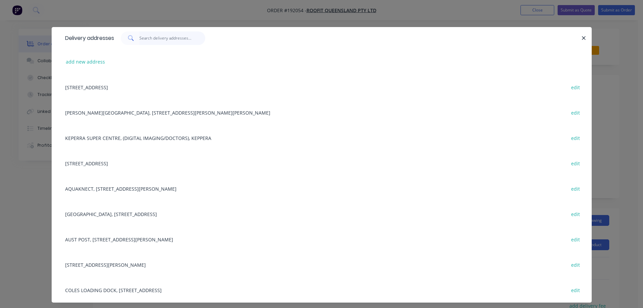
click at [171, 42] on input "text" at bounding box center [172, 38] width 66 height 14
click at [160, 262] on div "4/1353 LYTTON RD, (STORE), HEMMANT, Queensland, Australia, 4174 edit" at bounding box center [322, 264] width 520 height 25
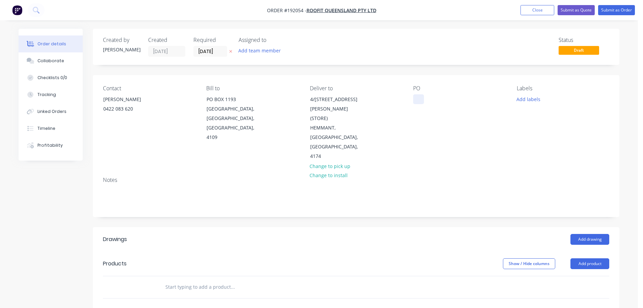
click at [421, 96] on div at bounding box center [418, 99] width 11 height 10
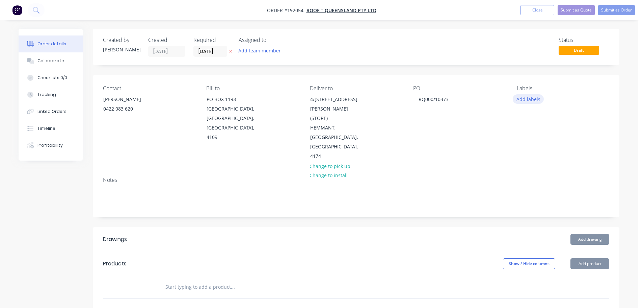
click at [520, 95] on button "Add labels" at bounding box center [528, 98] width 31 height 9
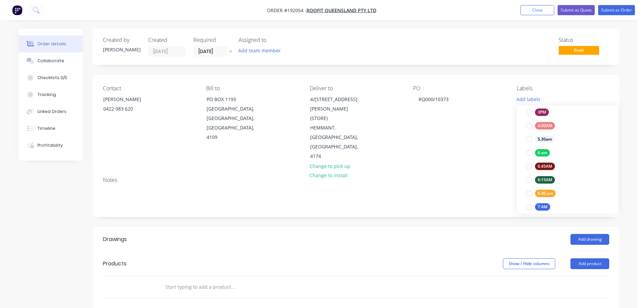
drag, startPoint x: 529, startPoint y: 152, endPoint x: 566, endPoint y: 204, distance: 63.0
click at [529, 152] on div at bounding box center [529, 153] width 14 height 14
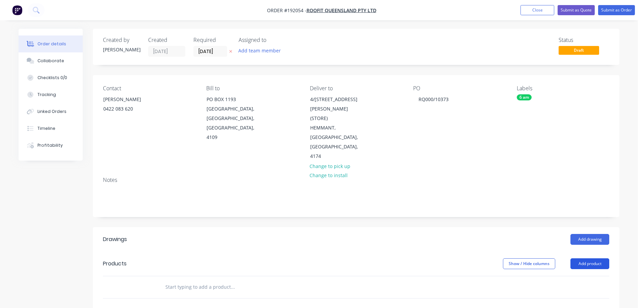
click at [594, 258] on button "Add product" at bounding box center [590, 263] width 39 height 11
click at [589, 275] on div "Product catalogue" at bounding box center [577, 280] width 52 height 10
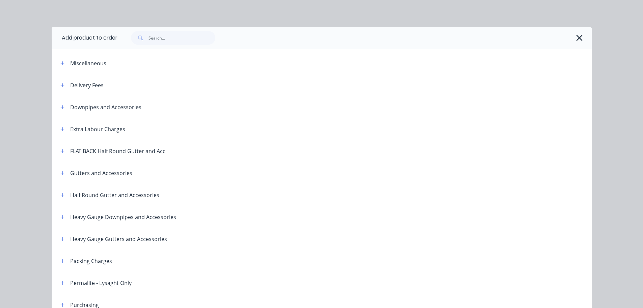
click at [58, 83] on button "button" at bounding box center [62, 85] width 8 height 8
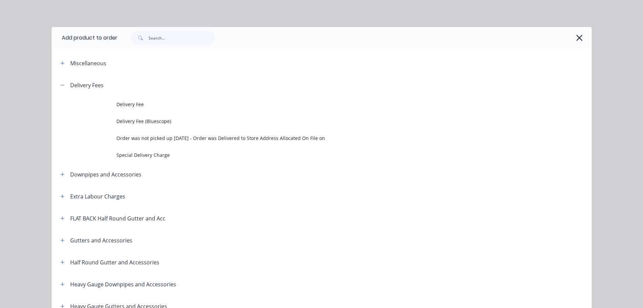
click at [113, 102] on td at bounding box center [84, 104] width 65 height 17
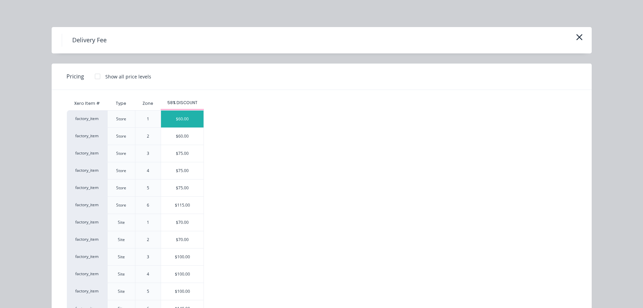
click at [176, 123] on div "$60.00" at bounding box center [182, 118] width 43 height 17
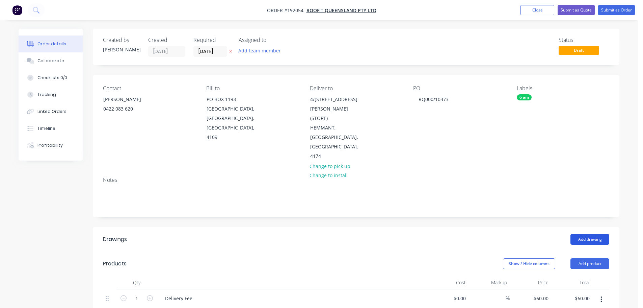
click at [581, 234] on button "Add drawing" at bounding box center [590, 239] width 39 height 11
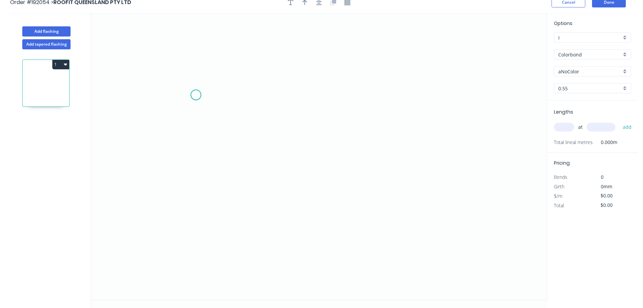
scroll to position [12, 0]
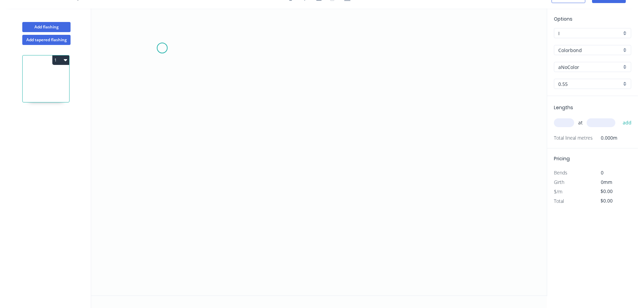
click at [162, 48] on icon "0" at bounding box center [319, 151] width 456 height 287
click at [169, 241] on icon "0" at bounding box center [319, 151] width 456 height 287
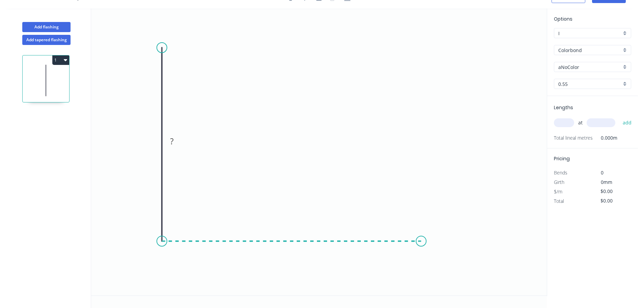
click at [426, 232] on icon "0 ?" at bounding box center [319, 151] width 456 height 287
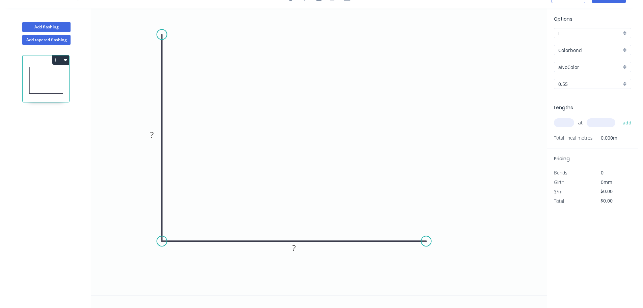
click at [162, 34] on circle at bounding box center [162, 34] width 10 height 10
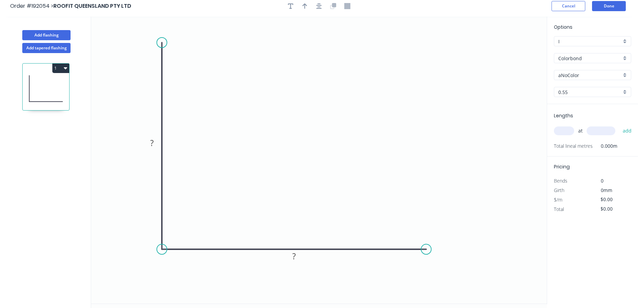
scroll to position [0, 0]
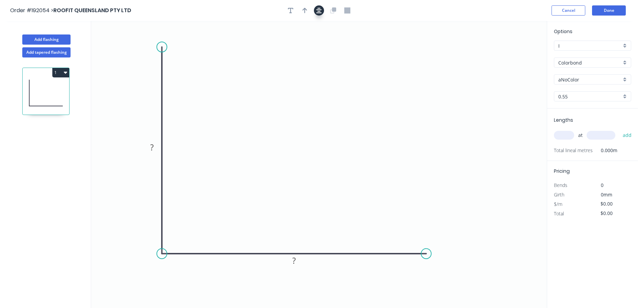
click at [321, 11] on icon "button" at bounding box center [318, 10] width 5 height 6
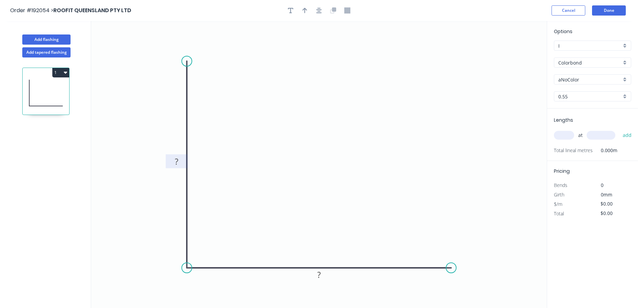
click at [182, 167] on rect at bounding box center [177, 161] width 22 height 14
click at [182, 165] on rect at bounding box center [177, 161] width 14 height 9
click at [302, 12] on button "button" at bounding box center [305, 10] width 10 height 10
type input "$11.02"
click at [516, 54] on icon "0 200 200" at bounding box center [319, 164] width 456 height 287
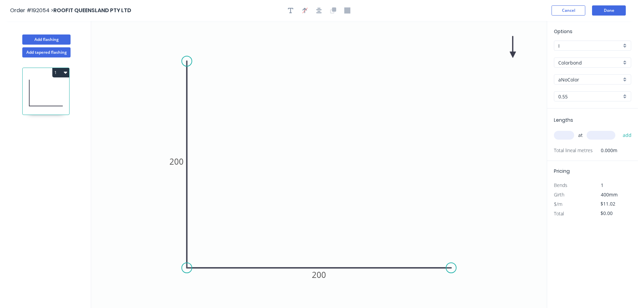
click at [514, 53] on icon at bounding box center [513, 47] width 6 height 22
drag, startPoint x: 514, startPoint y: 53, endPoint x: 416, endPoint y: 63, distance: 98.8
click at [412, 64] on icon at bounding box center [419, 59] width 20 height 20
click at [579, 65] on input "Colorbond" at bounding box center [589, 62] width 63 height 7
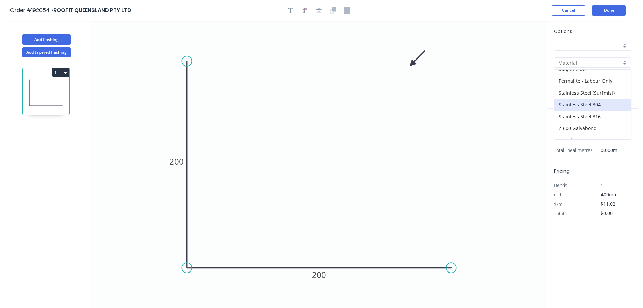
scroll to position [155, 0]
click at [586, 118] on div "Zincalume" at bounding box center [592, 121] width 77 height 12
type input "Zincalume"
type input "$10.09"
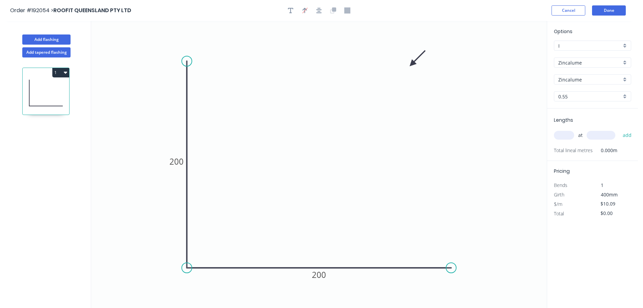
click at [563, 135] on input "text" at bounding box center [564, 135] width 20 height 9
type input "1"
type input "1000"
click at [620, 129] on button "add" at bounding box center [628, 134] width 16 height 11
type input "$10.09"
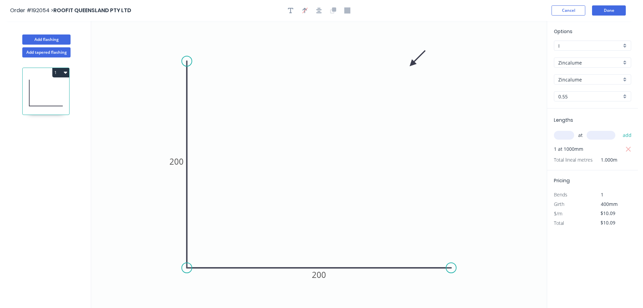
click at [59, 71] on button "1" at bounding box center [60, 72] width 17 height 9
click at [53, 36] on button "Add flashing" at bounding box center [46, 39] width 48 height 10
type input "$0.00"
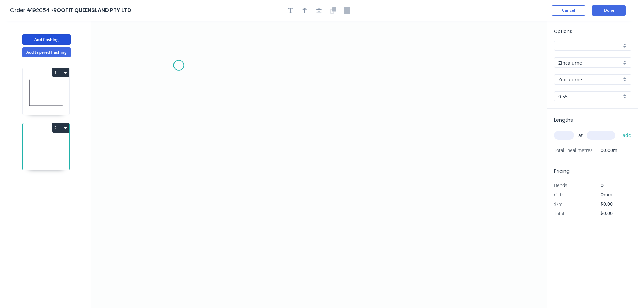
click at [178, 65] on icon "0" at bounding box center [319, 164] width 456 height 287
click at [182, 226] on icon "0" at bounding box center [319, 164] width 456 height 287
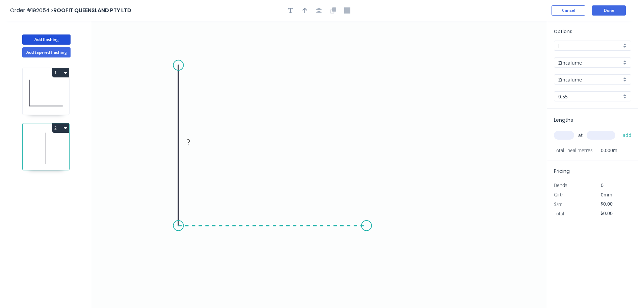
click at [367, 214] on icon "0 ?" at bounding box center [319, 164] width 456 height 287
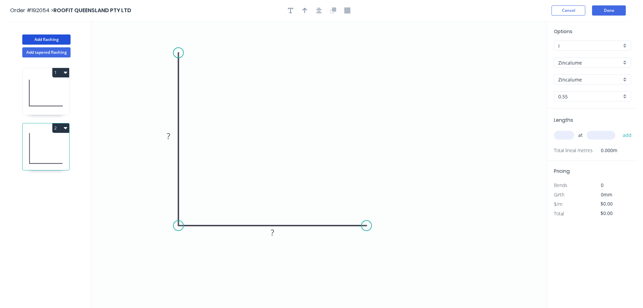
drag, startPoint x: 181, startPoint y: 62, endPoint x: 180, endPoint y: 52, distance: 10.5
click at [180, 52] on circle at bounding box center [179, 53] width 10 height 10
click at [171, 134] on rect at bounding box center [169, 135] width 14 height 9
click at [324, 10] on button "button" at bounding box center [319, 10] width 10 height 10
type input "$6.68"
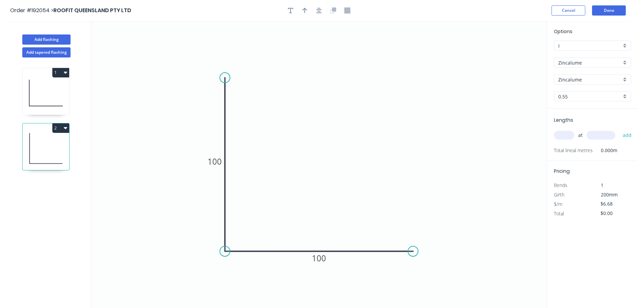
drag, startPoint x: 308, startPoint y: 10, endPoint x: 346, endPoint y: 27, distance: 41.4
click at [308, 10] on button "button" at bounding box center [305, 10] width 10 height 10
click at [515, 54] on icon at bounding box center [513, 47] width 6 height 22
drag, startPoint x: 515, startPoint y: 53, endPoint x: 407, endPoint y: 71, distance: 109.2
click at [407, 71] on icon at bounding box center [413, 66] width 20 height 20
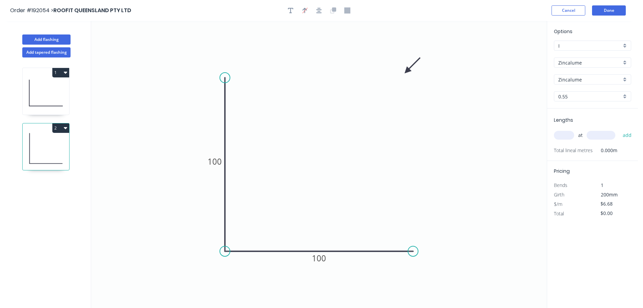
click at [565, 136] on input "text" at bounding box center [564, 135] width 20 height 9
type input "1"
type input "2000"
click at [620, 129] on button "add" at bounding box center [628, 134] width 16 height 11
type input "$13.36"
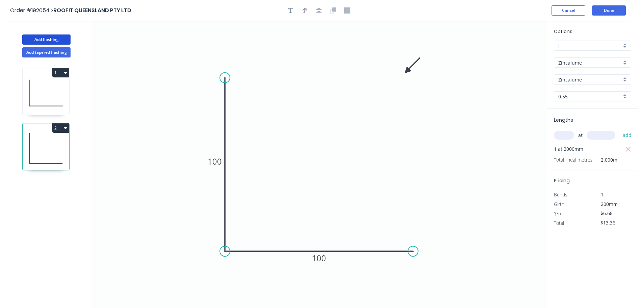
click at [42, 40] on button "Add flashing" at bounding box center [46, 39] width 48 height 10
type input "$0.00"
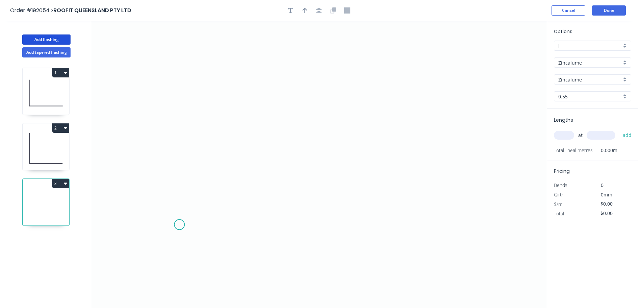
click at [178, 225] on icon "0" at bounding box center [319, 164] width 456 height 287
click at [187, 48] on icon "0" at bounding box center [319, 164] width 456 height 287
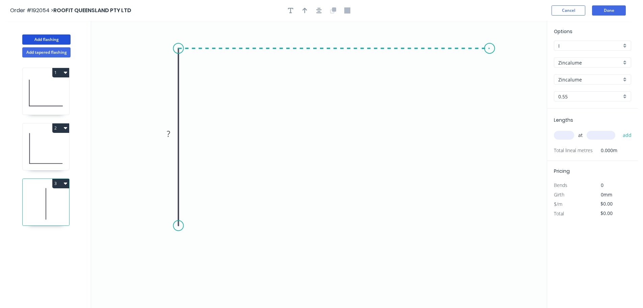
click at [490, 54] on icon "0 ?" at bounding box center [319, 164] width 456 height 287
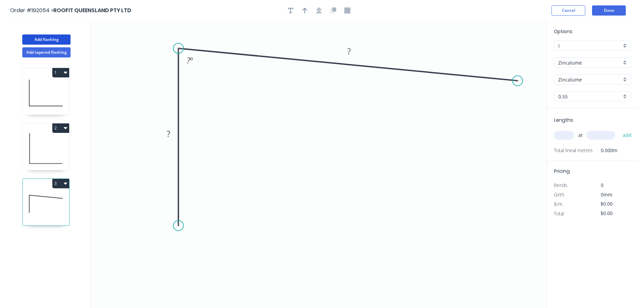
drag, startPoint x: 491, startPoint y: 49, endPoint x: 518, endPoint y: 80, distance: 41.4
click at [518, 80] on circle at bounding box center [517, 81] width 10 height 10
click at [518, 80] on circle at bounding box center [517, 80] width 10 height 10
click at [521, 134] on icon "0 ? ? ? º" at bounding box center [319, 164] width 456 height 287
drag, startPoint x: 518, startPoint y: 135, endPoint x: 516, endPoint y: 147, distance: 11.9
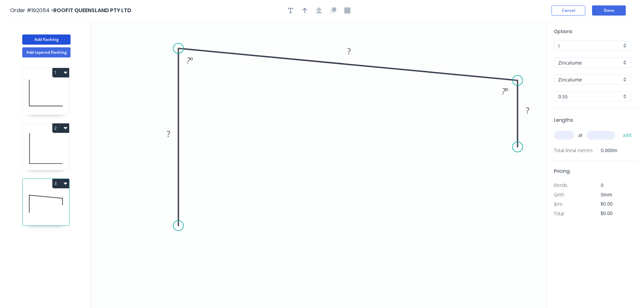
click at [516, 147] on circle at bounding box center [517, 147] width 10 height 10
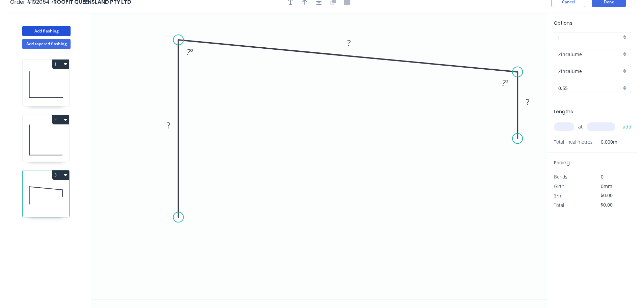
scroll to position [12, 0]
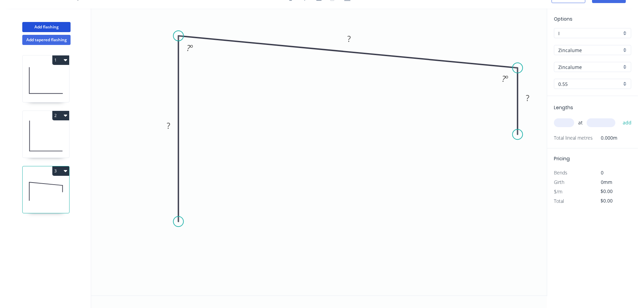
drag, startPoint x: 182, startPoint y: 212, endPoint x: 181, endPoint y: 221, distance: 9.8
click at [181, 221] on circle at bounding box center [179, 221] width 10 height 10
drag, startPoint x: 178, startPoint y: 221, endPoint x: 173, endPoint y: 231, distance: 10.6
click at [177, 222] on circle at bounding box center [179, 221] width 10 height 10
drag, startPoint x: 179, startPoint y: 221, endPoint x: 175, endPoint y: 233, distance: 12.2
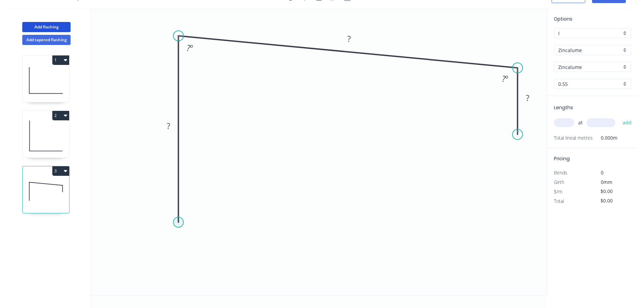
click at [179, 221] on circle at bounding box center [179, 222] width 10 height 10
click at [179, 226] on circle at bounding box center [179, 225] width 10 height 10
click at [178, 229] on circle at bounding box center [179, 225] width 10 height 10
drag, startPoint x: 178, startPoint y: 224, endPoint x: 177, endPoint y: 237, distance: 12.5
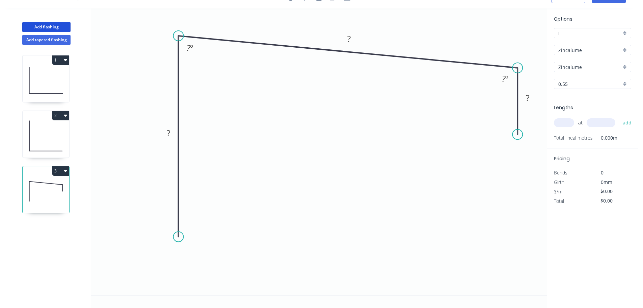
click at [177, 237] on circle at bounding box center [179, 236] width 10 height 10
click at [152, 263] on icon "0 ? ? ? ? º ? º" at bounding box center [319, 151] width 456 height 287
click at [177, 292] on icon "0 ? ? ? ? ? º ? º" at bounding box center [319, 151] width 456 height 287
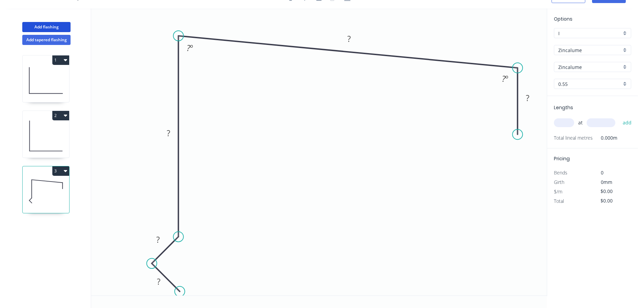
click at [180, 291] on circle at bounding box center [180, 291] width 10 height 10
click at [160, 281] on tspan "?" at bounding box center [158, 280] width 3 height 11
drag, startPoint x: 520, startPoint y: 133, endPoint x: 518, endPoint y: 136, distance: 4.1
click at [518, 136] on circle at bounding box center [517, 136] width 10 height 10
type input "$19.17"
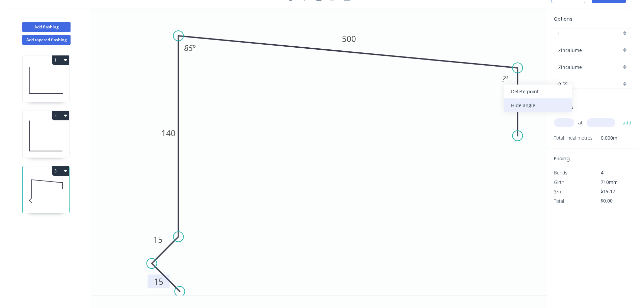
click at [514, 101] on div "Hide angle" at bounding box center [538, 105] width 68 height 14
click at [523, 89] on div "Show angle" at bounding box center [551, 92] width 68 height 14
click at [504, 78] on tspan "?" at bounding box center [504, 78] width 4 height 11
click at [569, 123] on input "text" at bounding box center [564, 122] width 20 height 9
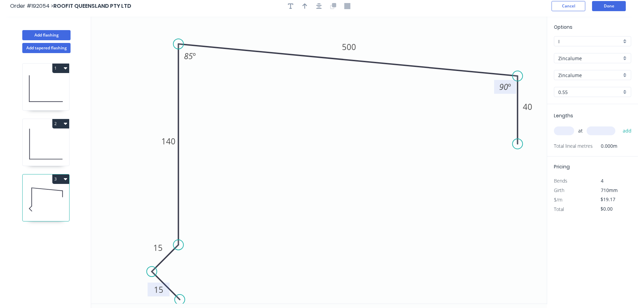
scroll to position [0, 0]
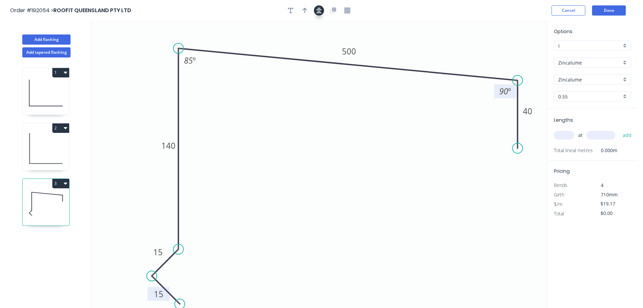
click at [319, 12] on icon "button" at bounding box center [318, 10] width 5 height 6
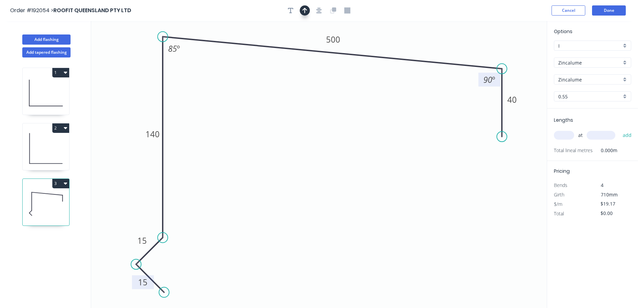
click at [305, 9] on icon "button" at bounding box center [305, 10] width 5 height 5
click at [512, 51] on icon at bounding box center [513, 47] width 6 height 22
drag, startPoint x: 512, startPoint y: 51, endPoint x: 519, endPoint y: 41, distance: 11.8
click at [519, 41] on icon "0 15 15 140 500 40 85 º 90 º" at bounding box center [319, 164] width 456 height 287
drag, startPoint x: 512, startPoint y: 54, endPoint x: 523, endPoint y: 41, distance: 17.5
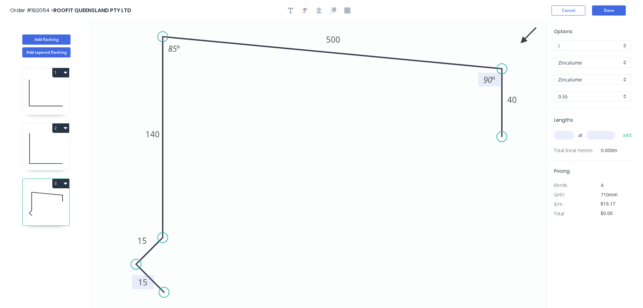
click at [523, 41] on icon at bounding box center [529, 36] width 20 height 20
click at [562, 135] on input "text" at bounding box center [564, 135] width 20 height 9
type input "1"
type input "1000"
click at [620, 129] on button "add" at bounding box center [628, 134] width 16 height 11
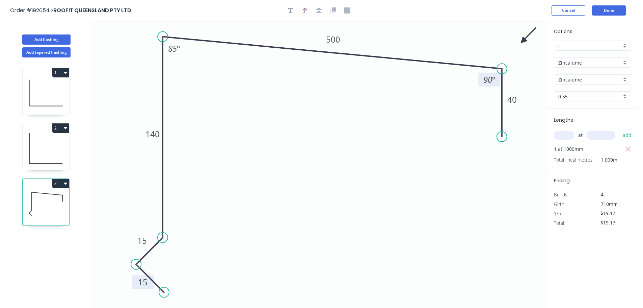
click at [55, 183] on button "3" at bounding box center [60, 183] width 17 height 9
click at [52, 193] on button "Duplicate" at bounding box center [37, 200] width 64 height 14
type input "$0.00"
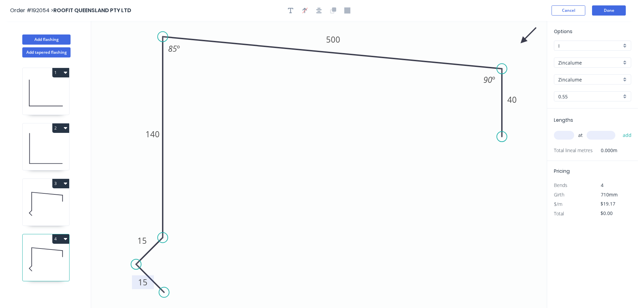
click at [145, 282] on tspan "15" at bounding box center [142, 281] width 9 height 11
click at [565, 138] on input "text" at bounding box center [564, 135] width 20 height 9
type input "1"
type input "1000"
click at [620, 129] on button "add" at bounding box center [628, 134] width 16 height 11
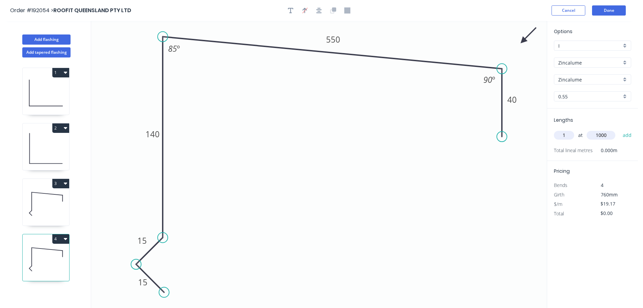
type input "$19.17"
click at [53, 37] on button "Add flashing" at bounding box center [46, 39] width 48 height 10
type input "$0.00"
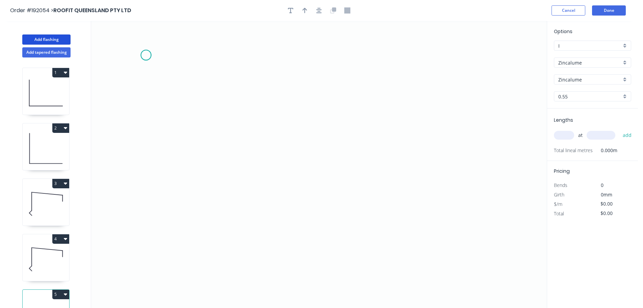
click at [146, 55] on icon "0" at bounding box center [319, 164] width 456 height 287
click at [138, 248] on icon "0" at bounding box center [319, 164] width 456 height 287
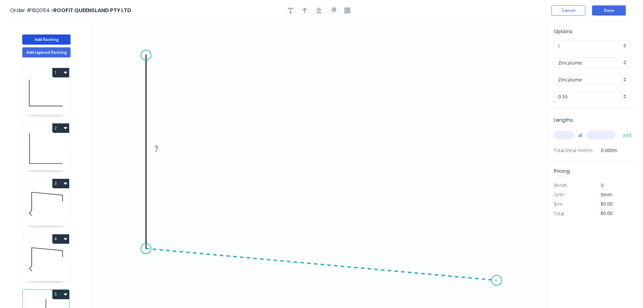
click at [497, 280] on icon "0 ?" at bounding box center [319, 164] width 456 height 287
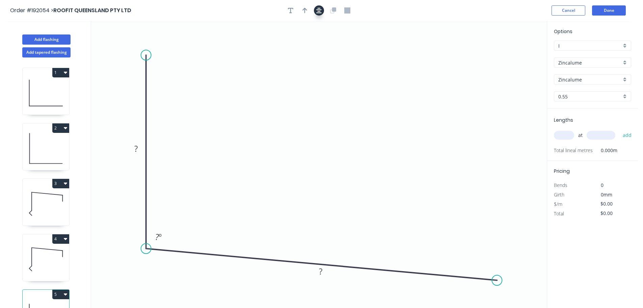
click at [316, 11] on button "button" at bounding box center [319, 10] width 10 height 10
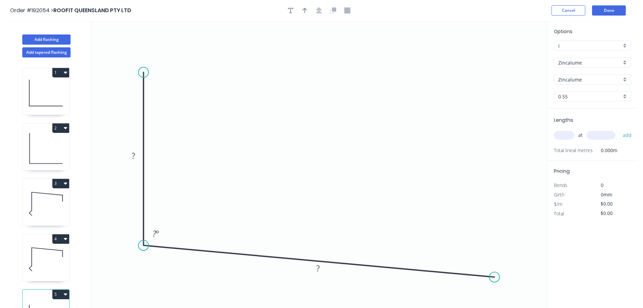
drag, startPoint x: 148, startPoint y: 53, endPoint x: 147, endPoint y: 72, distance: 18.9
click at [147, 72] on circle at bounding box center [143, 72] width 10 height 10
drag, startPoint x: 490, startPoint y: 277, endPoint x: 427, endPoint y: 271, distance: 62.8
click at [427, 271] on circle at bounding box center [428, 270] width 10 height 10
click at [321, 11] on icon "button" at bounding box center [318, 10] width 5 height 6
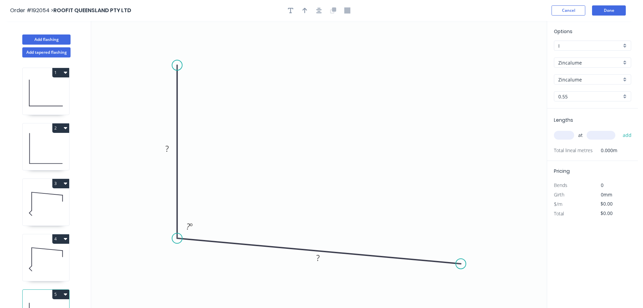
scroll to position [12, 0]
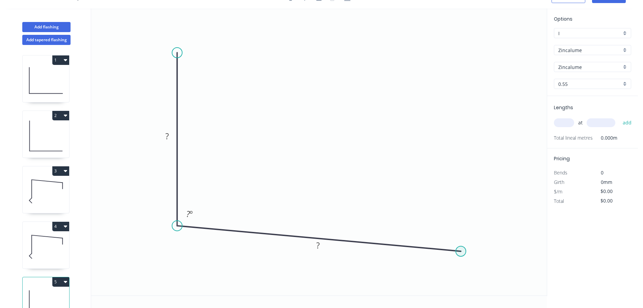
click at [462, 252] on circle at bounding box center [461, 251] width 10 height 10
click at [462, 253] on circle at bounding box center [461, 251] width 10 height 10
click at [462, 289] on icon "0 ? ? ? º" at bounding box center [319, 151] width 456 height 287
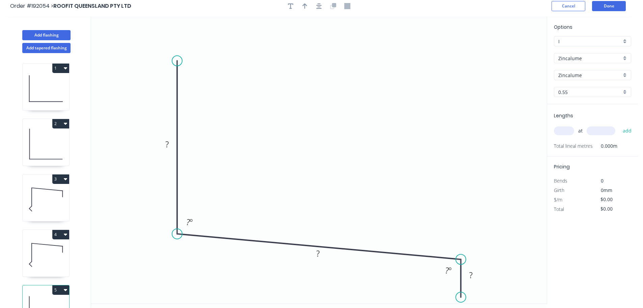
scroll to position [0, 0]
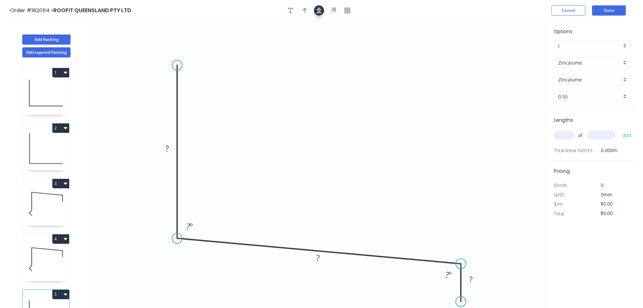
click at [318, 9] on icon "button" at bounding box center [318, 10] width 5 height 6
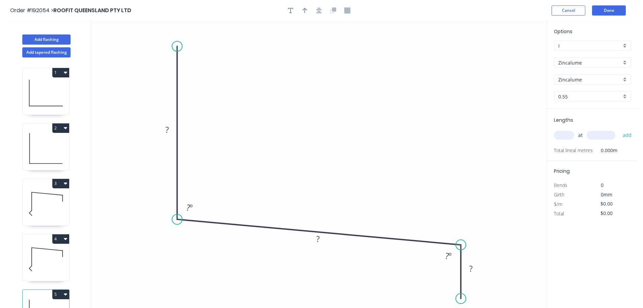
drag, startPoint x: 462, startPoint y: 281, endPoint x: 460, endPoint y: 299, distance: 18.6
click at [460, 300] on circle at bounding box center [461, 298] width 10 height 10
click at [169, 129] on rect at bounding box center [167, 129] width 14 height 9
click at [562, 136] on input "text" at bounding box center [564, 135] width 20 height 9
type input "$21.06"
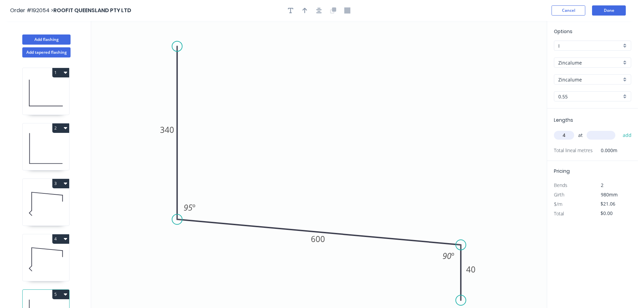
type input "4"
type input "5100"
click at [620, 129] on button "add" at bounding box center [628, 134] width 16 height 11
type input "$429.62"
click at [47, 40] on button "Add flashing" at bounding box center [46, 39] width 48 height 10
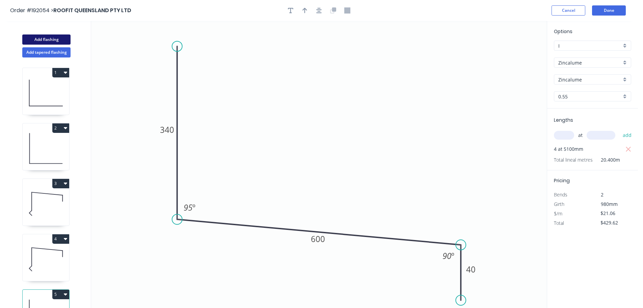
type input "$0.00"
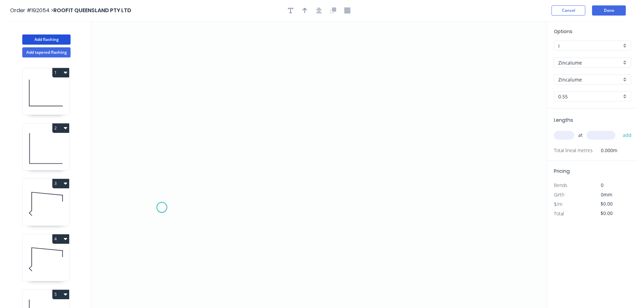
click at [163, 209] on icon "0" at bounding box center [319, 164] width 456 height 287
click at [153, 40] on icon "0" at bounding box center [319, 164] width 456 height 287
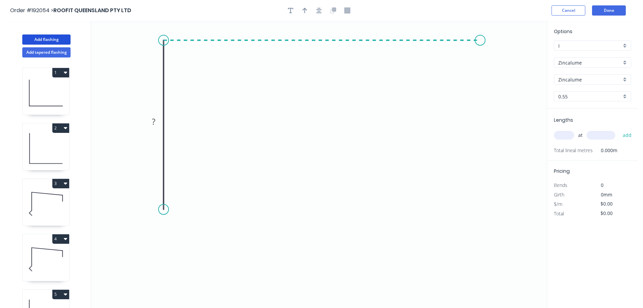
click at [481, 52] on icon "0 ?" at bounding box center [319, 164] width 456 height 287
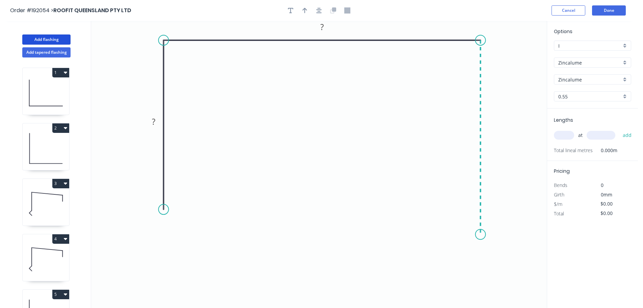
click at [478, 234] on icon "0 ? ?" at bounding box center [319, 164] width 456 height 287
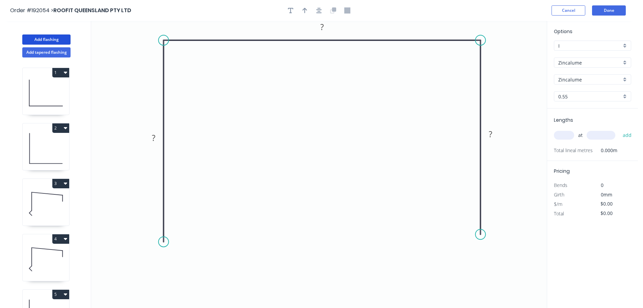
drag, startPoint x: 162, startPoint y: 206, endPoint x: 160, endPoint y: 242, distance: 35.8
click at [160, 242] on circle at bounding box center [164, 241] width 10 height 10
drag, startPoint x: 160, startPoint y: 241, endPoint x: 163, endPoint y: 234, distance: 8.0
click at [163, 234] on circle at bounding box center [164, 233] width 10 height 10
click at [199, 288] on div "Feather" at bounding box center [197, 284] width 68 height 14
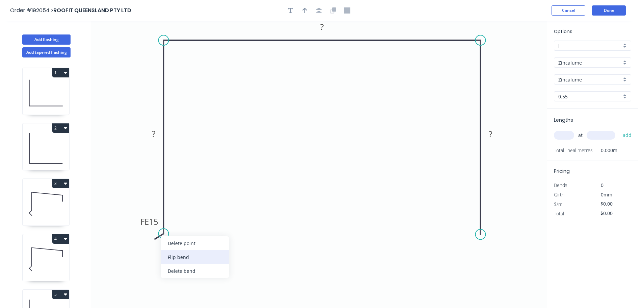
click at [180, 261] on div "Flip bend" at bounding box center [195, 257] width 68 height 14
drag, startPoint x: 185, startPoint y: 223, endPoint x: 187, endPoint y: 227, distance: 4.4
click at [187, 227] on g "FE 15" at bounding box center [178, 221] width 26 height 14
drag, startPoint x: 189, startPoint y: 226, endPoint x: 202, endPoint y: 269, distance: 44.4
click at [202, 269] on rect at bounding box center [191, 264] width 26 height 14
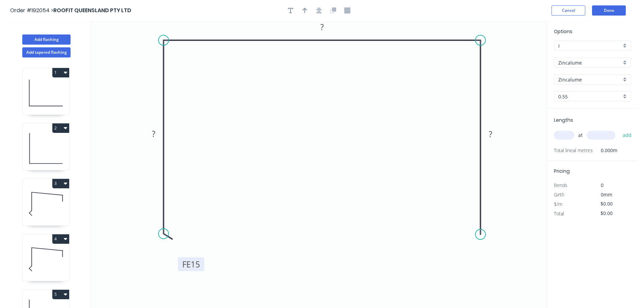
drag, startPoint x: 203, startPoint y: 266, endPoint x: 218, endPoint y: 264, distance: 15.3
click at [204, 264] on rect at bounding box center [191, 264] width 26 height 14
click at [479, 231] on circle at bounding box center [480, 231] width 10 height 10
drag, startPoint x: 497, startPoint y: 277, endPoint x: 492, endPoint y: 267, distance: 11.2
click at [497, 278] on div "Feather" at bounding box center [513, 282] width 68 height 14
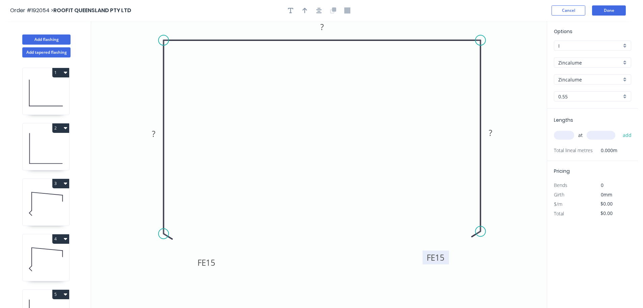
drag, startPoint x: 462, startPoint y: 226, endPoint x: 432, endPoint y: 262, distance: 47.2
click at [432, 262] on rect at bounding box center [436, 257] width 26 height 14
click at [210, 263] on tspan "15" at bounding box center [210, 262] width 9 height 11
drag, startPoint x: 482, startPoint y: 43, endPoint x: 481, endPoint y: 49, distance: 6.2
click at [481, 49] on icon "0 FE 15 ? ? FE 15 ?" at bounding box center [319, 164] width 456 height 287
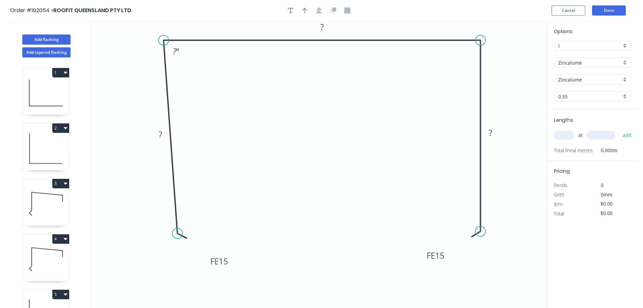
drag, startPoint x: 163, startPoint y: 232, endPoint x: 177, endPoint y: 233, distance: 14.2
click at [177, 233] on circle at bounding box center [178, 233] width 10 height 10
click at [226, 263] on tspan "15" at bounding box center [223, 260] width 9 height 11
type input "$12.36"
click at [304, 11] on icon "button" at bounding box center [305, 10] width 5 height 6
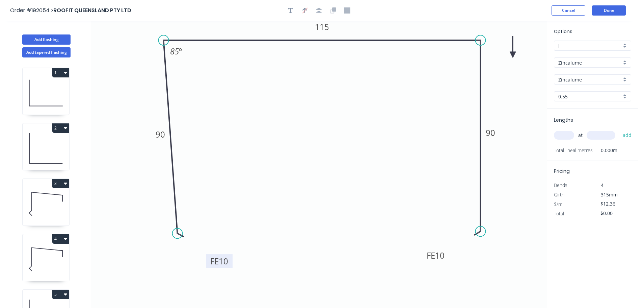
click at [512, 52] on icon at bounding box center [513, 47] width 6 height 22
click at [513, 55] on icon at bounding box center [513, 47] width 6 height 22
drag, startPoint x: 513, startPoint y: 54, endPoint x: 521, endPoint y: 44, distance: 13.3
click at [521, 44] on icon at bounding box center [527, 38] width 20 height 20
click at [322, 14] on button "button" at bounding box center [319, 10] width 10 height 10
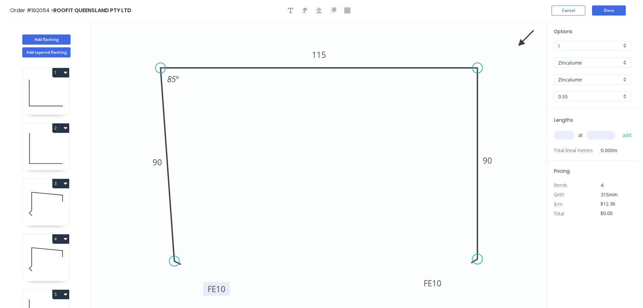
click at [564, 136] on input "text" at bounding box center [564, 135] width 20 height 9
type input "4"
type input "5100"
click at [620, 129] on button "add" at bounding box center [628, 134] width 16 height 11
type input "$252.14"
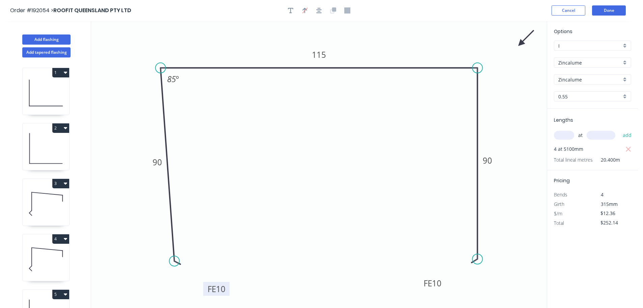
type input "1"
type input "2"
type input "100"
click at [620, 129] on button "add" at bounding box center [628, 134] width 16 height 11
click at [625, 159] on button "button" at bounding box center [628, 158] width 8 height 9
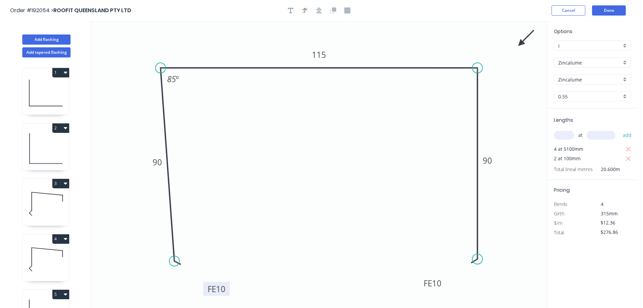
type input "$252.14"
click at [556, 131] on input "text" at bounding box center [564, 135] width 20 height 9
type input "2"
type input "1000"
click at [620, 129] on button "add" at bounding box center [628, 134] width 16 height 11
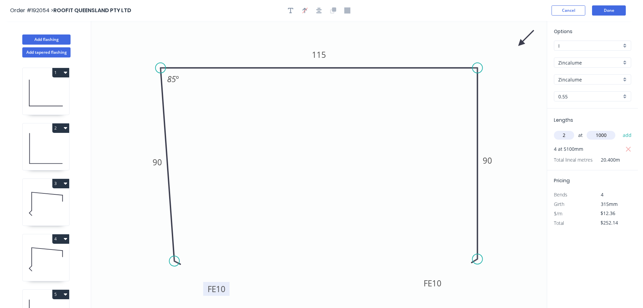
type input "$276.86"
click at [51, 36] on button "Add flashing" at bounding box center [46, 39] width 48 height 10
type input "$0.00"
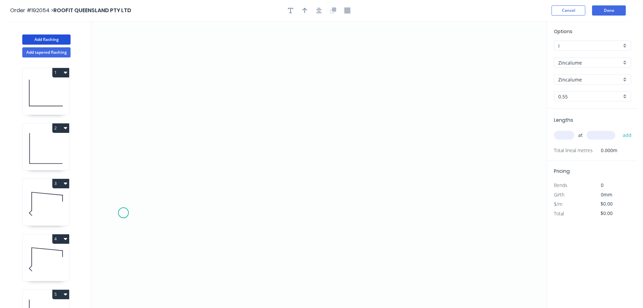
click at [123, 213] on icon "0" at bounding box center [319, 164] width 456 height 287
click at [189, 217] on icon "0" at bounding box center [319, 164] width 456 height 287
click at [191, 175] on icon "0 ?" at bounding box center [319, 164] width 456 height 287
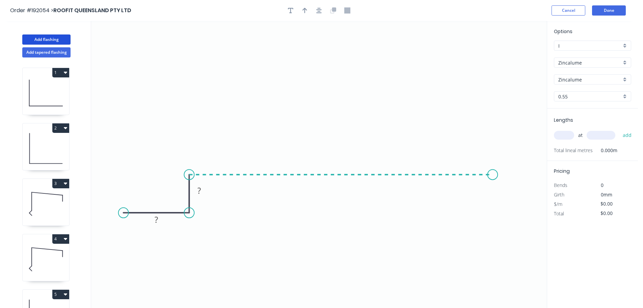
click at [493, 185] on icon "0 ? ?" at bounding box center [319, 164] width 456 height 287
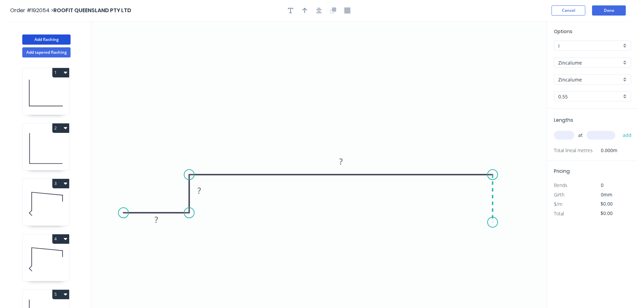
click at [495, 222] on icon "0 ? ? ?" at bounding box center [319, 164] width 456 height 287
drag, startPoint x: 493, startPoint y: 223, endPoint x: 492, endPoint y: 215, distance: 8.2
click at [492, 215] on circle at bounding box center [493, 215] width 10 height 10
click at [492, 216] on circle at bounding box center [493, 215] width 10 height 10
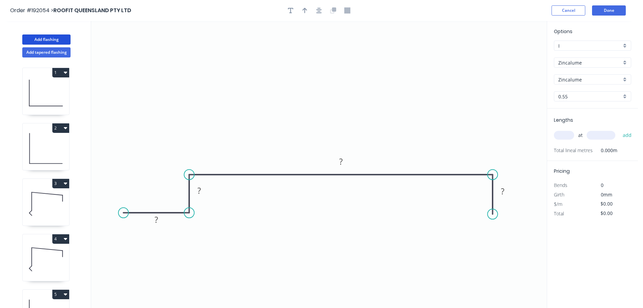
click at [496, 214] on circle at bounding box center [493, 214] width 10 height 10
click at [494, 213] on circle at bounding box center [493, 214] width 10 height 10
click at [546, 217] on icon "0 ? ? ? ?" at bounding box center [319, 164] width 456 height 287
click at [320, 7] on button "button" at bounding box center [319, 10] width 10 height 10
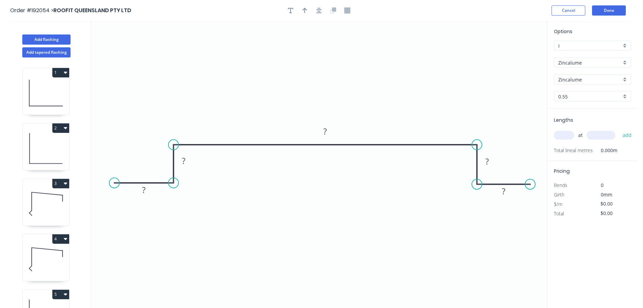
click at [114, 181] on circle at bounding box center [114, 183] width 10 height 10
drag, startPoint x: 529, startPoint y: 186, endPoint x: 536, endPoint y: 188, distance: 7.0
click at [536, 188] on circle at bounding box center [536, 184] width 10 height 10
click at [149, 190] on rect at bounding box center [144, 189] width 14 height 9
click at [587, 96] on input "0.55" at bounding box center [589, 96] width 63 height 7
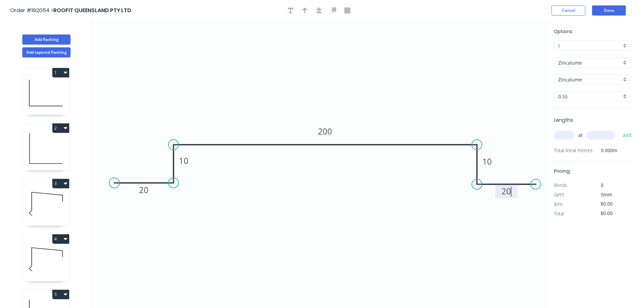
type input "$10.66"
click at [566, 131] on div "1.0" at bounding box center [592, 133] width 77 height 12
type input "1.0"
type input "$18.14"
click at [563, 135] on input "text" at bounding box center [564, 135] width 20 height 9
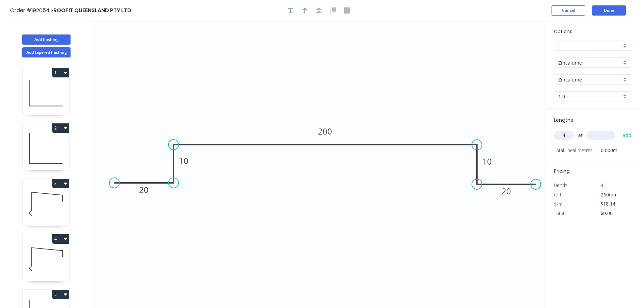
type input "4"
type input "4500"
click at [620, 129] on button "add" at bounding box center [628, 134] width 16 height 11
type input "$326.52"
click at [319, 14] on button "button" at bounding box center [319, 10] width 10 height 10
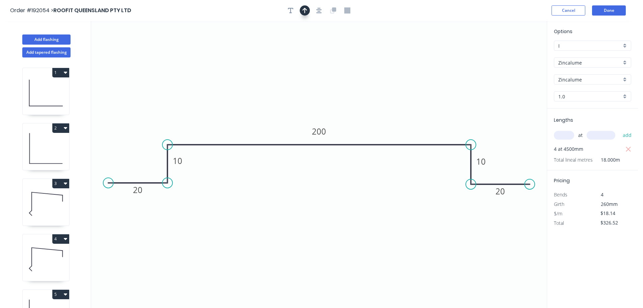
click at [305, 12] on icon "button" at bounding box center [305, 10] width 5 height 5
drag, startPoint x: 512, startPoint y: 52, endPoint x: 317, endPoint y: 49, distance: 195.2
click at [327, 49] on icon at bounding box center [330, 43] width 6 height 22
click at [625, 10] on button "Done" at bounding box center [609, 10] width 34 height 10
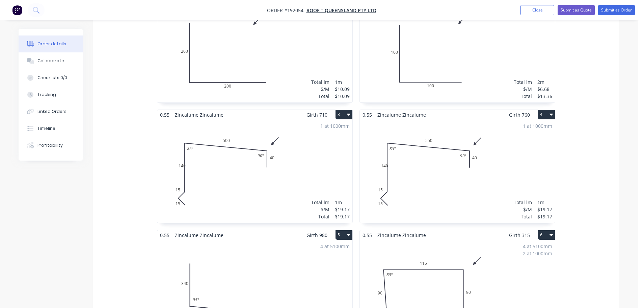
scroll to position [270, 0]
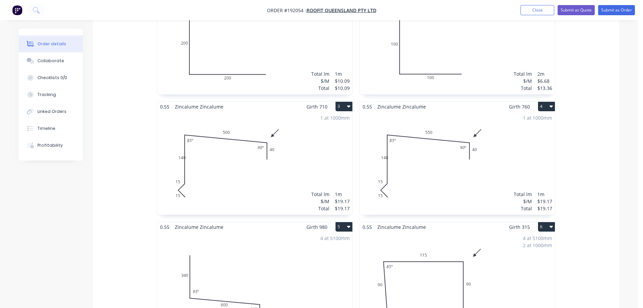
click at [203, 136] on div "1 at 1000mm Total lm $/M Total 1m $19.17 $19.17" at bounding box center [254, 162] width 195 height 103
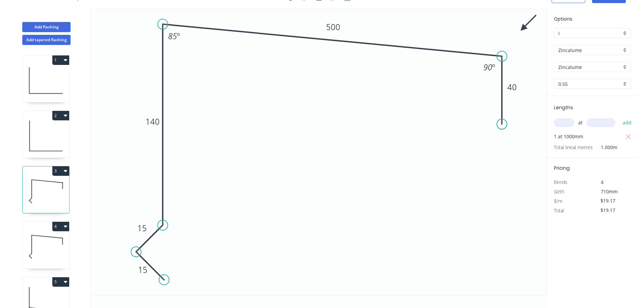
scroll to position [12, 0]
drag, startPoint x: 148, startPoint y: 127, endPoint x: 133, endPoint y: 129, distance: 14.6
click at [134, 129] on rect at bounding box center [140, 123] width 22 height 14
click at [43, 237] on icon at bounding box center [46, 246] width 47 height 43
drag, startPoint x: 143, startPoint y: 124, endPoint x: 125, endPoint y: 127, distance: 18.2
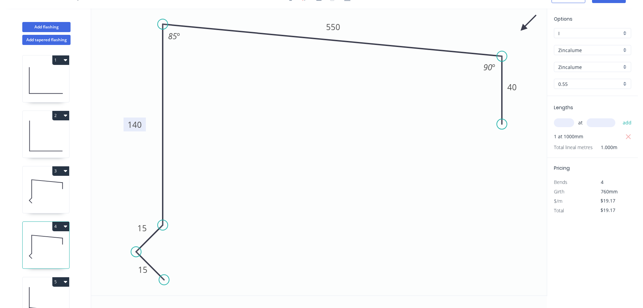
click at [125, 127] on rect at bounding box center [135, 124] width 22 height 14
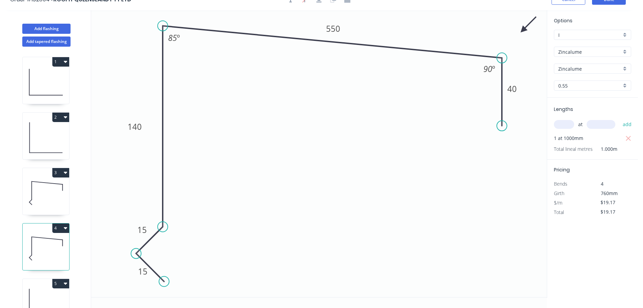
scroll to position [0, 0]
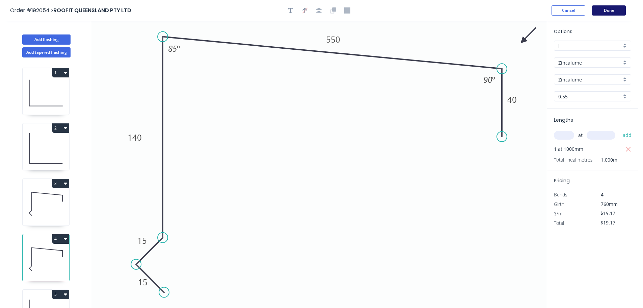
click at [606, 10] on button "Done" at bounding box center [609, 10] width 34 height 10
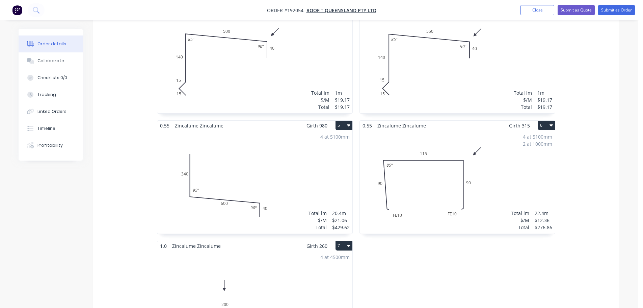
scroll to position [405, 0]
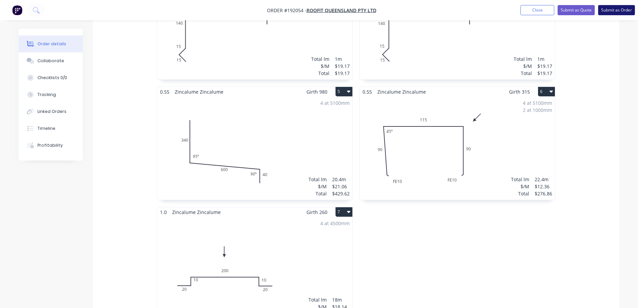
click at [609, 12] on button "Submit as Order" at bounding box center [616, 10] width 37 height 10
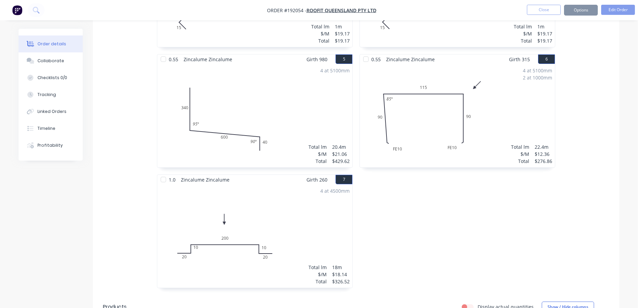
scroll to position [0, 0]
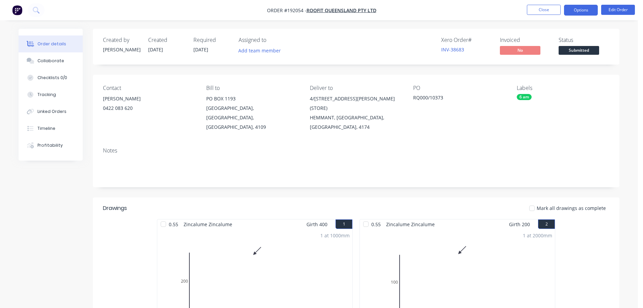
click at [582, 8] on button "Options" at bounding box center [581, 10] width 34 height 11
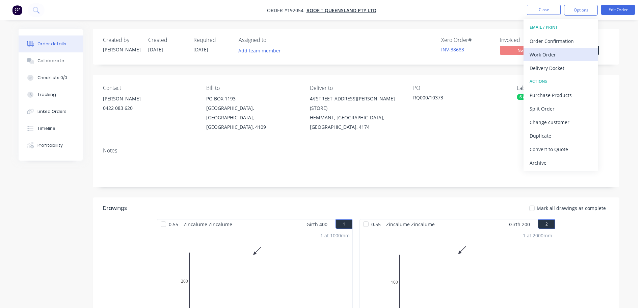
click at [567, 57] on div "Work Order" at bounding box center [561, 55] width 62 height 10
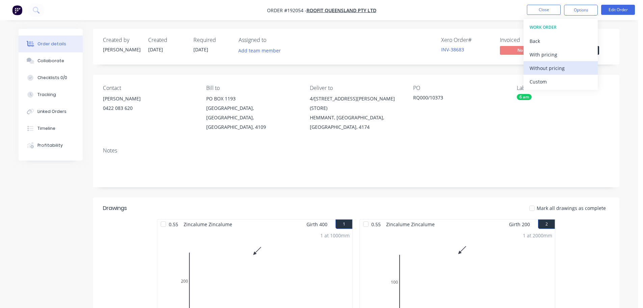
click at [568, 73] on div "Without pricing" at bounding box center [561, 68] width 62 height 10
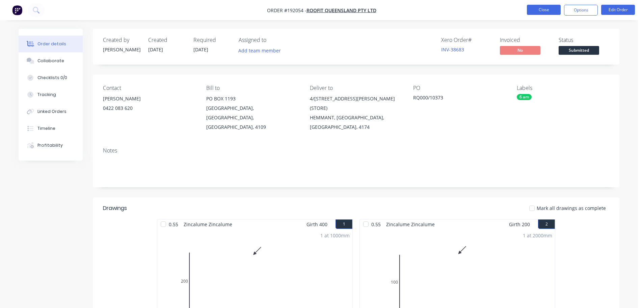
click at [548, 12] on button "Close" at bounding box center [544, 10] width 34 height 10
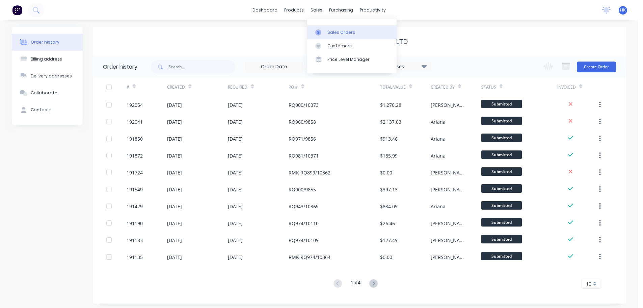
click at [325, 31] on div at bounding box center [320, 32] width 10 height 6
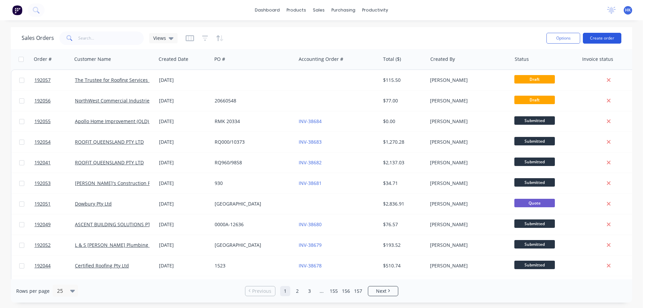
click at [603, 36] on button "Create order" at bounding box center [602, 38] width 38 height 11
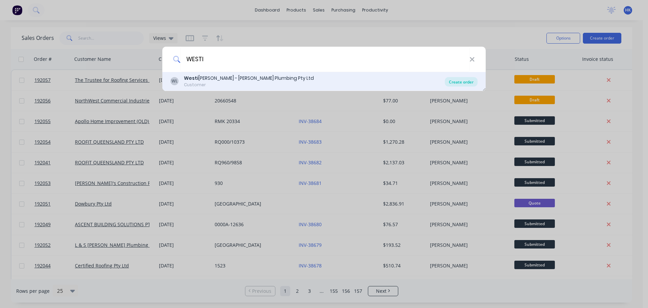
type input "WESTI"
click at [460, 85] on div "Create order" at bounding box center [461, 81] width 33 height 9
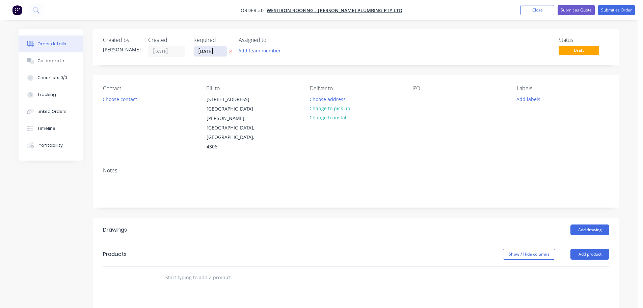
click at [203, 55] on input "[DATE]" at bounding box center [210, 51] width 33 height 10
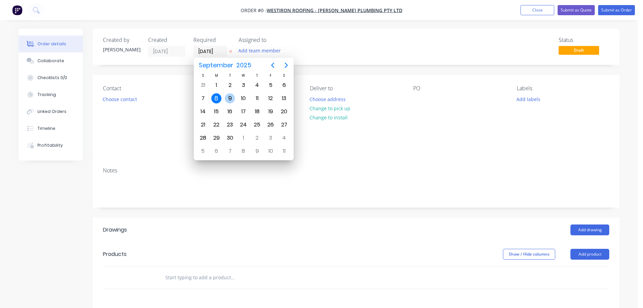
click at [229, 102] on div "9" at bounding box center [230, 98] width 10 height 10
type input "[DATE]"
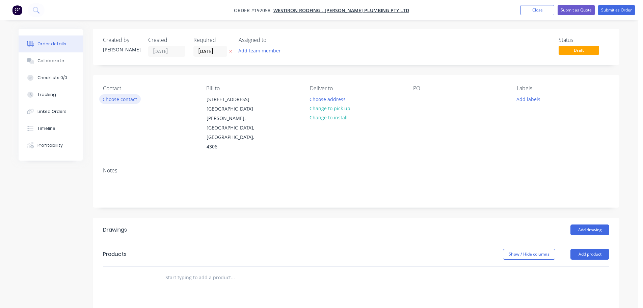
click at [123, 101] on button "Choose contact" at bounding box center [120, 98] width 42 height 9
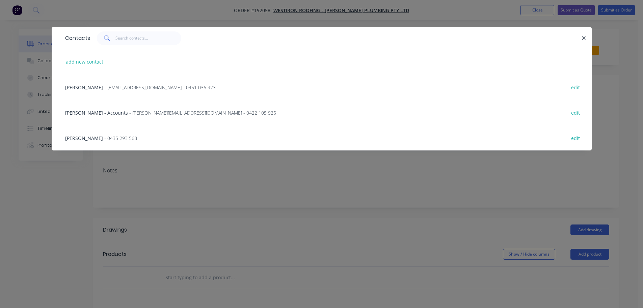
click at [111, 87] on span "- Sales.westironroofing@outlook.com - 0451 036 923" at bounding box center [159, 87] width 111 height 6
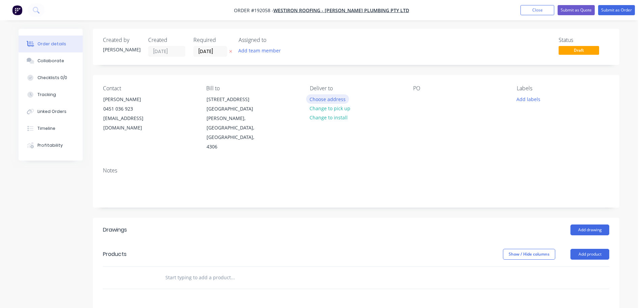
click at [330, 99] on button "Choose address" at bounding box center [327, 98] width 43 height 9
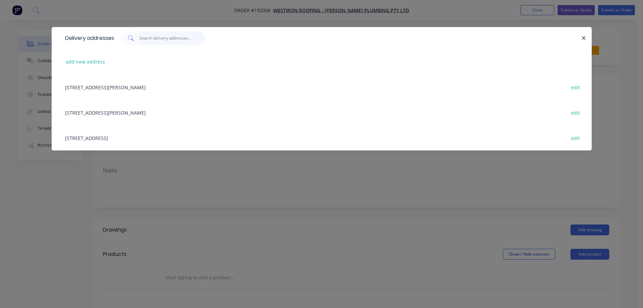
click at [176, 44] on input "text" at bounding box center [172, 38] width 66 height 14
click at [103, 63] on button "add new address" at bounding box center [85, 61] width 46 height 9
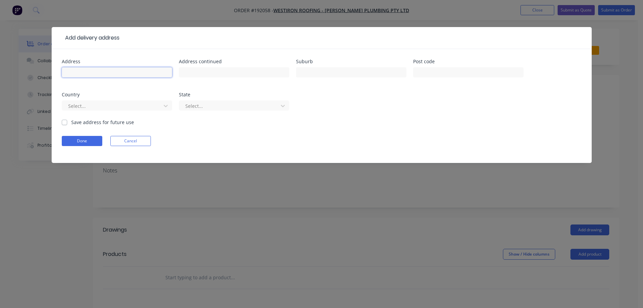
click at [101, 73] on input "text" at bounding box center [117, 72] width 110 height 10
type input "35 KERSLEY ST"
type input "KENMORE"
click at [139, 108] on div at bounding box center [113, 106] width 90 height 8
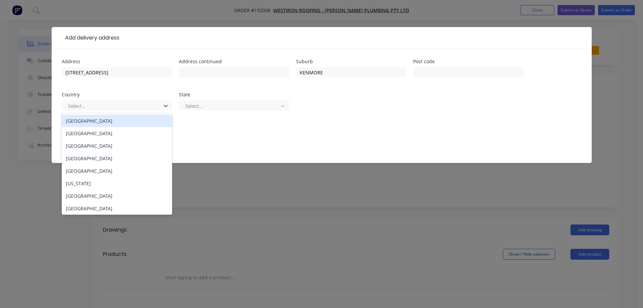
click at [130, 122] on div "Australia" at bounding box center [117, 120] width 110 height 12
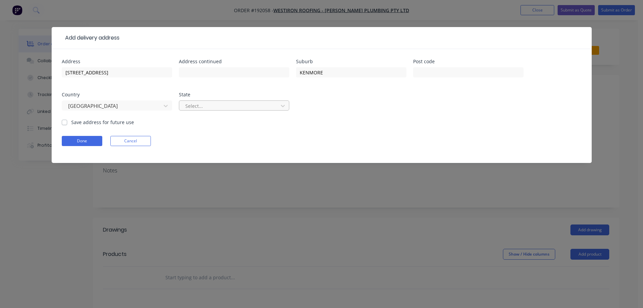
click at [207, 108] on div at bounding box center [230, 106] width 90 height 8
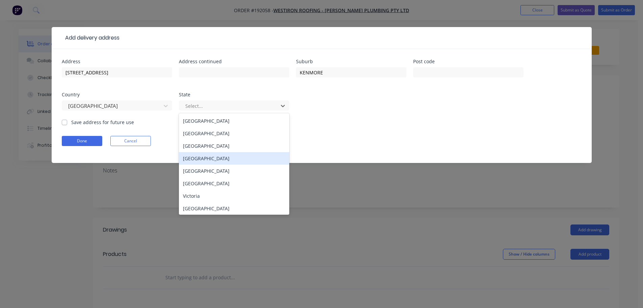
click at [200, 156] on div "Queensland" at bounding box center [234, 158] width 110 height 12
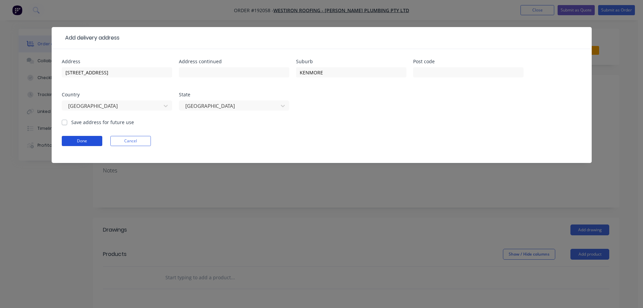
click at [76, 143] on button "Done" at bounding box center [82, 141] width 41 height 10
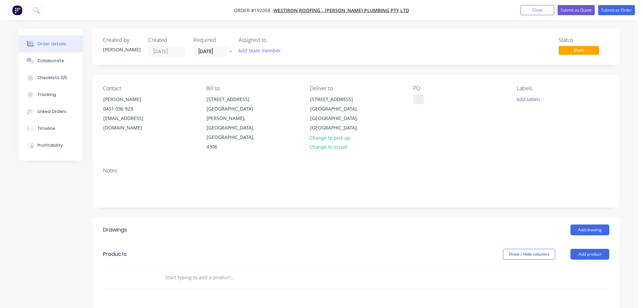
click at [416, 101] on div at bounding box center [418, 99] width 11 height 10
click at [529, 99] on button "Add labels" at bounding box center [528, 98] width 31 height 9
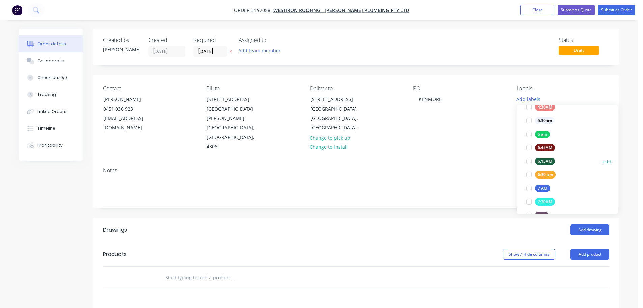
scroll to position [135, 0]
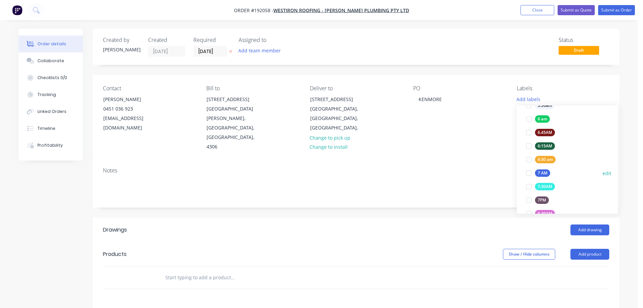
click at [527, 169] on div at bounding box center [529, 173] width 14 height 14
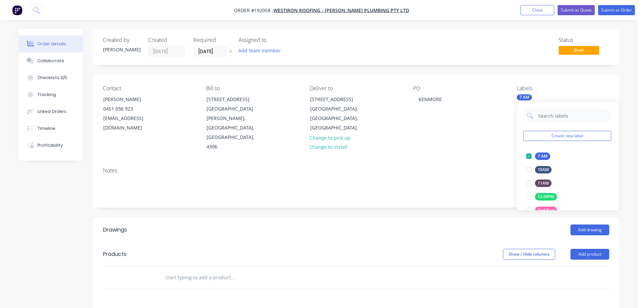
click at [462, 217] on header "Drawings Add drawing" at bounding box center [356, 229] width 527 height 24
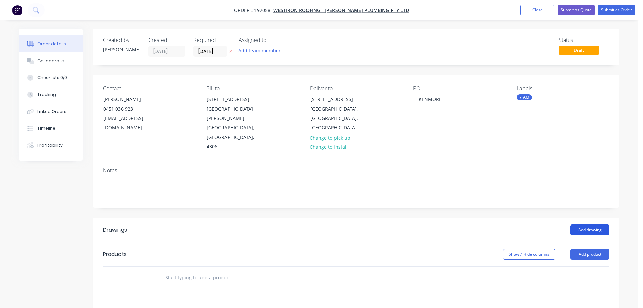
click at [587, 224] on button "Add drawing" at bounding box center [590, 229] width 39 height 11
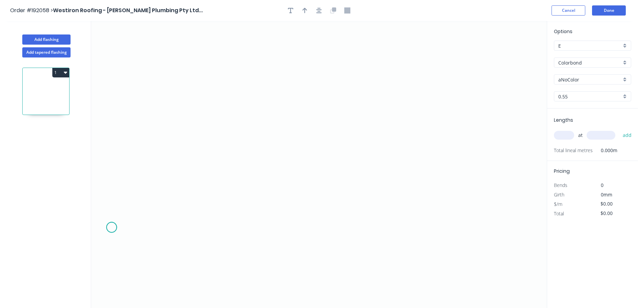
click at [111, 227] on icon "0" at bounding box center [319, 164] width 456 height 287
click at [149, 189] on icon "0" at bounding box center [319, 164] width 456 height 287
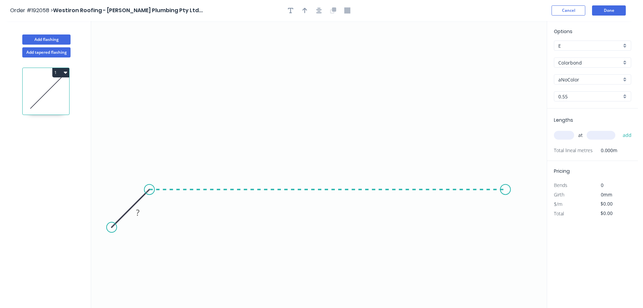
click at [506, 209] on icon "0 ?" at bounding box center [319, 164] width 456 height 287
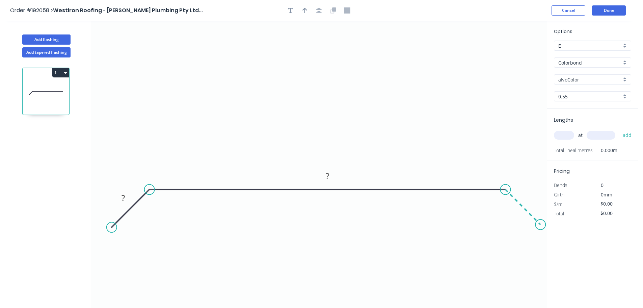
click at [541, 229] on icon "0 ? ?" at bounding box center [319, 164] width 456 height 287
drag, startPoint x: 109, startPoint y: 227, endPoint x: 112, endPoint y: 224, distance: 4.3
click at [112, 224] on circle at bounding box center [112, 227] width 10 height 10
click at [123, 202] on tspan "?" at bounding box center [123, 197] width 3 height 11
click at [315, 13] on button "button" at bounding box center [319, 10] width 10 height 10
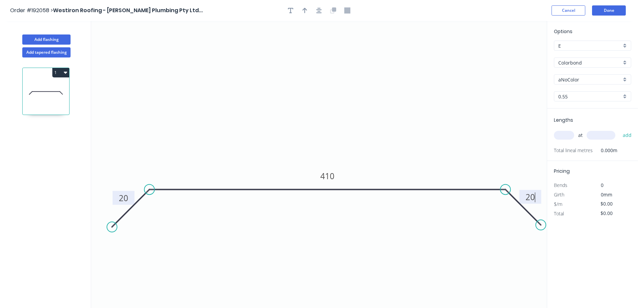
type input "$15.35"
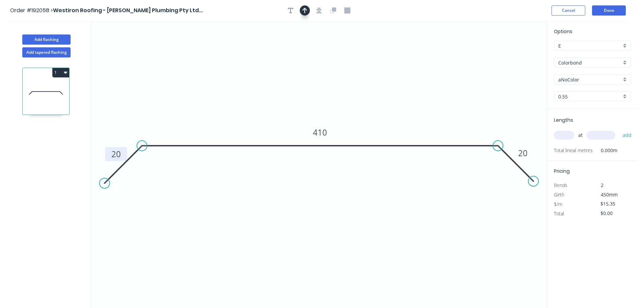
click at [306, 12] on icon "button" at bounding box center [305, 10] width 5 height 6
click at [514, 53] on icon "0 20 410 20" at bounding box center [319, 164] width 456 height 287
drag, startPoint x: 514, startPoint y: 53, endPoint x: 346, endPoint y: 52, distance: 167.8
click at [376, 52] on icon at bounding box center [386, 46] width 20 height 20
drag, startPoint x: 319, startPoint y: 51, endPoint x: 312, endPoint y: 51, distance: 7.4
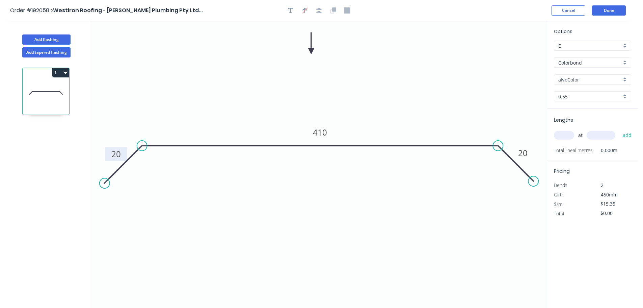
click at [312, 51] on icon at bounding box center [311, 43] width 6 height 22
click at [584, 65] on input "Colorbond" at bounding box center [589, 62] width 63 height 7
click at [583, 77] on div "Colorbond" at bounding box center [592, 76] width 77 height 12
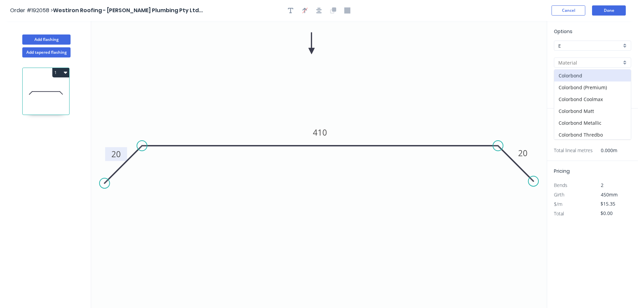
type input "Colorbond"
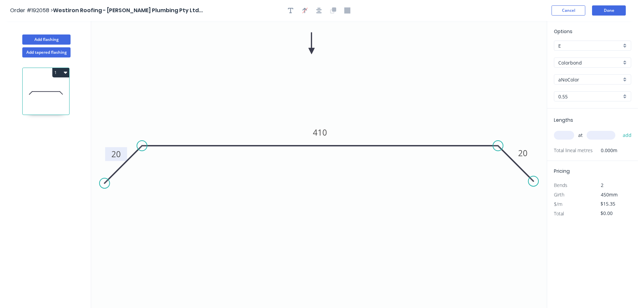
click at [575, 82] on input "aNoColor" at bounding box center [589, 79] width 63 height 7
click at [588, 114] on div "Pale Eucalypt" at bounding box center [592, 113] width 77 height 12
type input "Pale Eucalypt"
click at [565, 138] on input "text" at bounding box center [564, 135] width 20 height 9
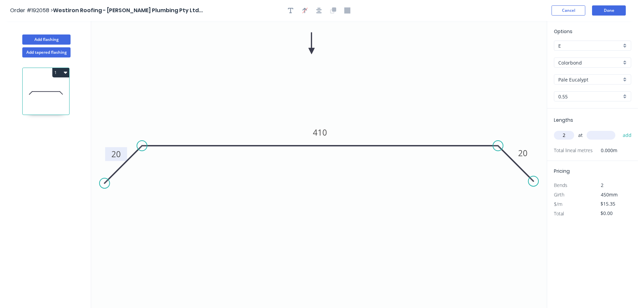
type input "2"
type input "3800"
click at [620, 129] on button "add" at bounding box center [628, 134] width 16 height 11
click at [65, 72] on icon "button" at bounding box center [65, 73] width 3 height 2
click at [54, 86] on div "Duplicate" at bounding box center [37, 89] width 52 height 10
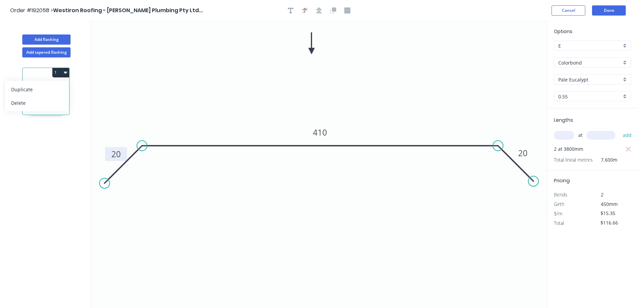
type input "$0.00"
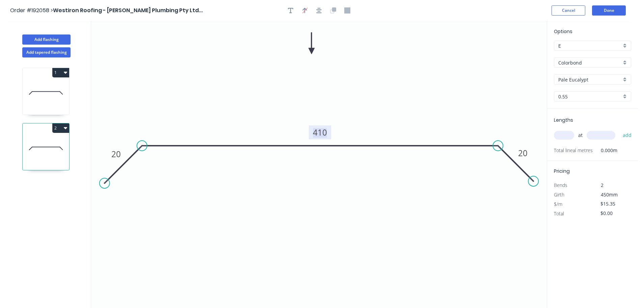
click at [319, 131] on tspan "410" at bounding box center [320, 132] width 14 height 11
type input "$21.85"
click at [596, 79] on input "Pale Eucalypt" at bounding box center [589, 79] width 63 height 7
click at [579, 144] on div "Surfmist" at bounding box center [592, 150] width 77 height 12
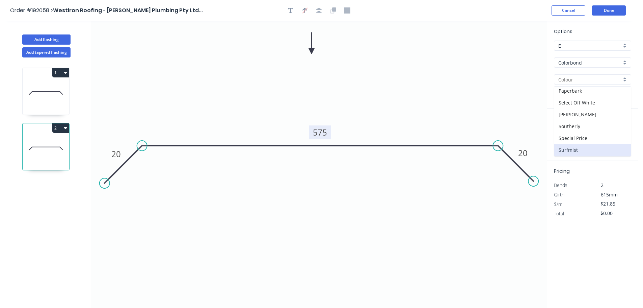
type input "Surfmist"
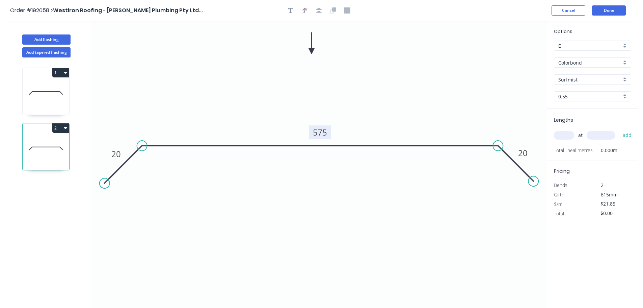
click at [569, 135] on input "text" at bounding box center [564, 135] width 20 height 9
click at [620, 129] on button "add" at bounding box center [628, 134] width 16 height 11
click at [58, 129] on button "2" at bounding box center [60, 127] width 17 height 9
click at [51, 143] on div "Duplicate" at bounding box center [37, 145] width 52 height 10
click at [319, 135] on tspan "575" at bounding box center [320, 132] width 14 height 11
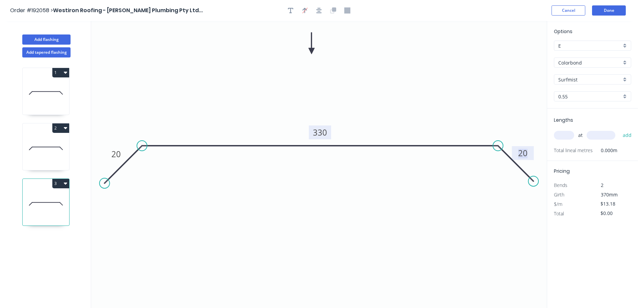
click at [564, 132] on input "text" at bounding box center [564, 135] width 20 height 9
click at [620, 129] on button "add" at bounding box center [628, 134] width 16 height 11
click at [60, 38] on button "Add flashing" at bounding box center [46, 39] width 48 height 10
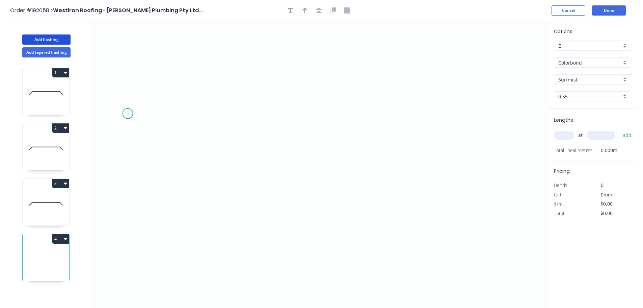
click at [128, 113] on icon "0" at bounding box center [319, 164] width 456 height 287
click at [124, 201] on icon "0" at bounding box center [319, 164] width 456 height 287
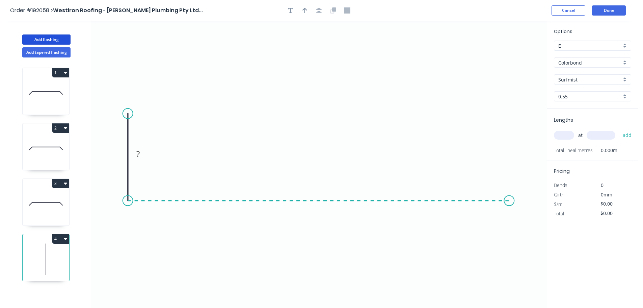
click at [509, 200] on icon "0 ?" at bounding box center [319, 164] width 456 height 287
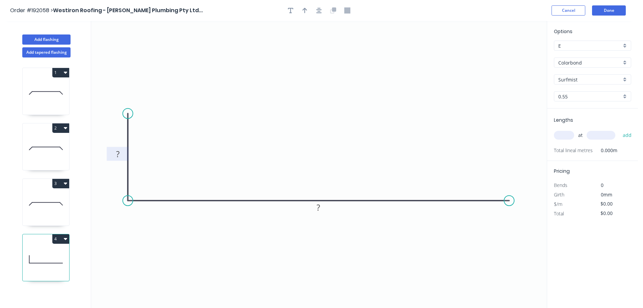
click at [121, 156] on rect at bounding box center [118, 154] width 14 height 9
click at [321, 11] on icon "button" at bounding box center [318, 10] width 5 height 6
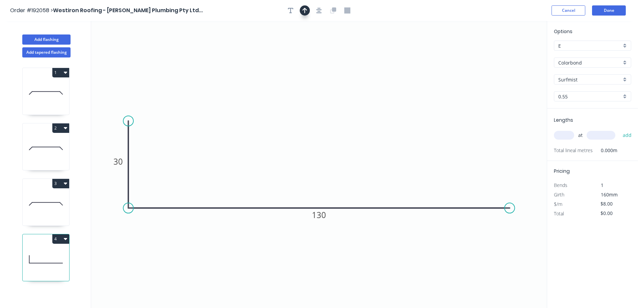
click at [304, 11] on icon "button" at bounding box center [305, 10] width 5 height 6
drag, startPoint x: 400, startPoint y: 63, endPoint x: 330, endPoint y: 66, distance: 70.6
click at [330, 66] on icon at bounding box center [330, 58] width 6 height 22
click at [561, 135] on input "text" at bounding box center [564, 135] width 20 height 9
click at [620, 129] on button "add" at bounding box center [628, 134] width 16 height 11
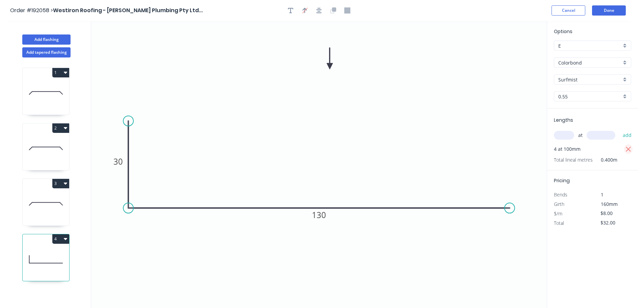
click at [629, 150] on icon "button" at bounding box center [628, 149] width 5 height 5
click at [568, 135] on input "text" at bounding box center [564, 135] width 20 height 9
click at [620, 129] on button "add" at bounding box center [628, 134] width 16 height 11
click at [61, 239] on button "4" at bounding box center [60, 238] width 17 height 9
click at [41, 256] on div "Duplicate" at bounding box center [37, 256] width 52 height 10
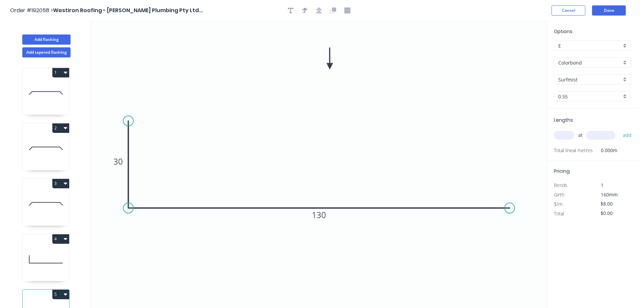
click at [598, 81] on input "Surfmist" at bounding box center [589, 79] width 63 height 7
click at [580, 114] on div "Pale Eucalypt" at bounding box center [592, 113] width 77 height 12
click at [560, 136] on input "text" at bounding box center [564, 135] width 20 height 9
click at [620, 129] on button "add" at bounding box center [628, 134] width 16 height 11
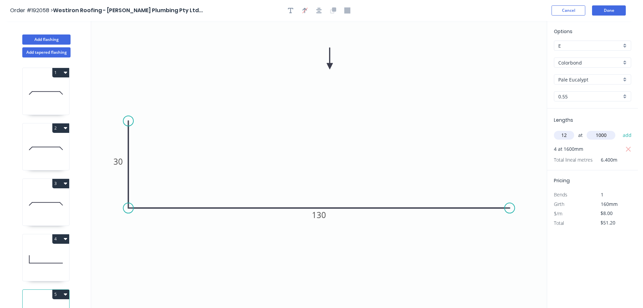
click at [620, 129] on button "add" at bounding box center [628, 134] width 16 height 11
click at [609, 14] on button "Done" at bounding box center [609, 10] width 34 height 10
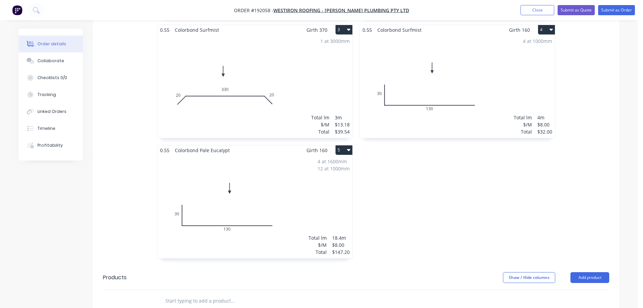
scroll to position [338, 0]
click at [613, 12] on button "Submit as Order" at bounding box center [616, 10] width 37 height 10
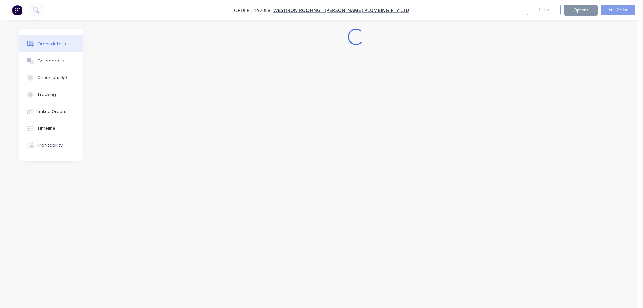
scroll to position [0, 0]
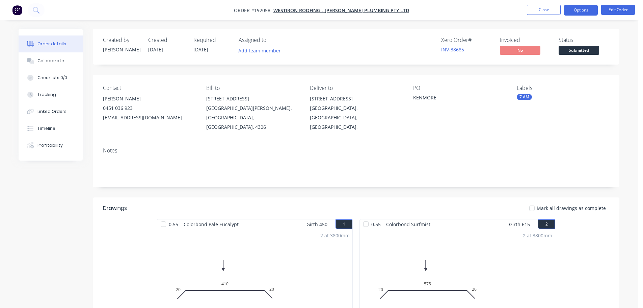
click at [588, 9] on button "Options" at bounding box center [581, 10] width 34 height 11
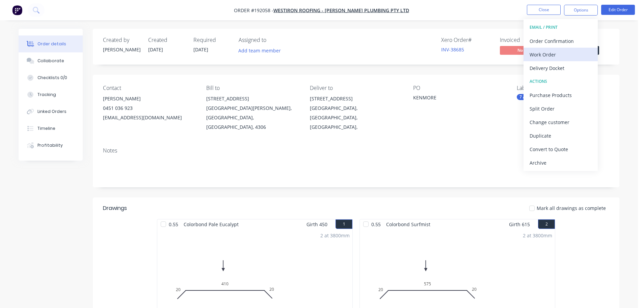
click at [556, 48] on button "Work Order" at bounding box center [561, 55] width 74 height 14
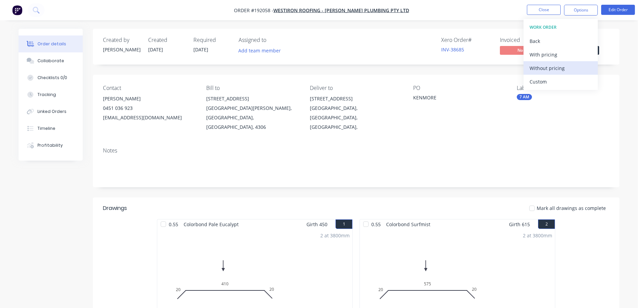
click at [557, 71] on div "Without pricing" at bounding box center [561, 68] width 62 height 10
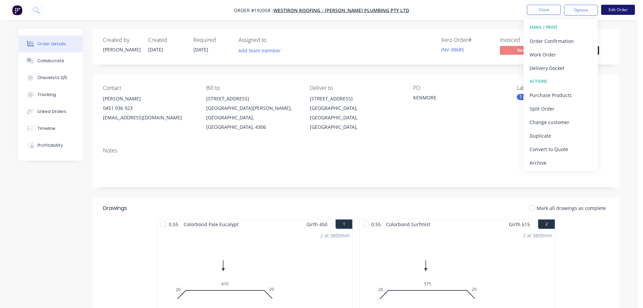
click at [615, 14] on button "Edit Order" at bounding box center [618, 10] width 34 height 10
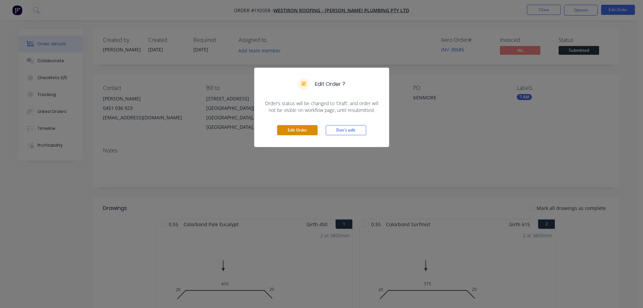
click at [300, 130] on button "Edit Order" at bounding box center [297, 130] width 41 height 10
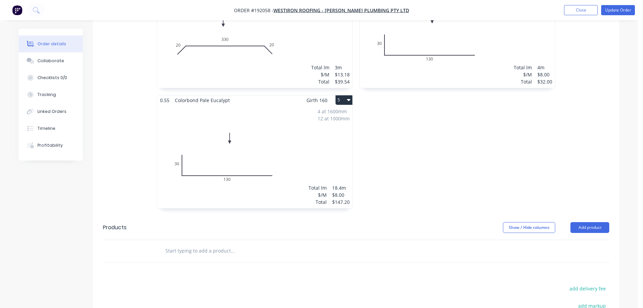
scroll to position [439, 0]
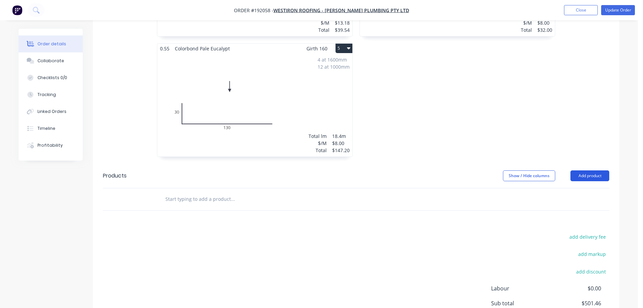
click at [593, 170] on button "Add product" at bounding box center [590, 175] width 39 height 11
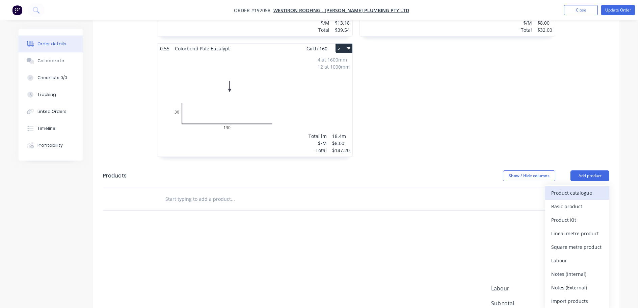
click at [593, 188] on div "Product catalogue" at bounding box center [577, 193] width 52 height 10
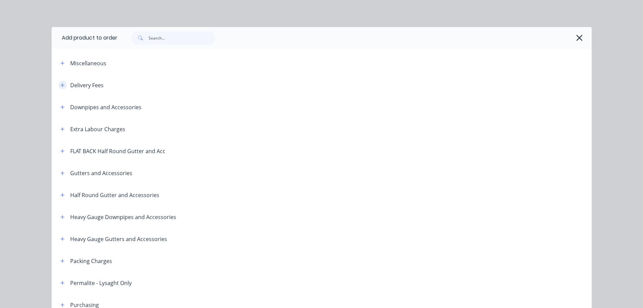
click at [60, 86] on icon "button" at bounding box center [62, 85] width 4 height 5
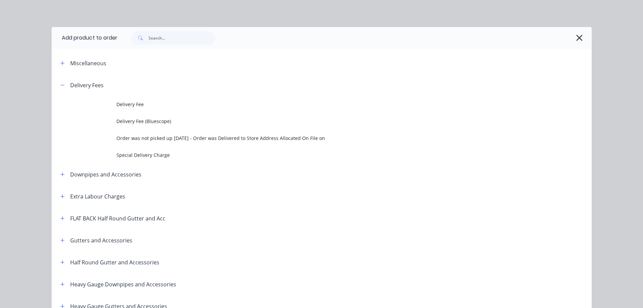
drag, startPoint x: 123, startPoint y: 109, endPoint x: 163, endPoint y: 118, distance: 41.5
click at [123, 110] on td "Delivery Fee" at bounding box center [353, 104] width 475 height 17
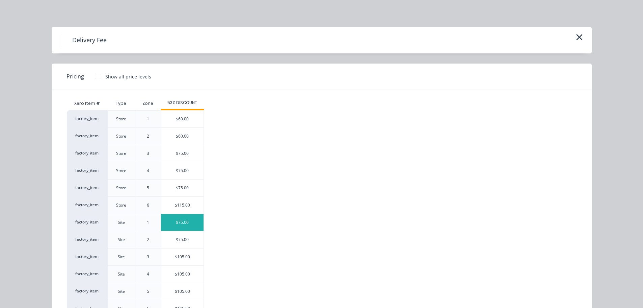
click at [185, 226] on div "$75.00" at bounding box center [182, 222] width 43 height 17
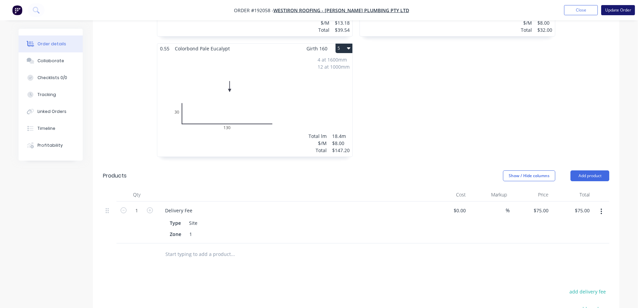
click at [613, 10] on button "Update Order" at bounding box center [618, 10] width 34 height 10
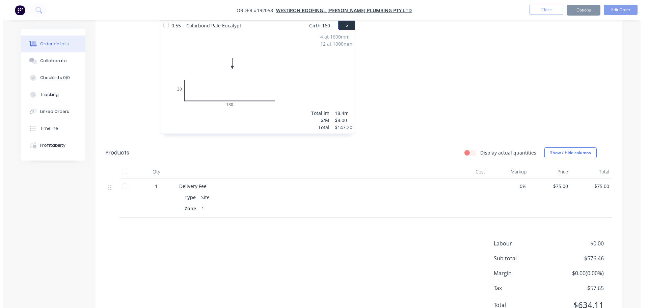
scroll to position [0, 0]
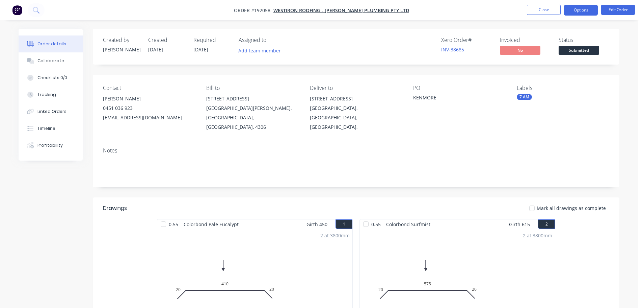
click at [568, 9] on button "Options" at bounding box center [581, 10] width 34 height 11
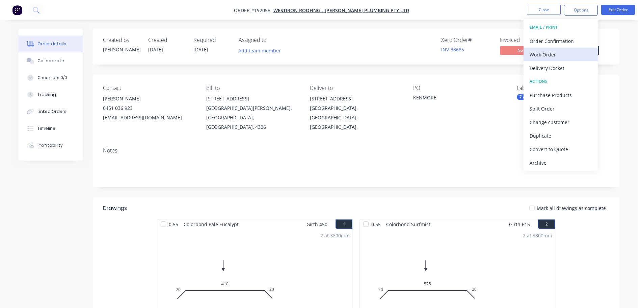
click at [580, 54] on div "Work Order" at bounding box center [561, 55] width 62 height 10
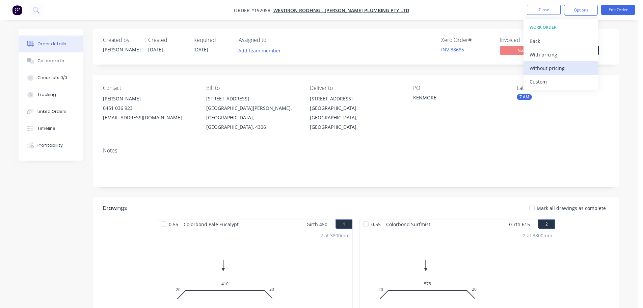
click at [576, 67] on div "Without pricing" at bounding box center [561, 68] width 62 height 10
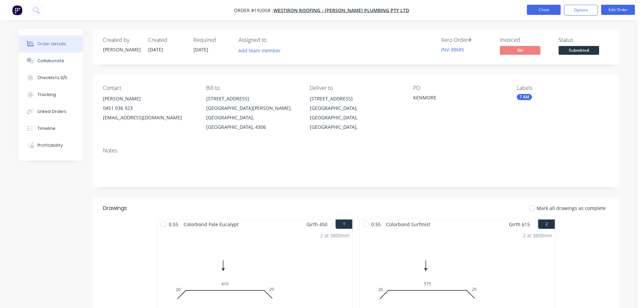
click at [541, 11] on button "Close" at bounding box center [544, 10] width 34 height 10
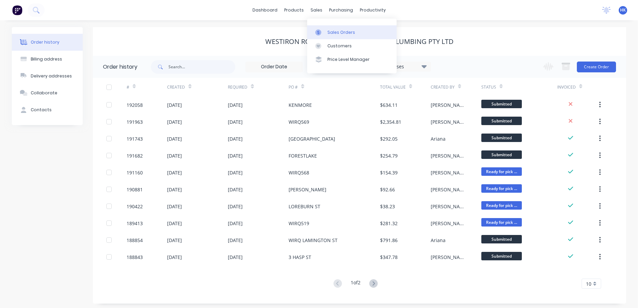
click at [325, 29] on div at bounding box center [320, 32] width 10 height 6
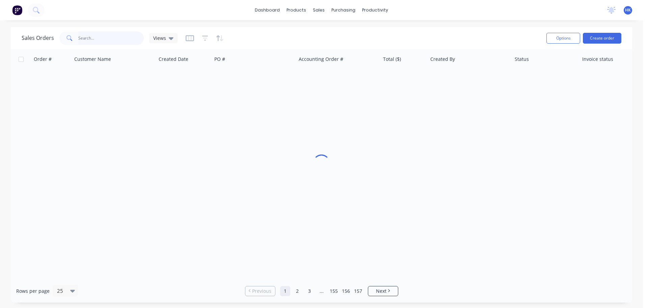
click at [114, 44] on input "text" at bounding box center [111, 38] width 66 height 14
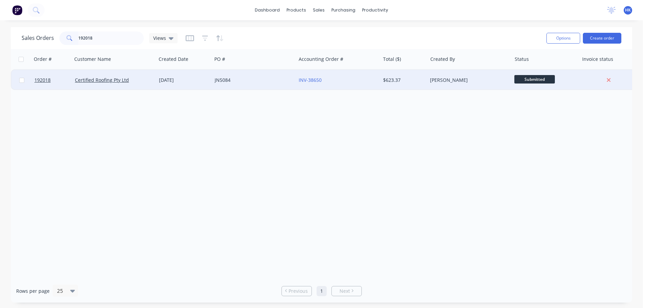
click at [262, 87] on div "JN5084" at bounding box center [254, 80] width 84 height 20
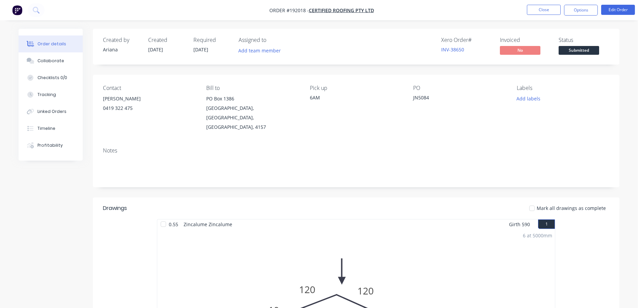
drag, startPoint x: 578, startPoint y: 53, endPoint x: 583, endPoint y: 58, distance: 7.7
click at [578, 54] on span "Submitted" at bounding box center [579, 50] width 41 height 8
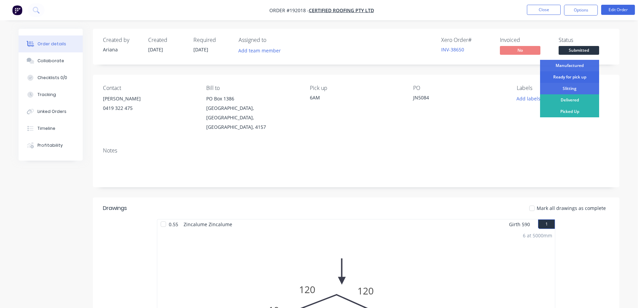
click at [583, 75] on div "Ready for pick up" at bounding box center [569, 76] width 59 height 11
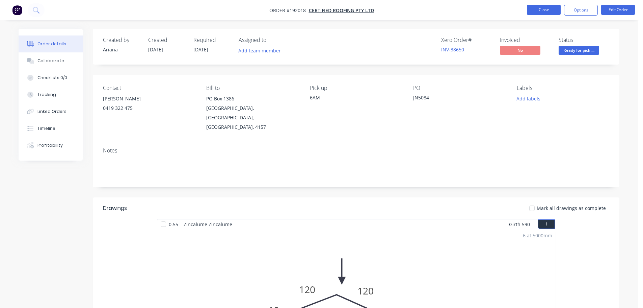
click at [554, 9] on button "Close" at bounding box center [544, 10] width 34 height 10
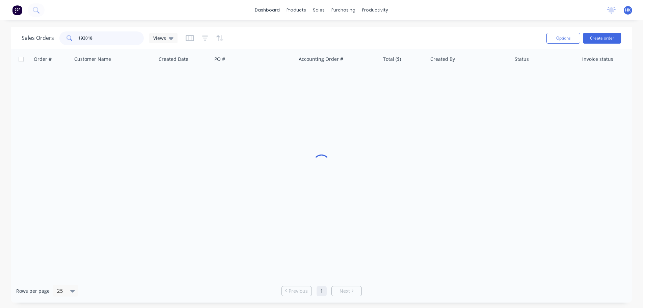
click at [117, 40] on input "192018" at bounding box center [111, 38] width 66 height 14
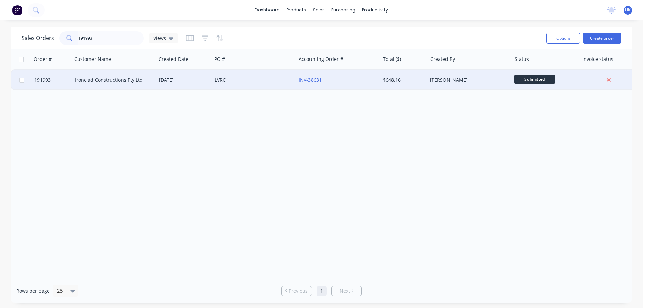
click at [362, 86] on div "INV-38631" at bounding box center [338, 80] width 84 height 20
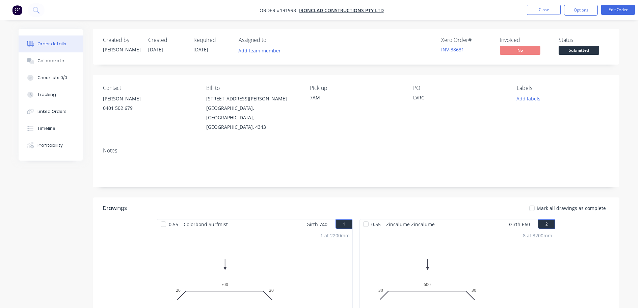
click at [576, 54] on span "Submitted" at bounding box center [579, 50] width 41 height 8
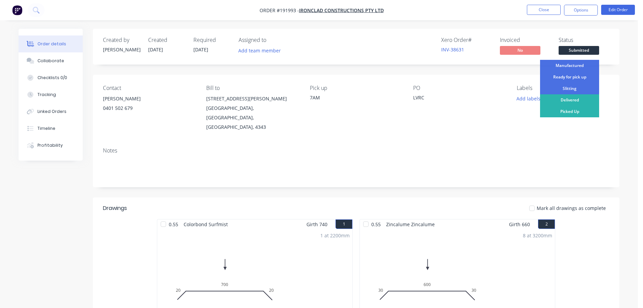
click at [582, 78] on div "Ready for pick up" at bounding box center [569, 76] width 59 height 11
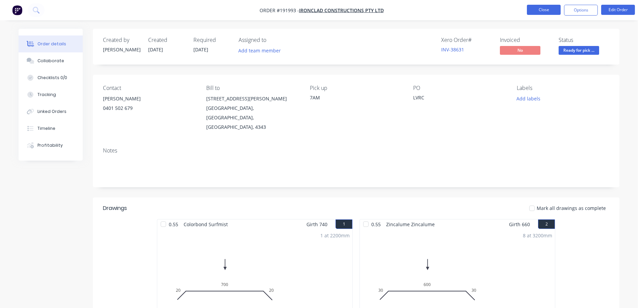
click at [544, 9] on button "Close" at bounding box center [544, 10] width 34 height 10
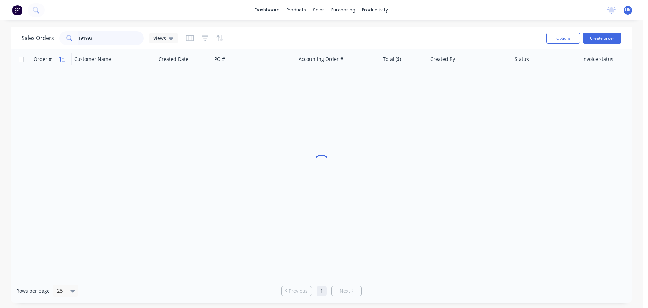
click at [62, 56] on div "Sales Orders 191993 Views Options Create order Order # Customer Name Created Da…" at bounding box center [322, 164] width 622 height 275
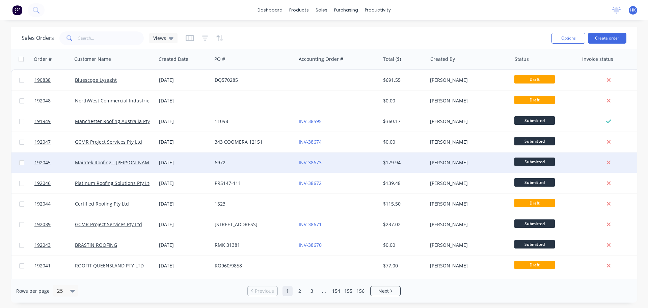
click at [221, 163] on div "6972" at bounding box center [252, 162] width 75 height 7
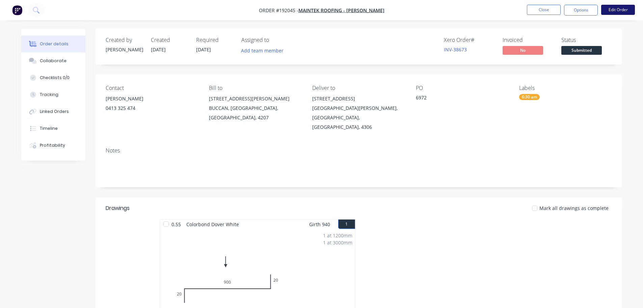
click at [624, 6] on button "Edit Order" at bounding box center [618, 10] width 34 height 10
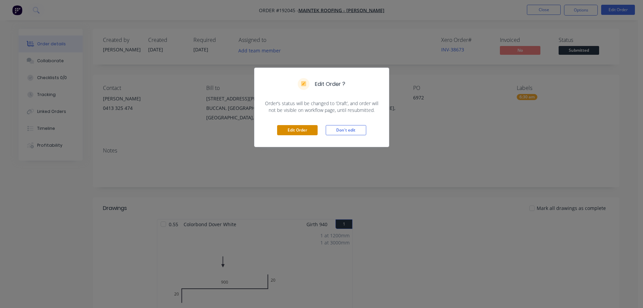
click at [308, 133] on button "Edit Order" at bounding box center [297, 130] width 41 height 10
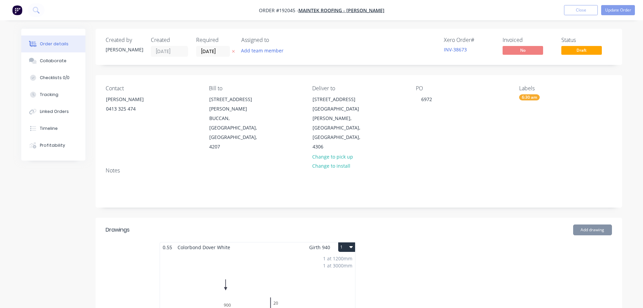
click at [337, 262] on div "1 at 1200mm 1 at 3000mm Total lm $/M Total 4.2m $22.28 $93.58" at bounding box center [257, 303] width 195 height 103
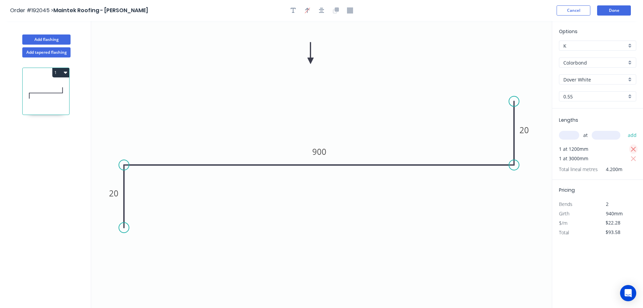
click at [632, 150] on icon "button" at bounding box center [634, 149] width 6 height 8
type input "$66.84"
click at [575, 140] on div "at add" at bounding box center [598, 134] width 79 height 11
click at [574, 135] on input "text" at bounding box center [569, 135] width 20 height 9
type input "12"
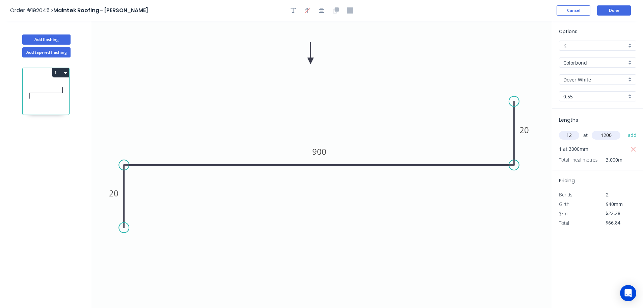
type input "1200"
click at [625, 129] on button "add" at bounding box center [633, 134] width 16 height 11
type input "$387.67"
click at [606, 12] on button "Done" at bounding box center [614, 10] width 34 height 10
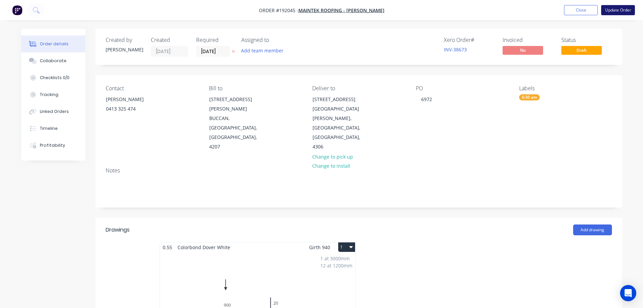
click at [629, 12] on button "Update Order" at bounding box center [618, 10] width 34 height 10
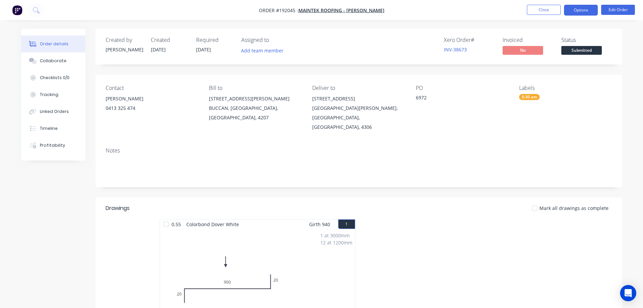
click at [568, 8] on button "Options" at bounding box center [581, 10] width 34 height 11
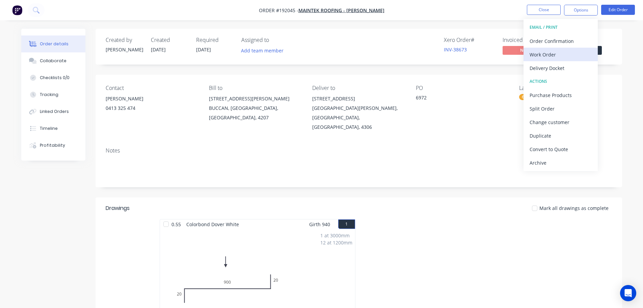
click at [553, 58] on div "Work Order" at bounding box center [561, 55] width 62 height 10
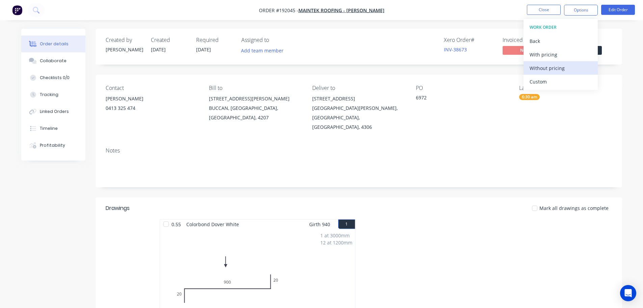
click at [556, 72] on div "Without pricing" at bounding box center [561, 68] width 62 height 10
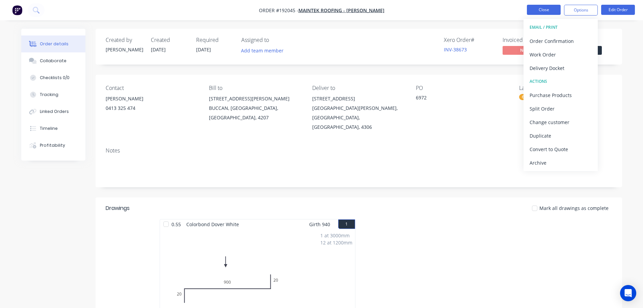
click at [550, 11] on button "Close" at bounding box center [544, 10] width 34 height 10
